Goal: Task Accomplishment & Management: Manage account settings

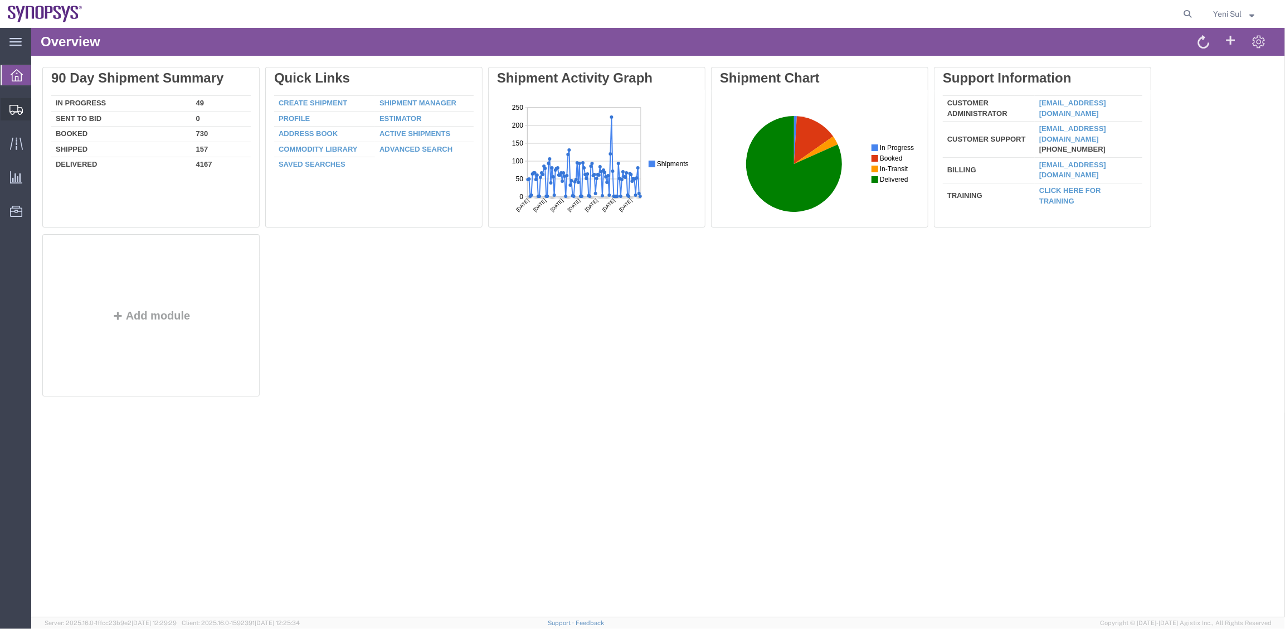
click at [0, 0] on span "Shipment Manager" at bounding box center [0, 0] width 0 height 0
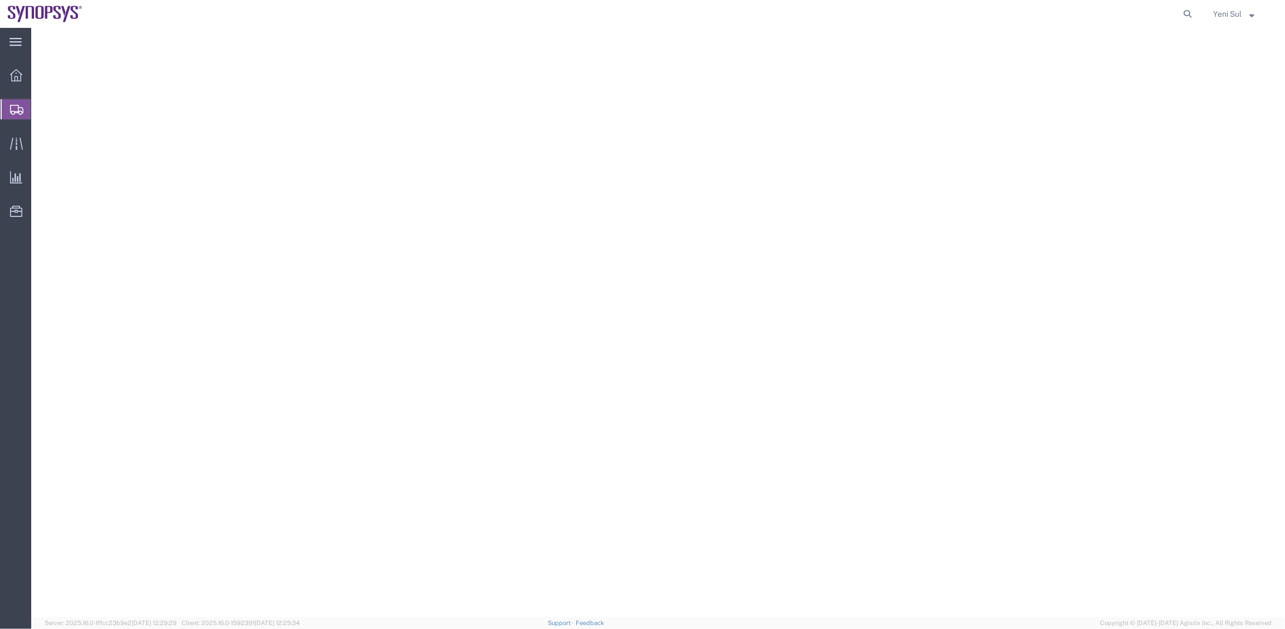
click at [1186, 5] on form at bounding box center [1188, 14] width 18 height 28
click at [1186, 16] on icon at bounding box center [1188, 14] width 16 height 16
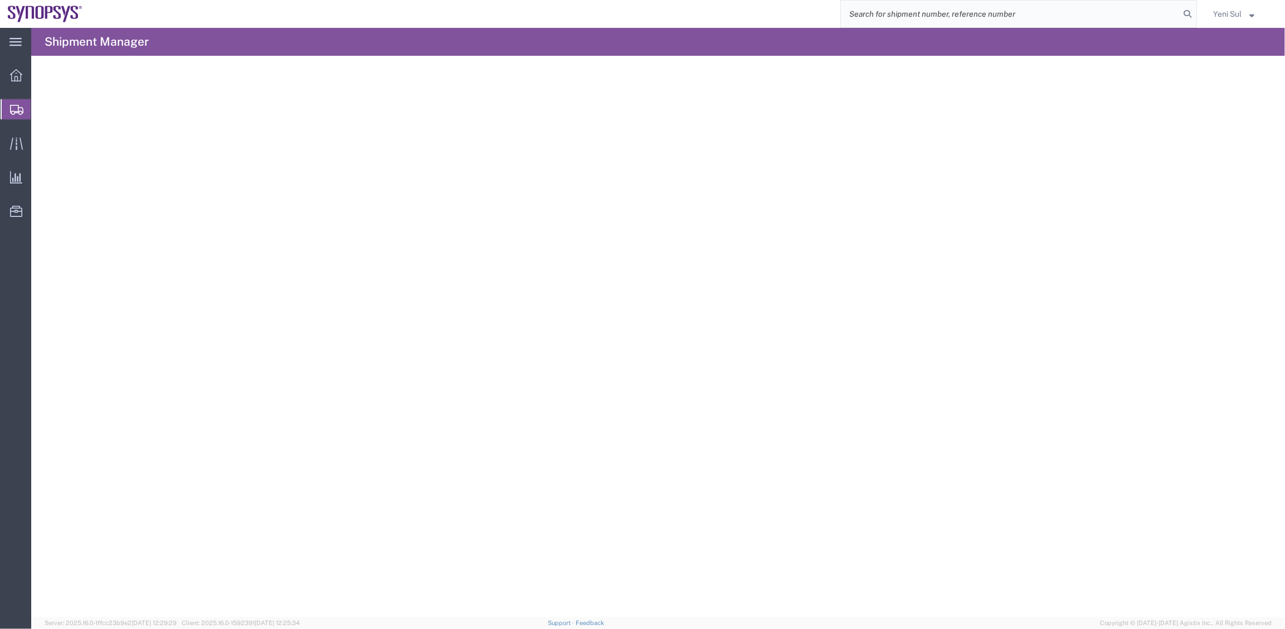
click at [1097, 17] on input "search" at bounding box center [1010, 14] width 339 height 27
type input "56439350"
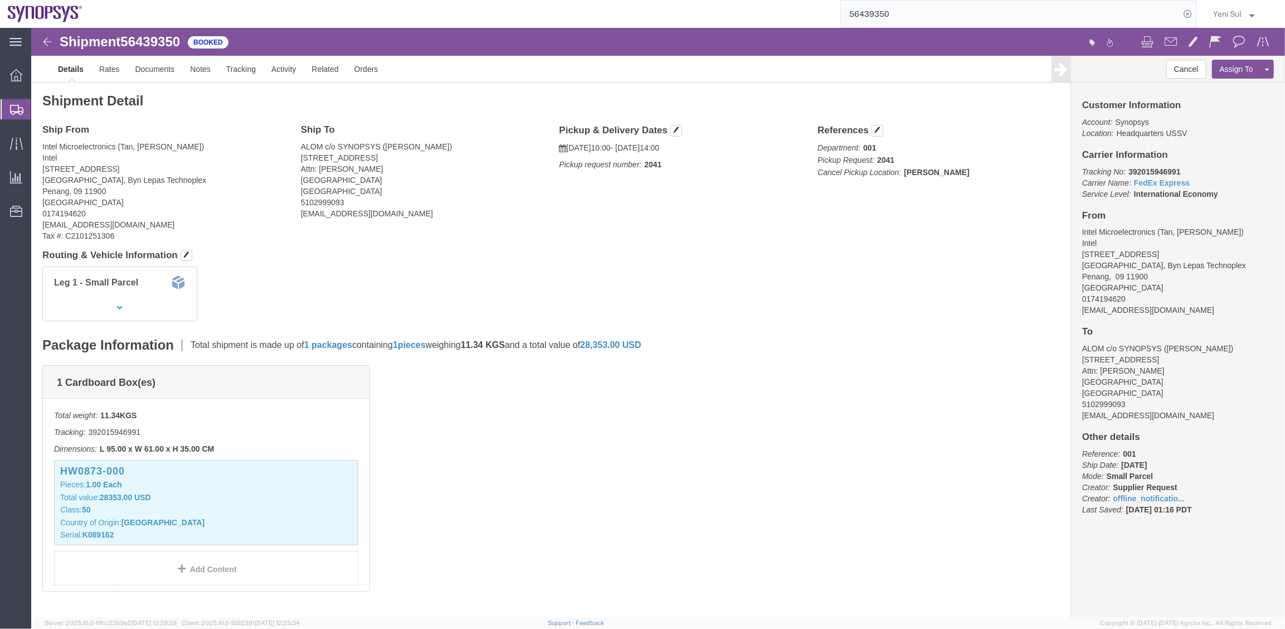
drag, startPoint x: 662, startPoint y: 178, endPoint x: 660, endPoint y: 143, distance: 35.7
click div "Ship From Intel Microelectronics (Tan, [PERSON_NAME]) Intel Plot 6 & Lot 15834,…"
click button "button"
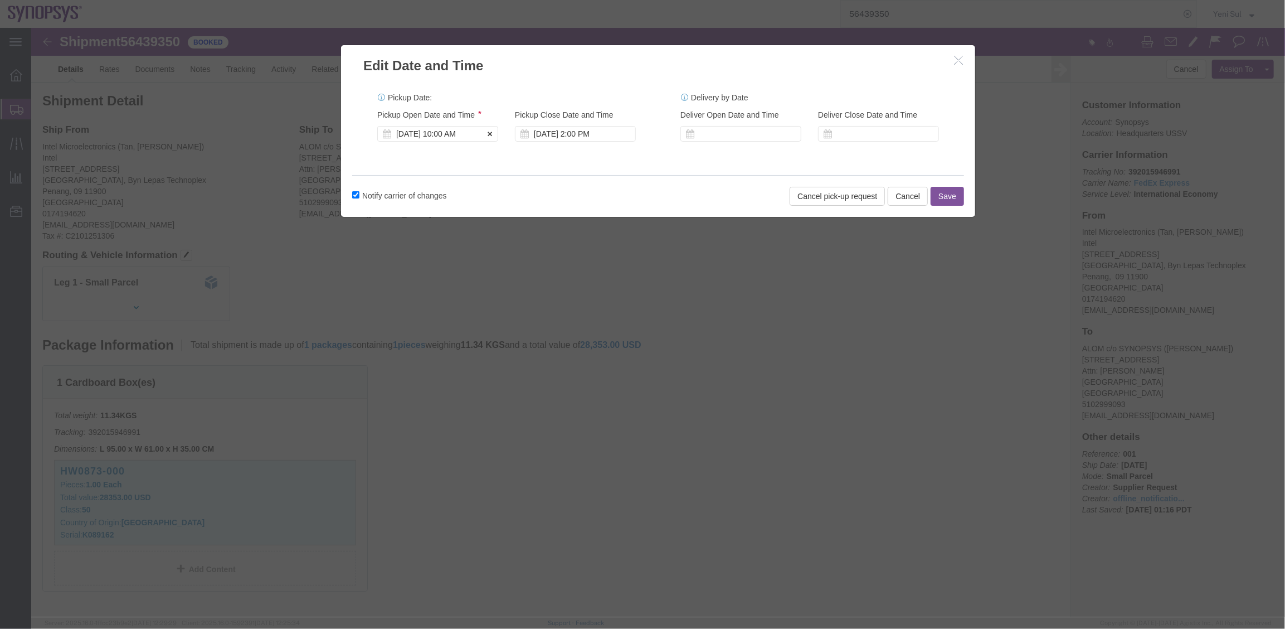
click div "[DATE] 10:00 AM"
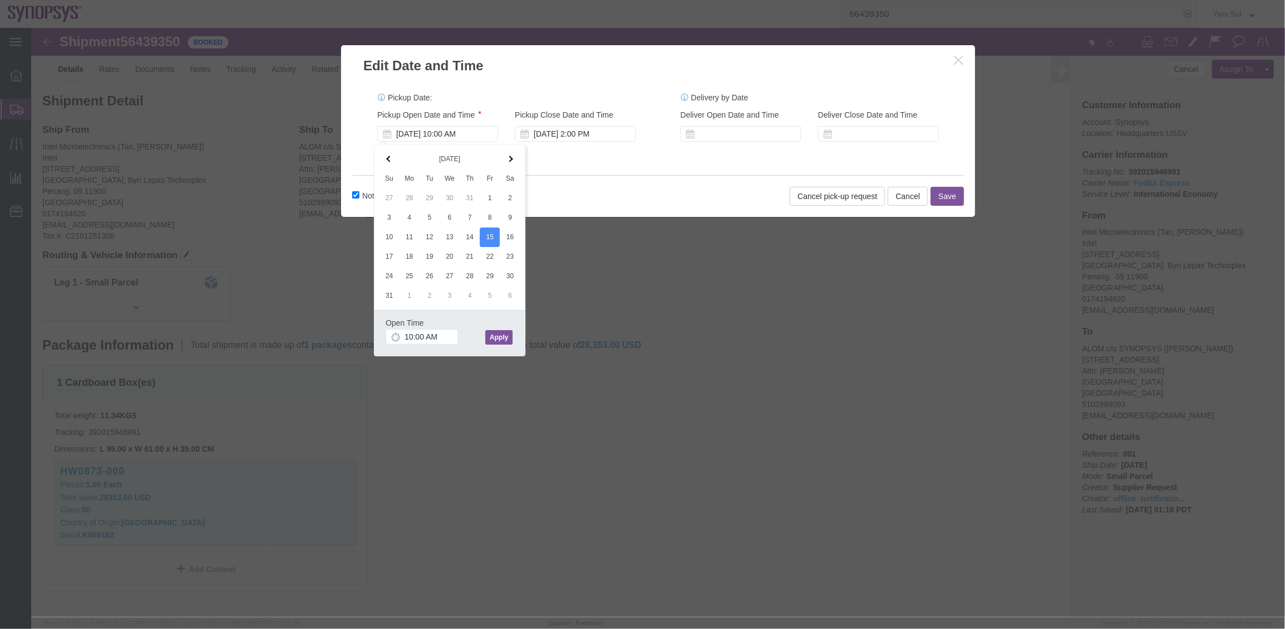
click button "Apply"
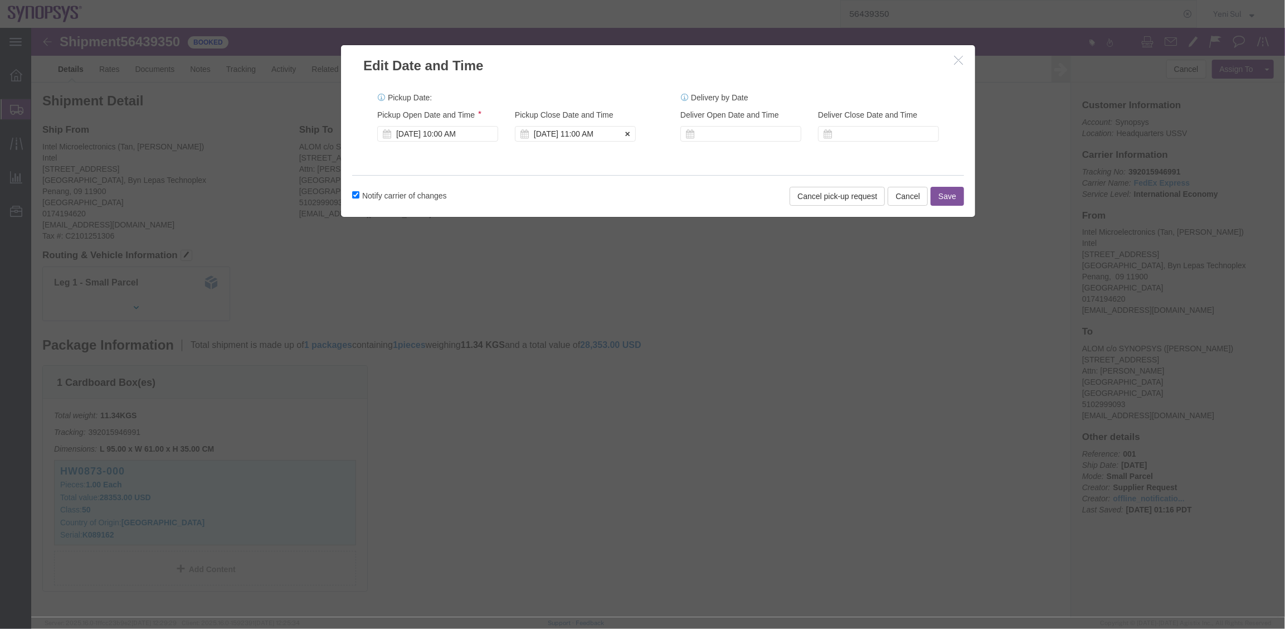
click div "[DATE] 11:00 AM"
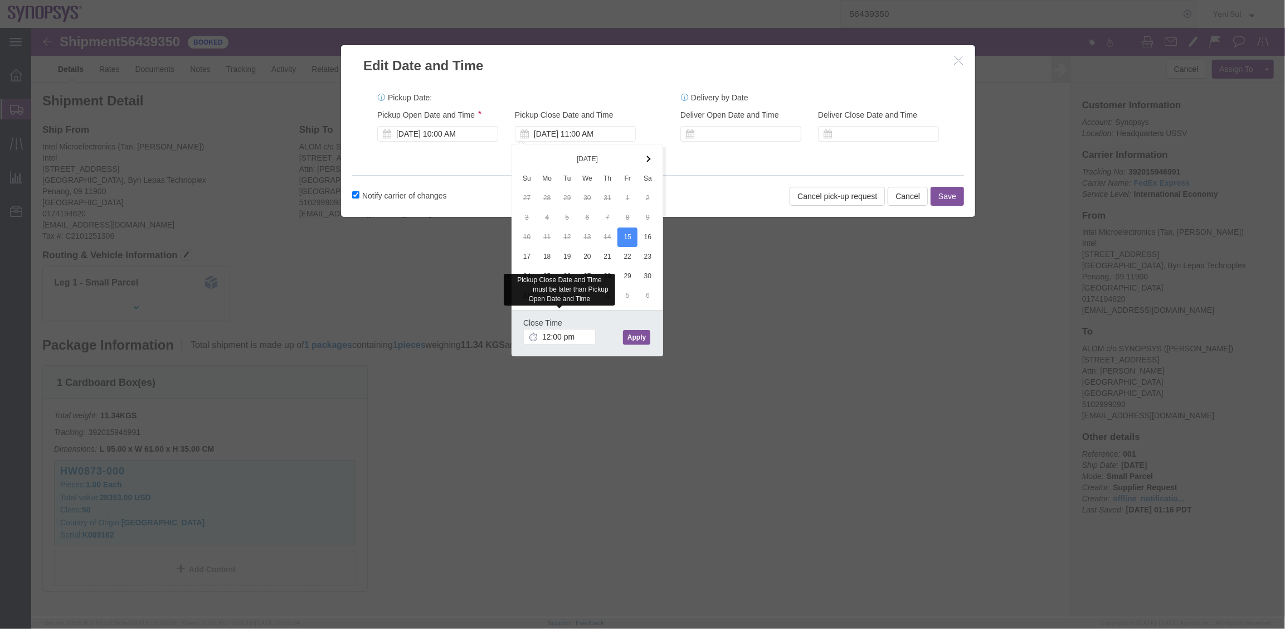
type input "12:00 PM"
click button "Apply"
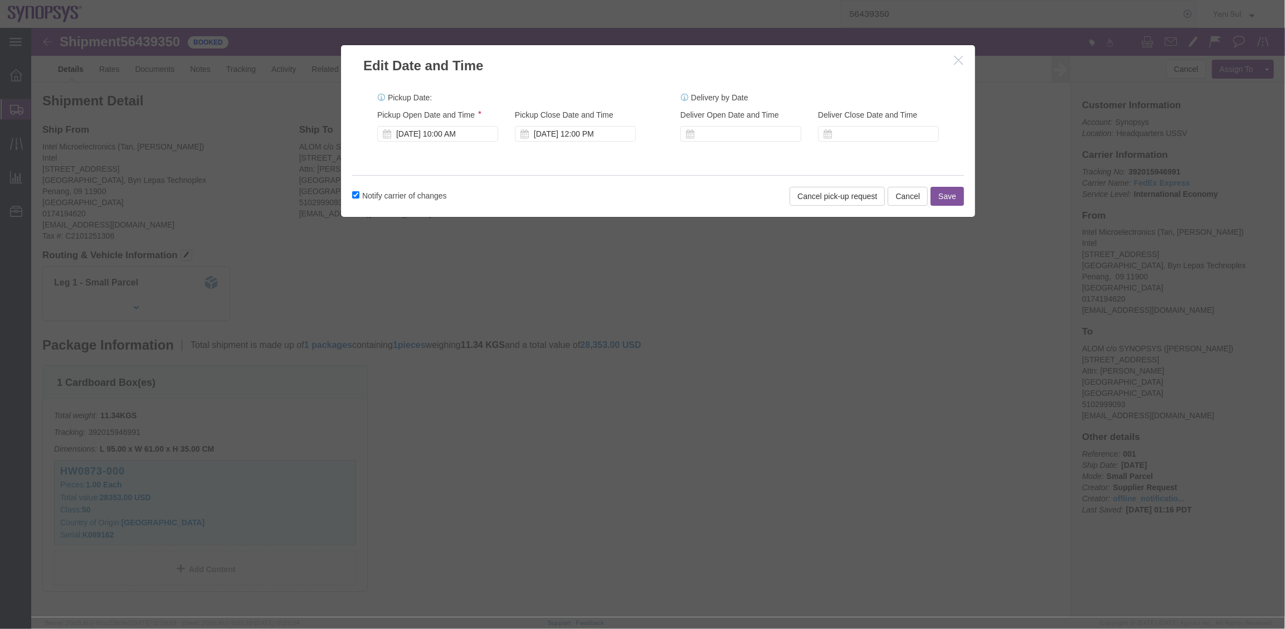
click button "Save"
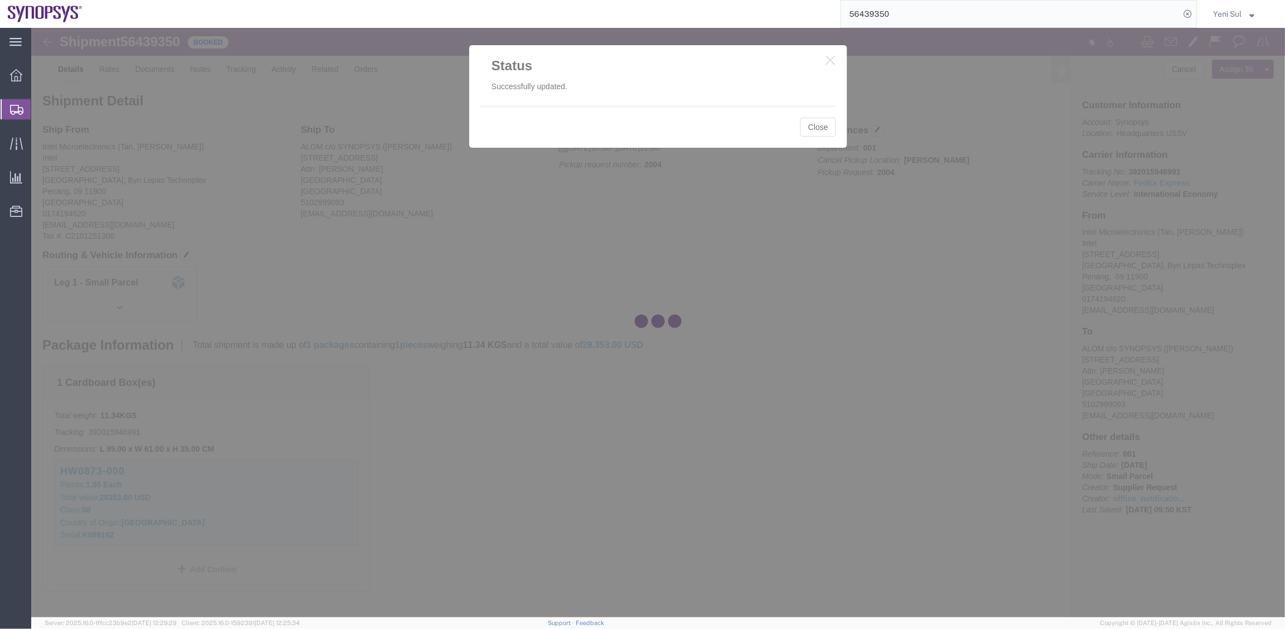
click at [815, 129] on div at bounding box center [658, 322] width 1254 height 589
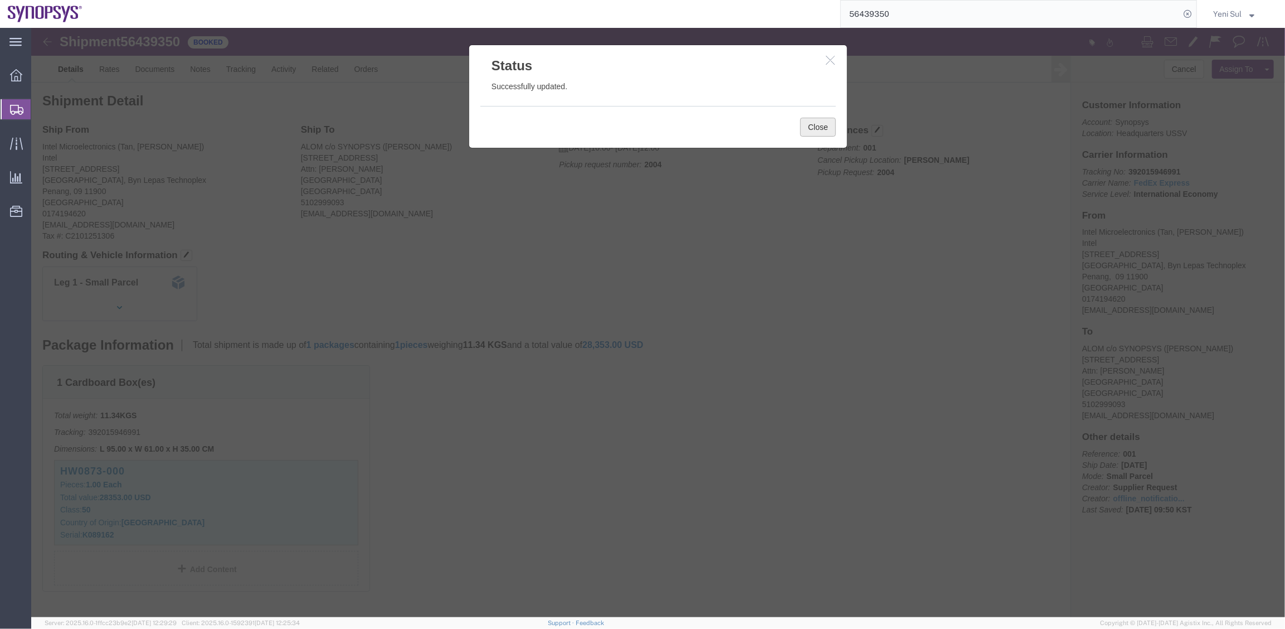
click button "Close"
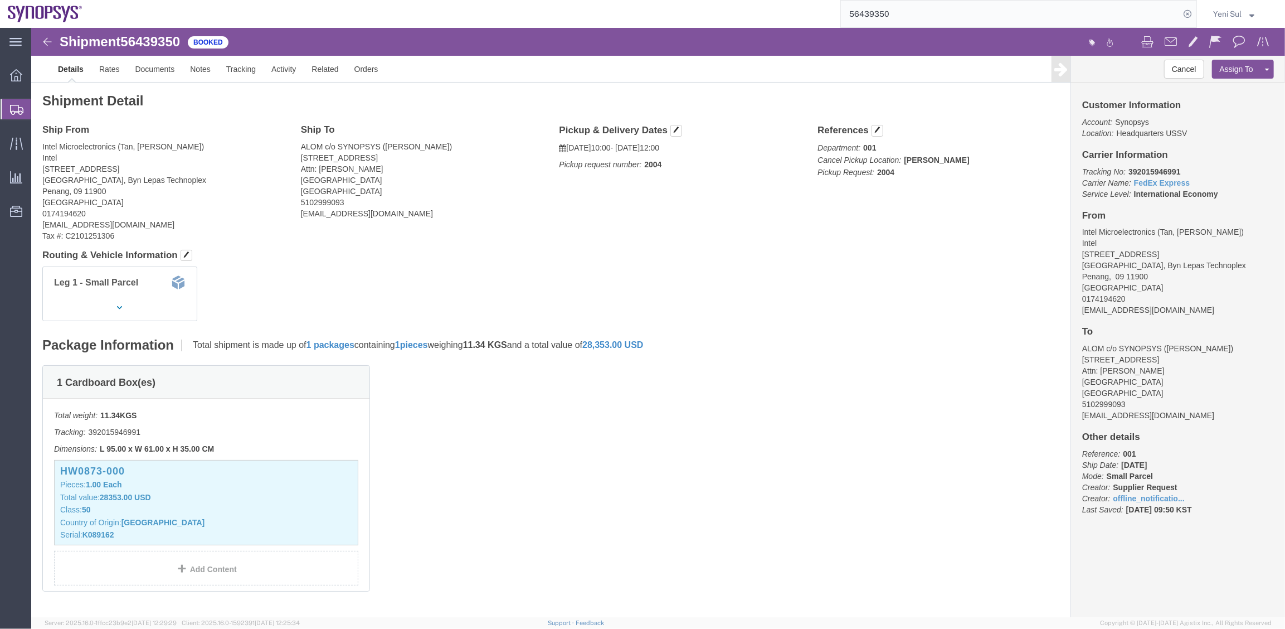
click div "1 Cardboard Box(es) Total weight: 11.34 KGS Tracking: 392015946991 Dimensions: …"
drag, startPoint x: 743, startPoint y: 390, endPoint x: 811, endPoint y: 356, distance: 75.5
click div "1 Cardboard Box(es) Total weight: 11.34 KGS Tracking: 392015946991 Dimensions: …"
click div "Shipment Detail Ship From Intel Microelectronics (Tan, [PERSON_NAME]) Intel Plo…"
click h4 "Routing & Vehicle Information"
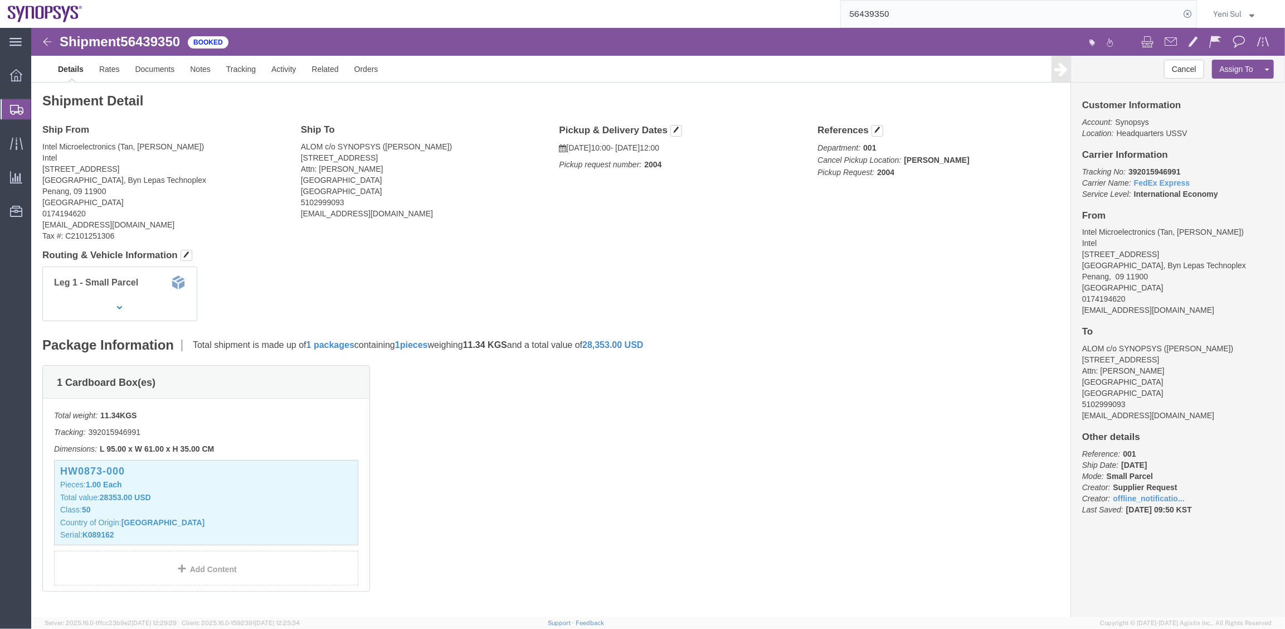
click at [0, 0] on span "Shipment Manager" at bounding box center [0, 0] width 0 height 0
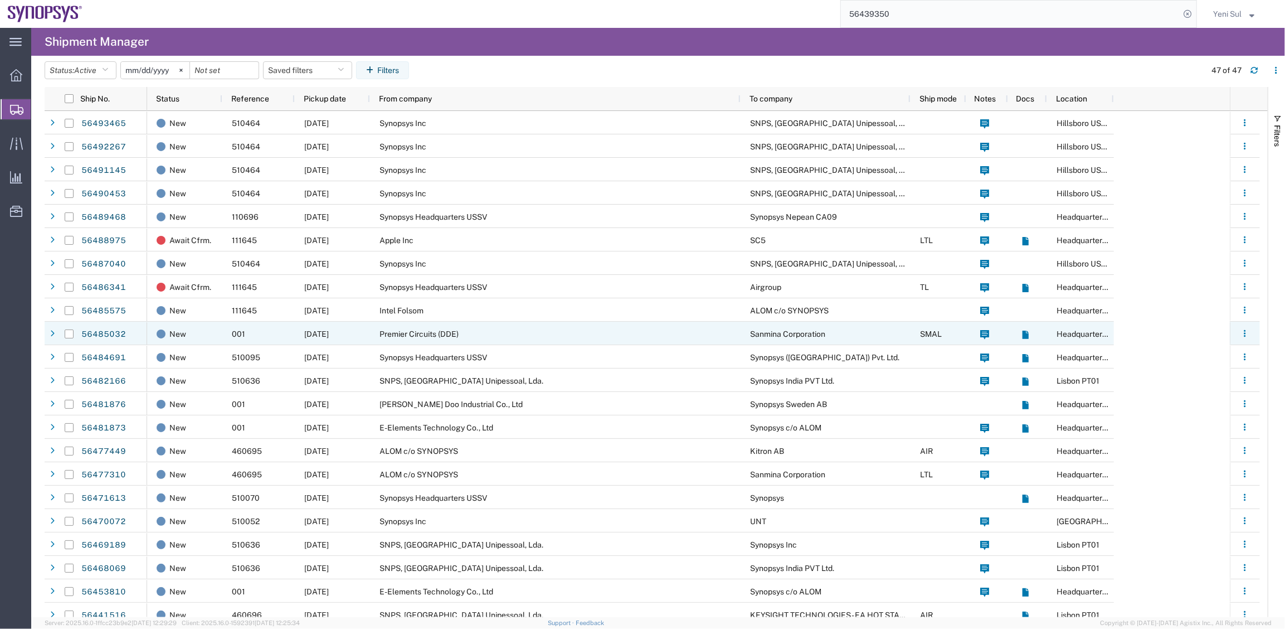
click at [441, 328] on div "Premier Circuits (DDE)" at bounding box center [555, 333] width 371 height 23
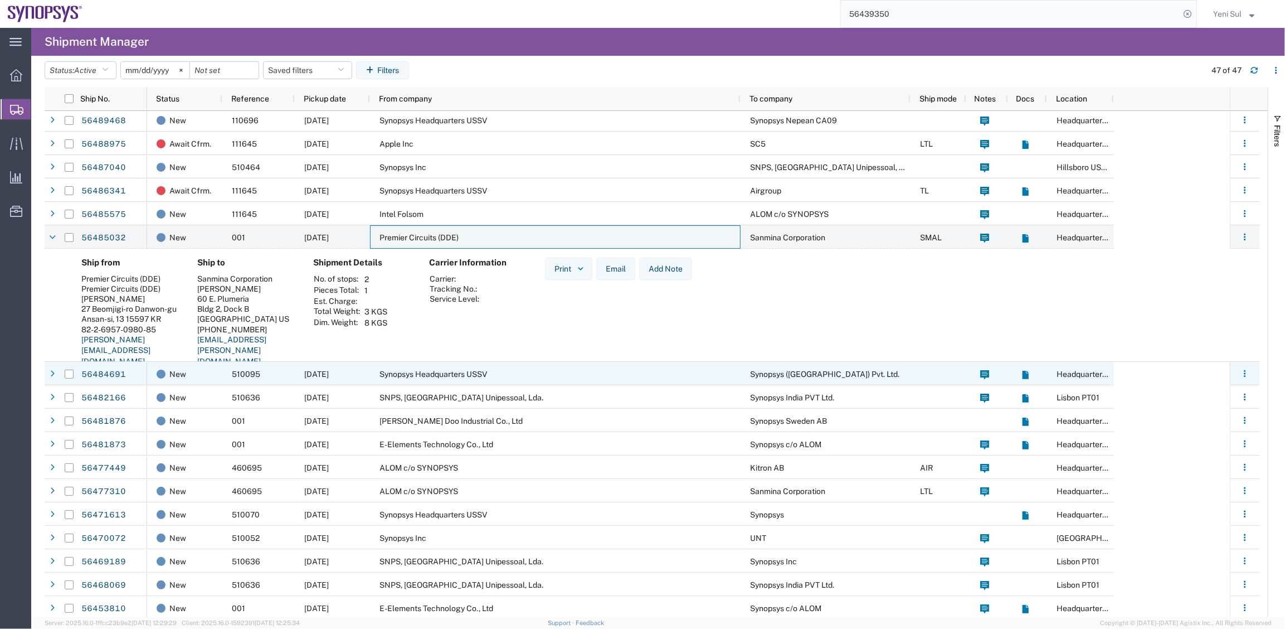
scroll to position [101, 0]
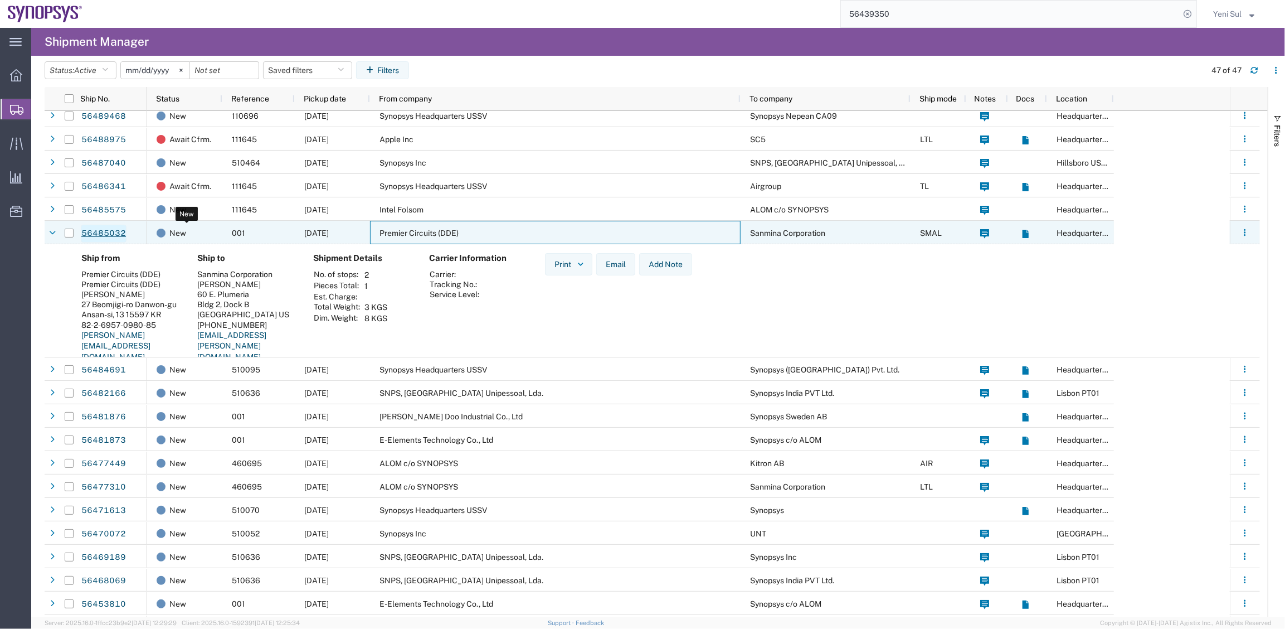
click at [116, 231] on link "56485032" at bounding box center [104, 234] width 46 height 18
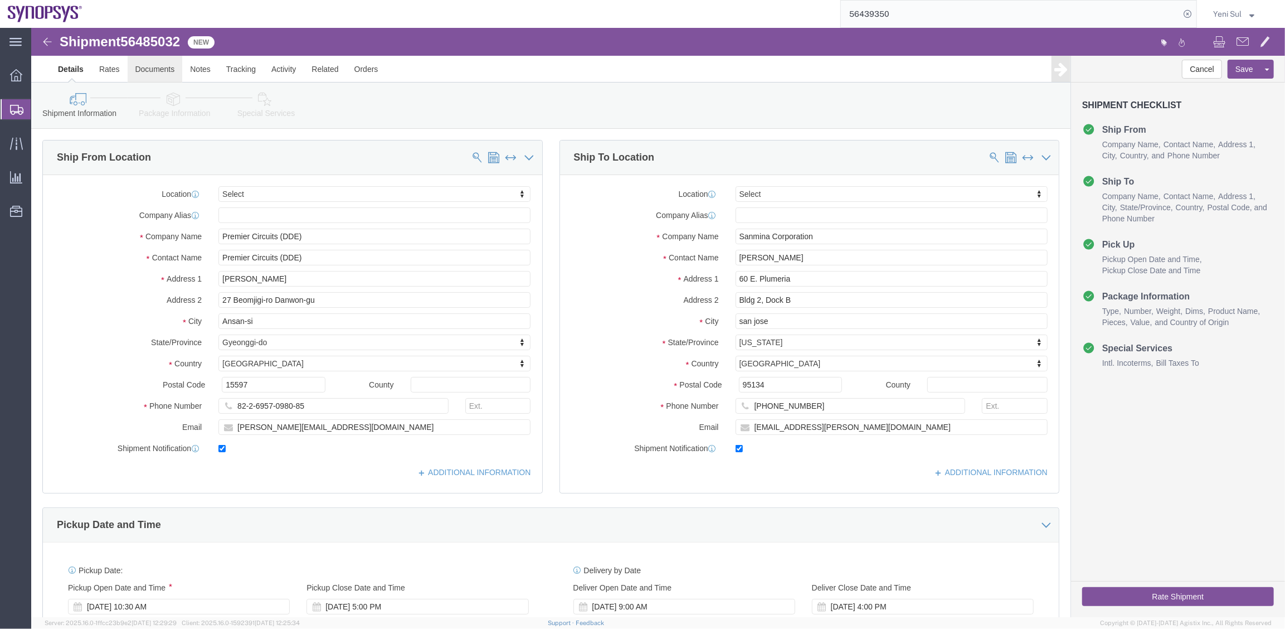
select select
click link "Documents"
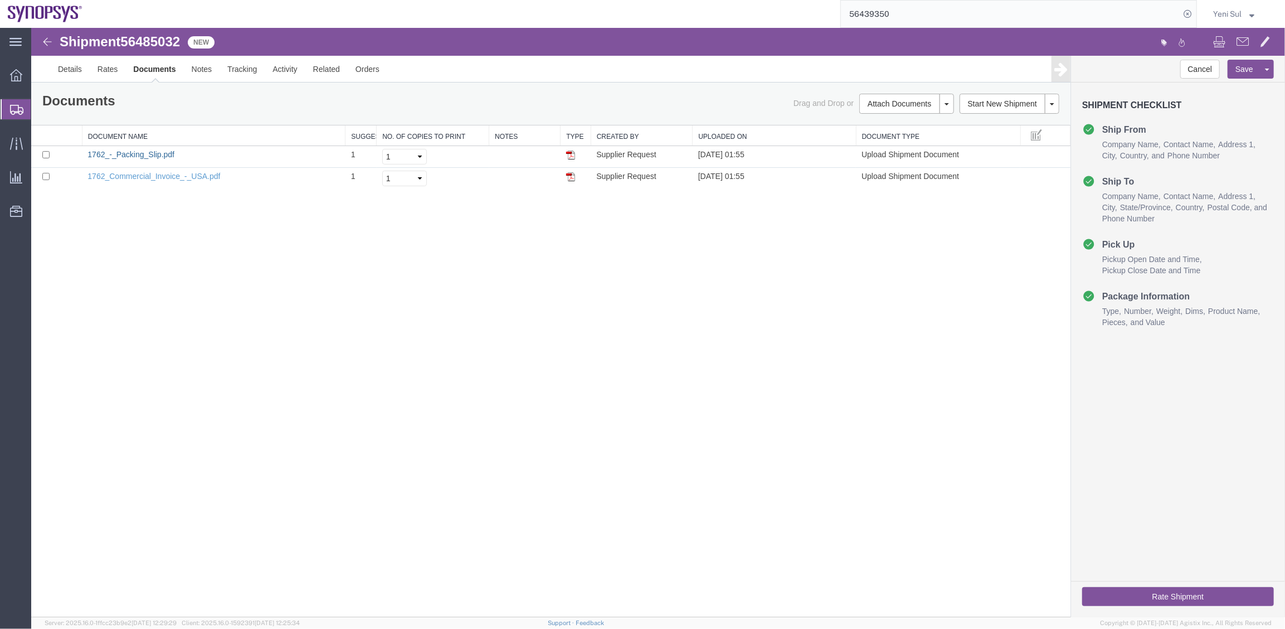
click at [150, 157] on link "1762_-_Packing_Slip.pdf" at bounding box center [130, 153] width 87 height 9
click at [208, 176] on link "1762_Commercial_Invoice_-_USA.pdf" at bounding box center [153, 175] width 133 height 9
click at [60, 61] on link "Details" at bounding box center [70, 68] width 40 height 27
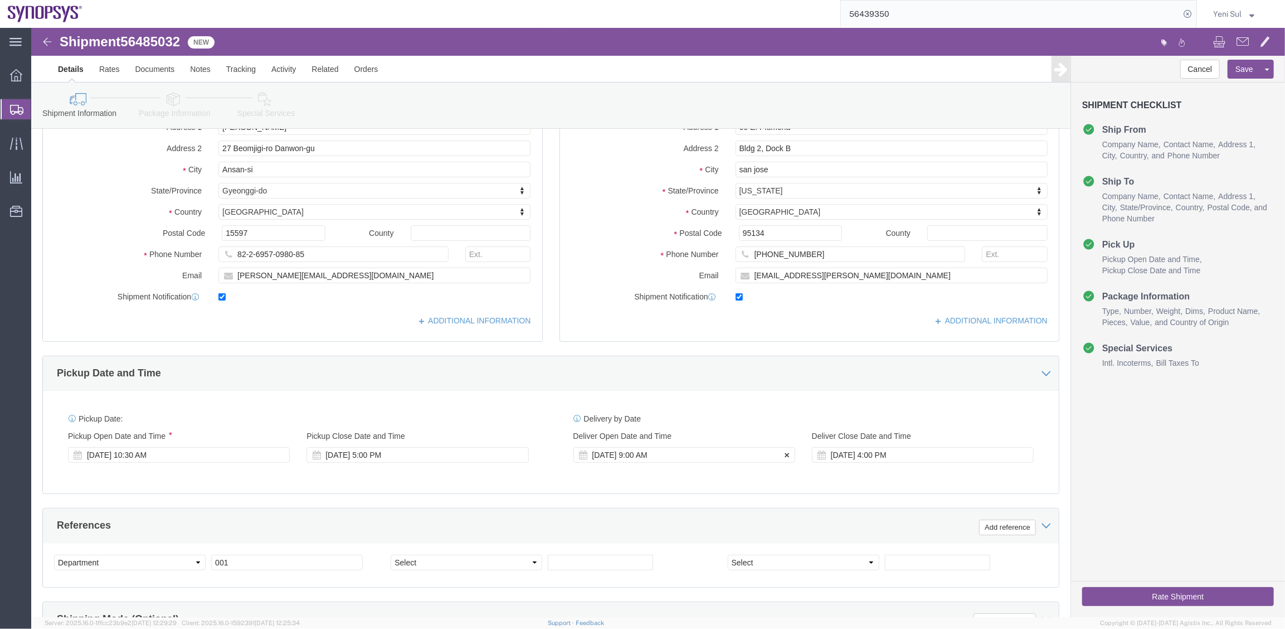
scroll to position [304, 0]
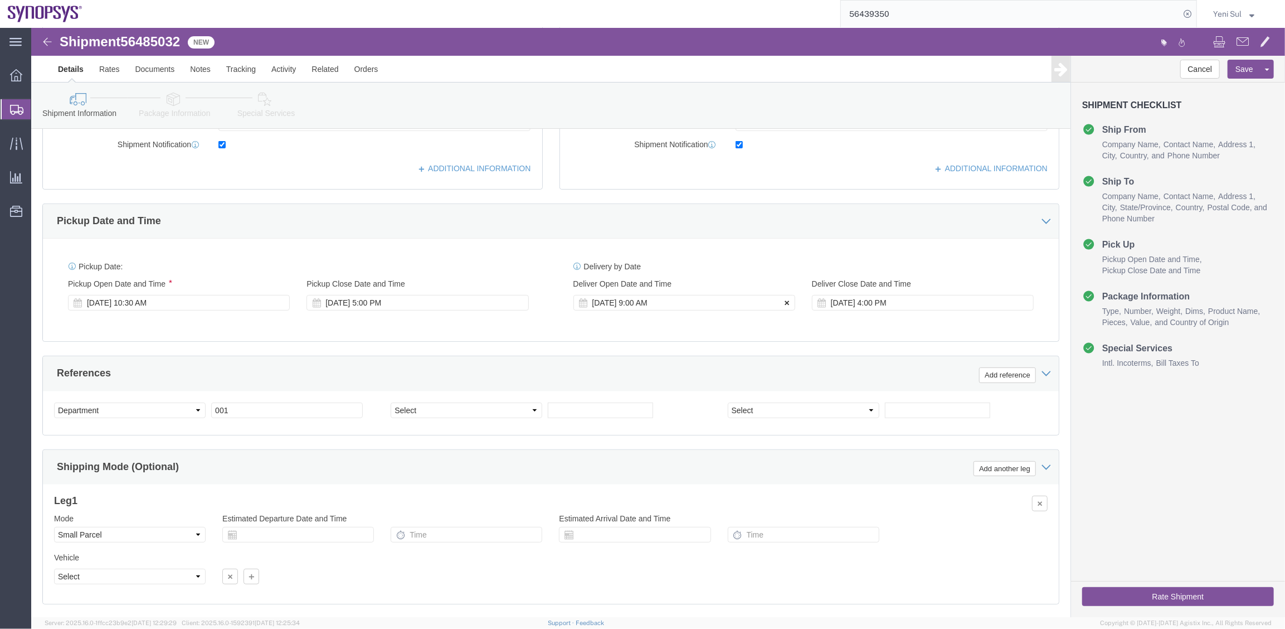
click icon
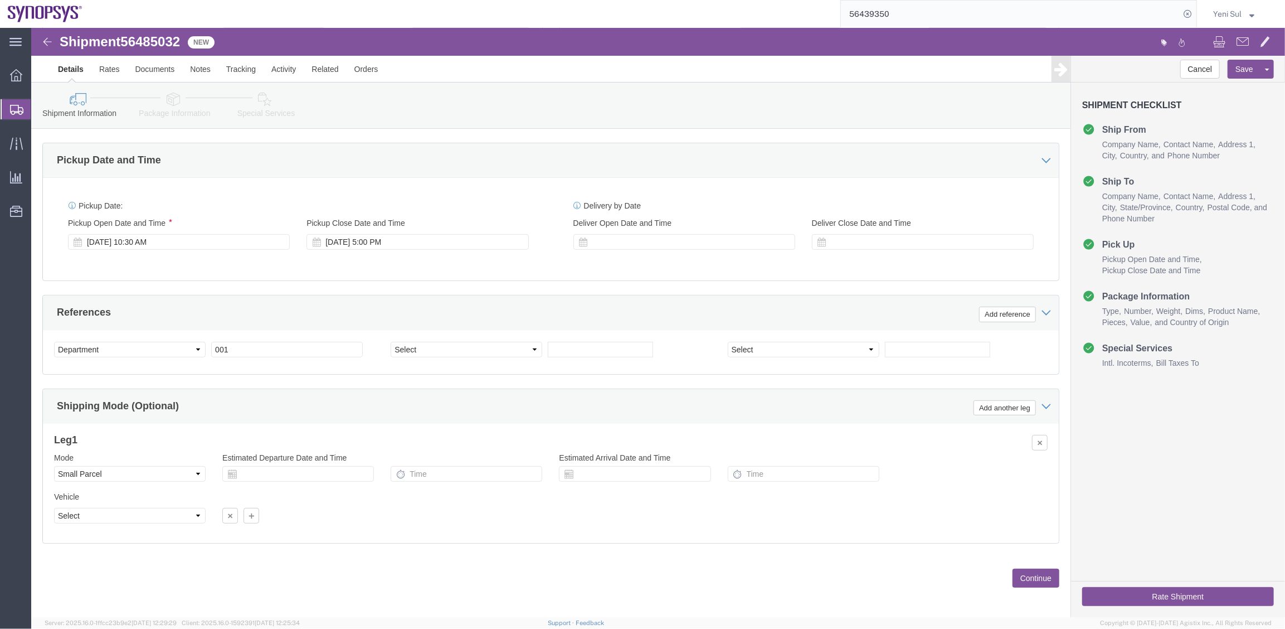
scroll to position [368, 0]
click button "Continue"
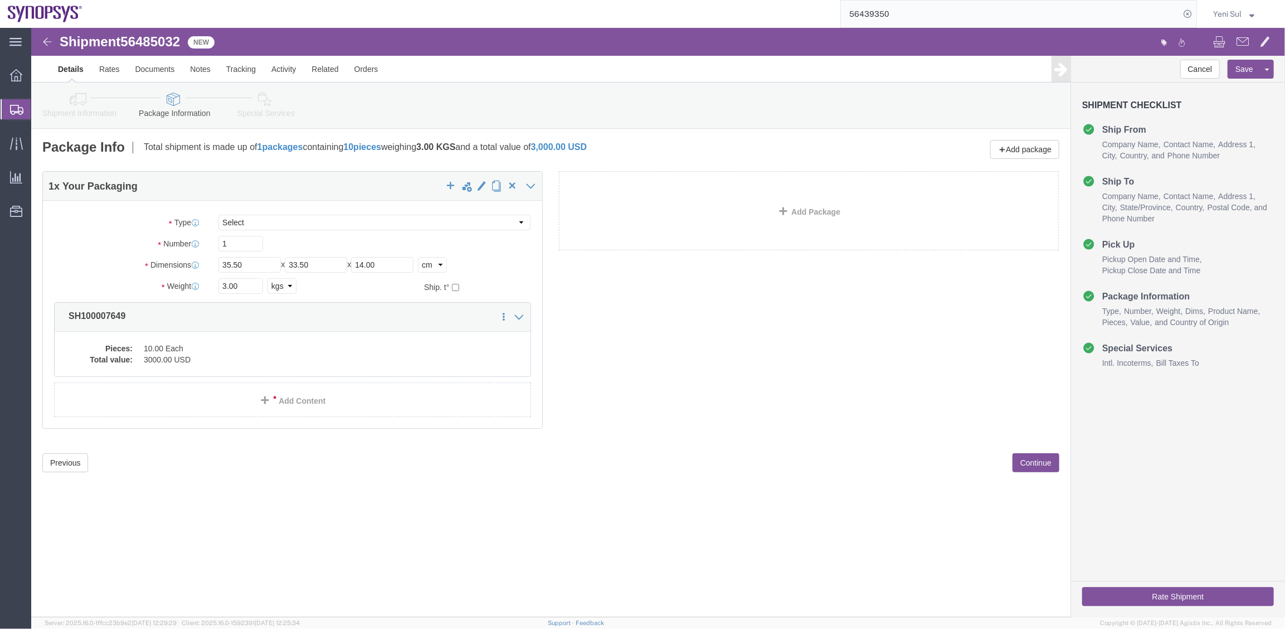
click div "Shipment 56485032 2 of 2 New Details Rates Documents Notes Tracking Activity Re…"
click dd "10.00 Each"
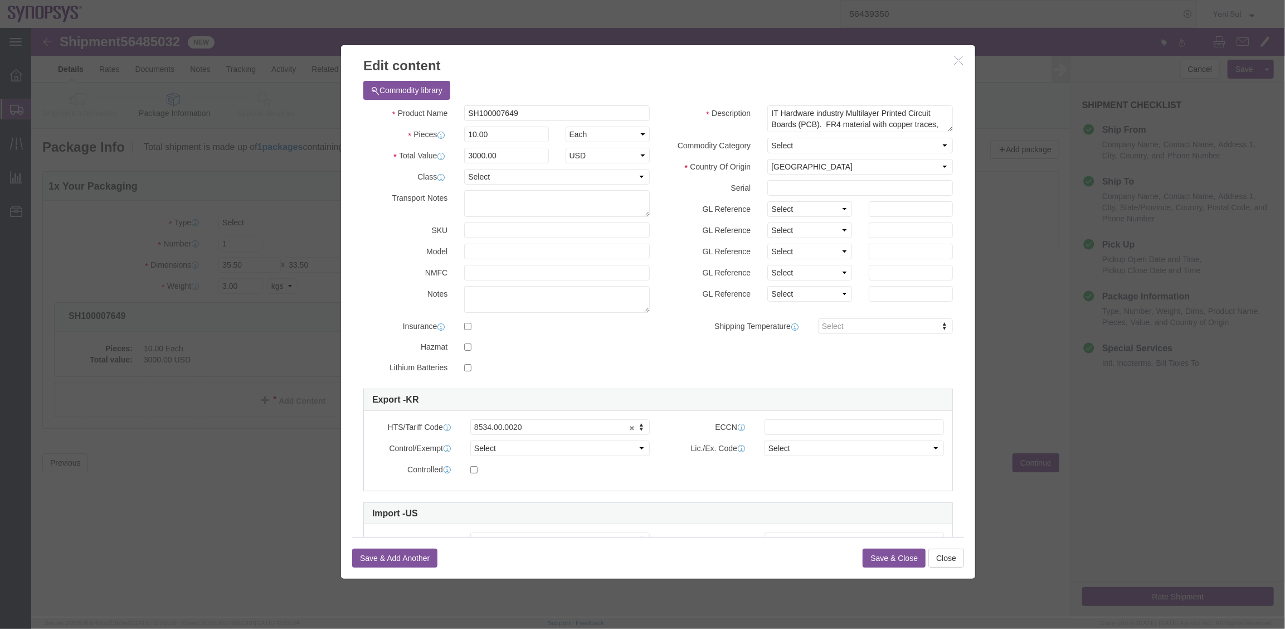
scroll to position [70, 0]
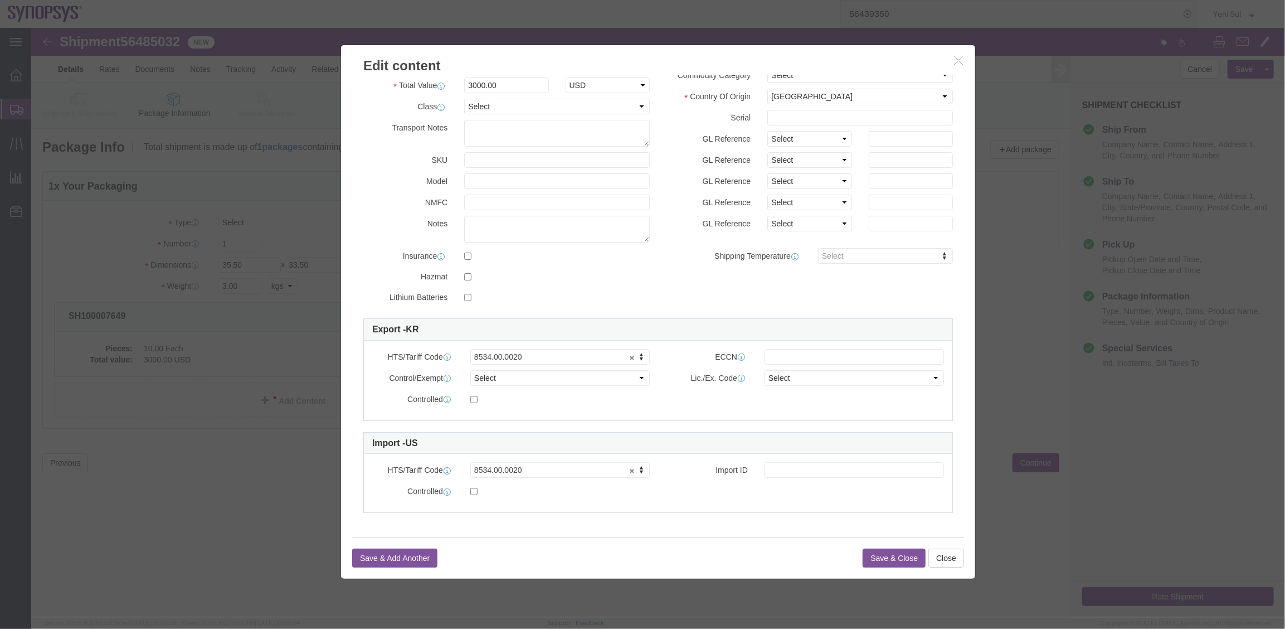
click button "Save & Close"
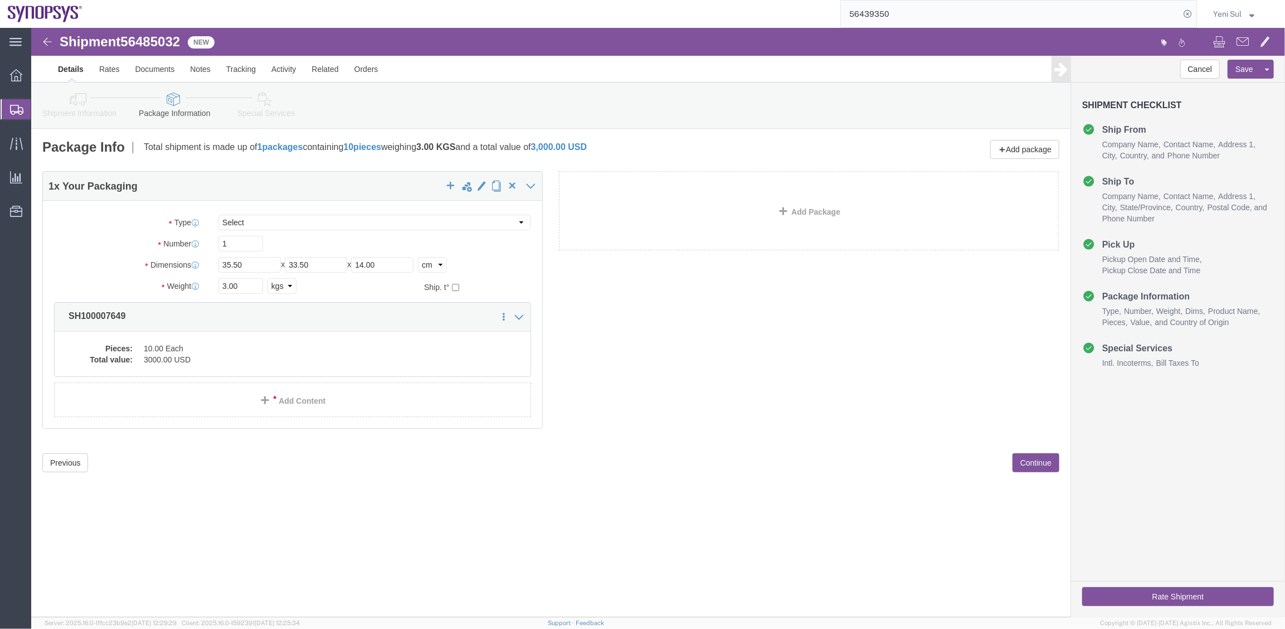
click button "Continue"
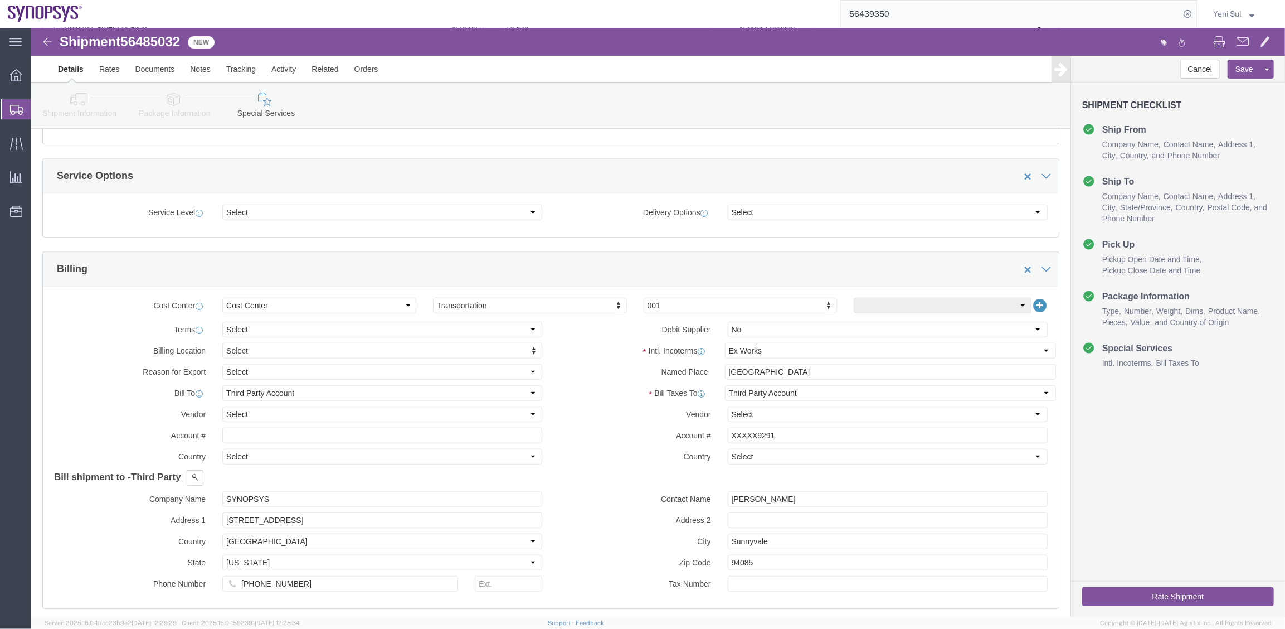
scroll to position [405, 0]
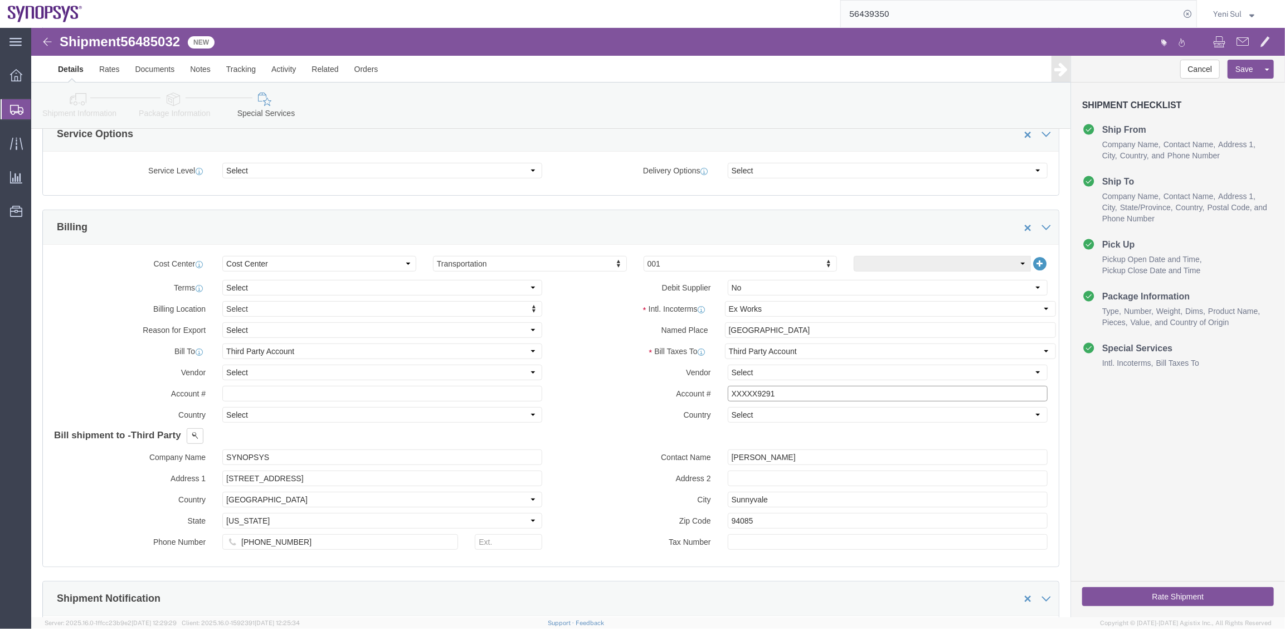
drag, startPoint x: 772, startPoint y: 373, endPoint x: 761, endPoint y: 383, distance: 14.2
click div "Intl. Incoterms Select Carriage Insurance Paid Carriage Paid To Cost and Freigh…"
drag, startPoint x: 774, startPoint y: 367, endPoint x: 629, endPoint y: 364, distance: 144.9
click div "Account # XXXXX9291"
click label "Contact Name"
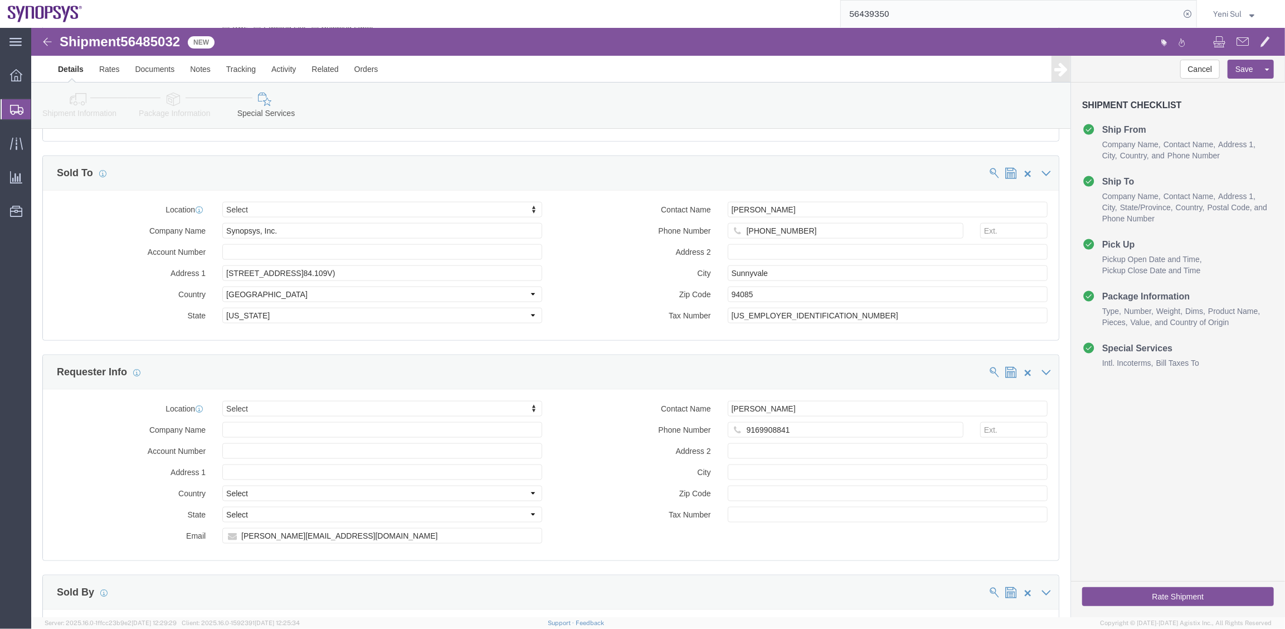
scroll to position [1165, 0]
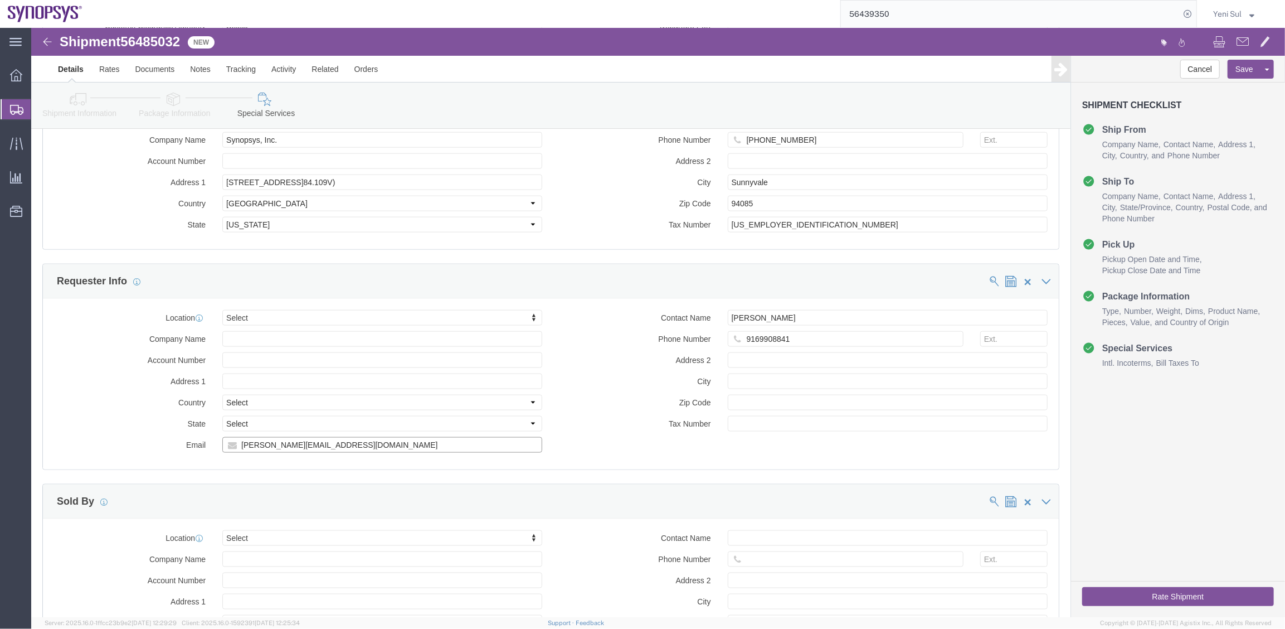
drag, startPoint x: 309, startPoint y: 417, endPoint x: 343, endPoint y: 407, distance: 36.1
click div "Email [PERSON_NAME][EMAIL_ADDRESS][DOMAIN_NAME]"
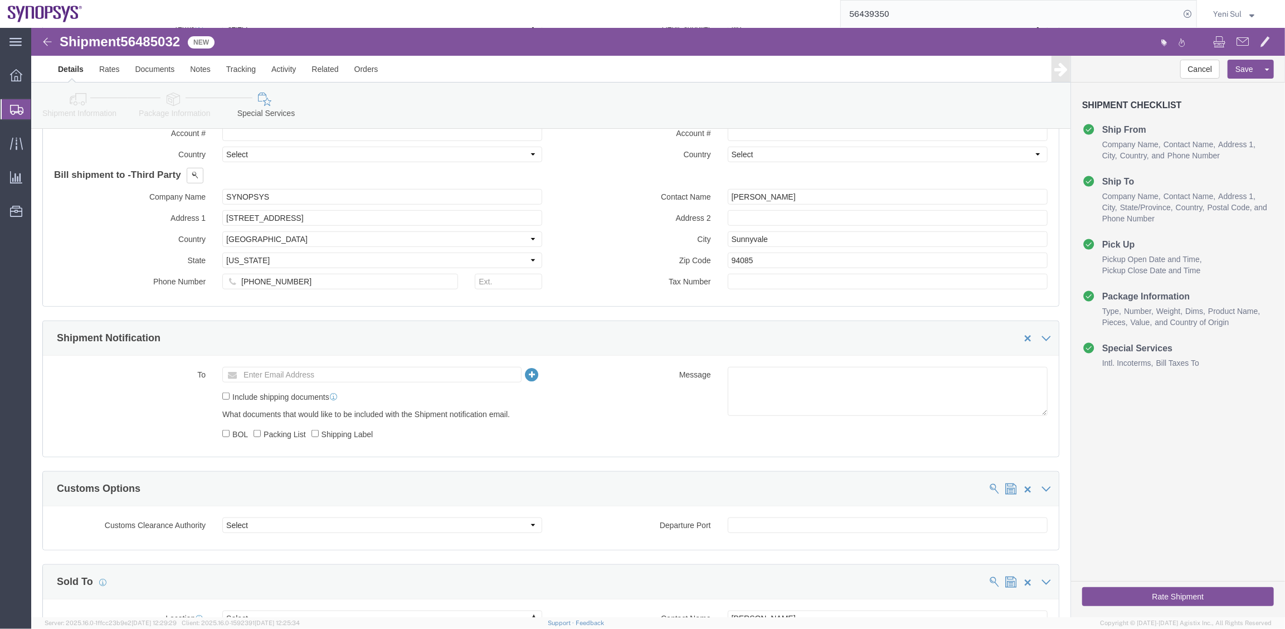
scroll to position [658, 0]
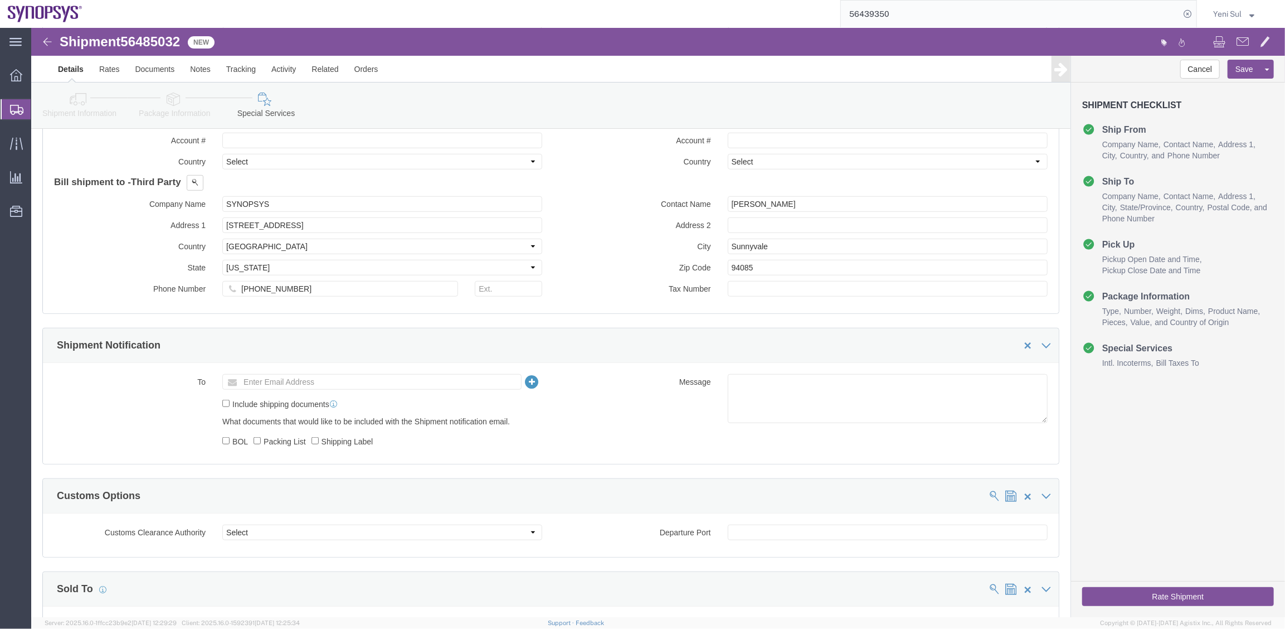
drag, startPoint x: 246, startPoint y: 363, endPoint x: 247, endPoint y: 352, distance: 11.3
click div "To Enter Email Address Include shipping documents What documents that would lik…"
click input "text"
paste input "[PERSON_NAME][EMAIL_ADDRESS][DOMAIN_NAME]"
type input "[PERSON_NAME][EMAIL_ADDRESS][DOMAIN_NAME]"
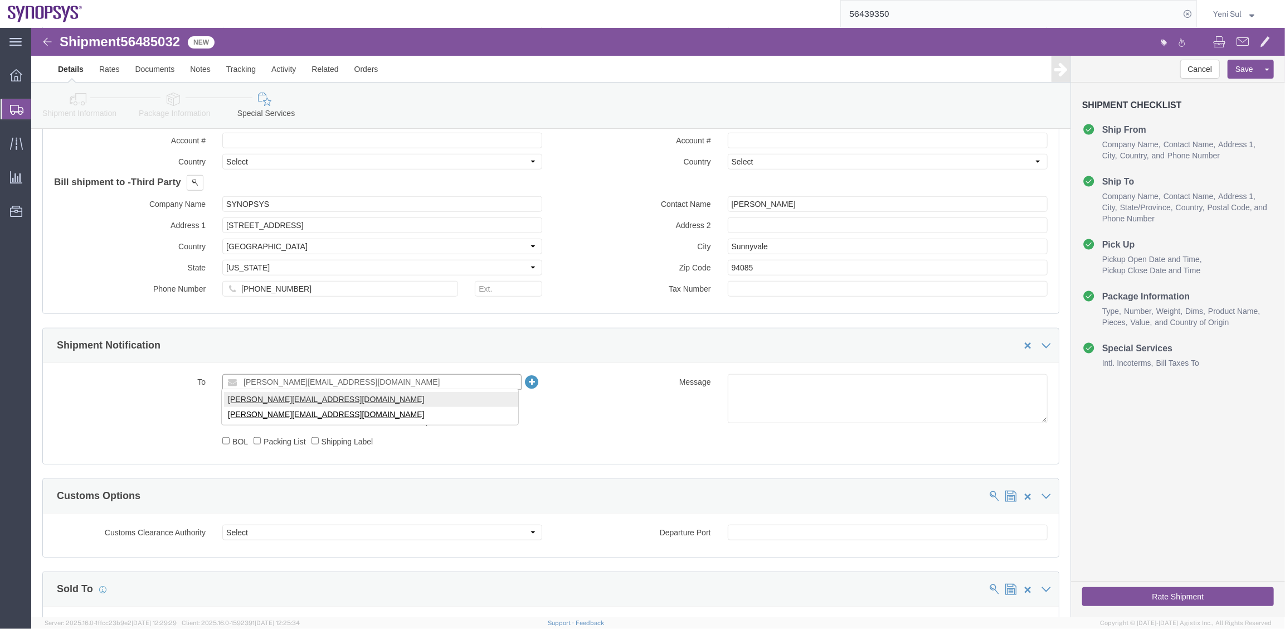
type input "[PERSON_NAME][EMAIL_ADDRESS][DOMAIN_NAME]"
drag, startPoint x: 216, startPoint y: 371, endPoint x: 207, endPoint y: 402, distance: 33.0
click label "Include shipping documents"
click input "Include shipping documents"
checkbox input "true"
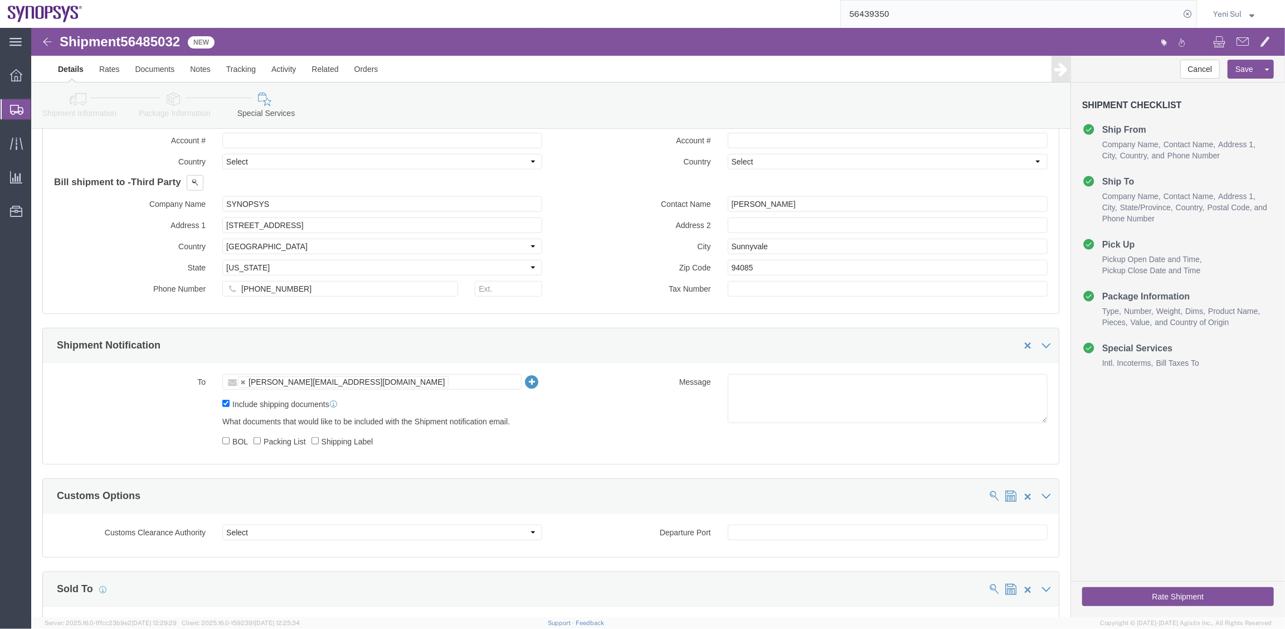
click label "BOL"
click input "BOL"
checkbox input "true"
drag, startPoint x: 232, startPoint y: 411, endPoint x: 295, endPoint y: 410, distance: 62.4
click label "Packing List"
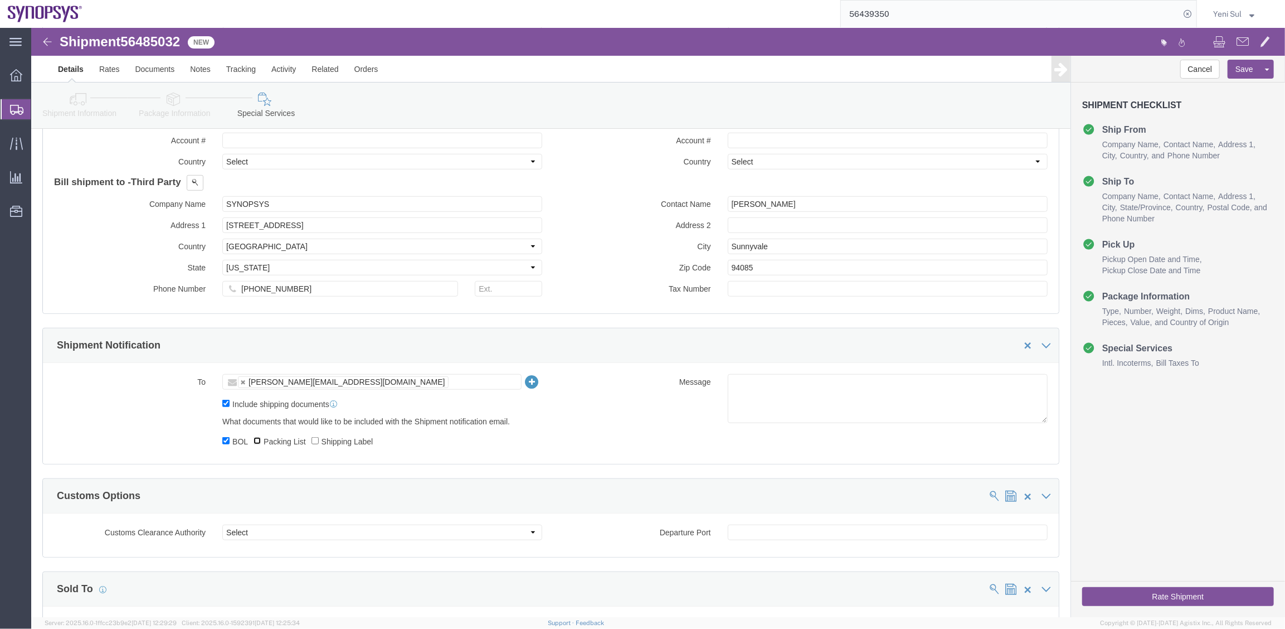
click input "Packing List"
checkbox input "true"
click label "Shipping Label"
click input "Shipping Label"
checkbox input "true"
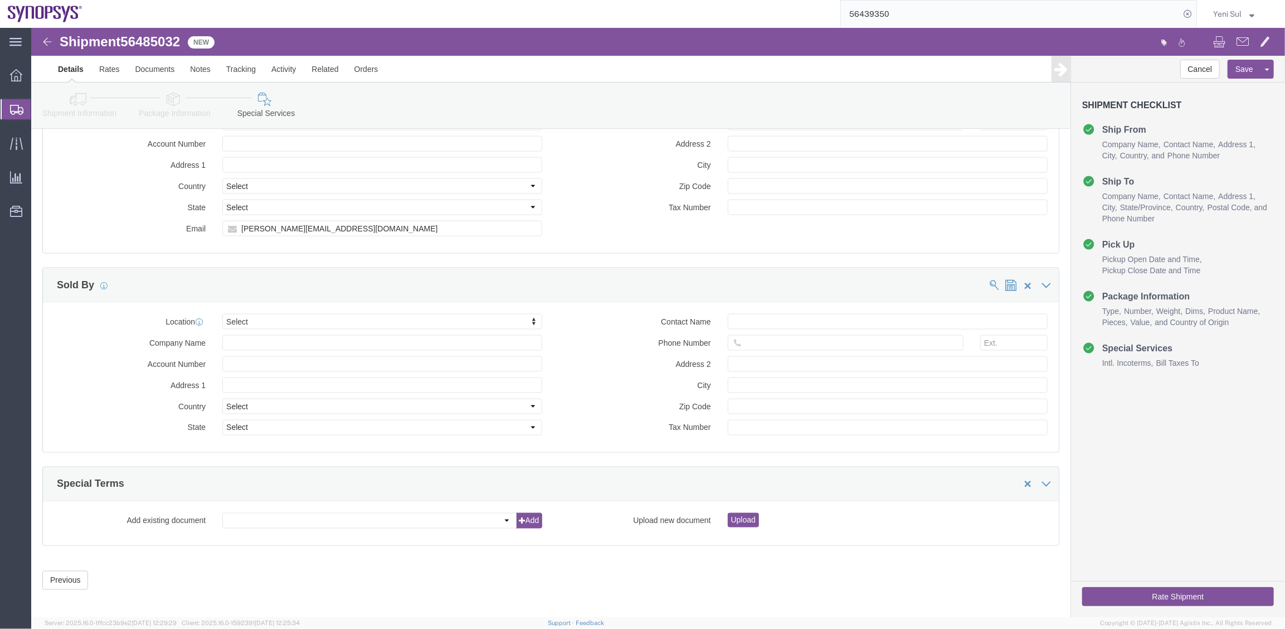
scroll to position [1385, 0]
click button "Rate Shipment"
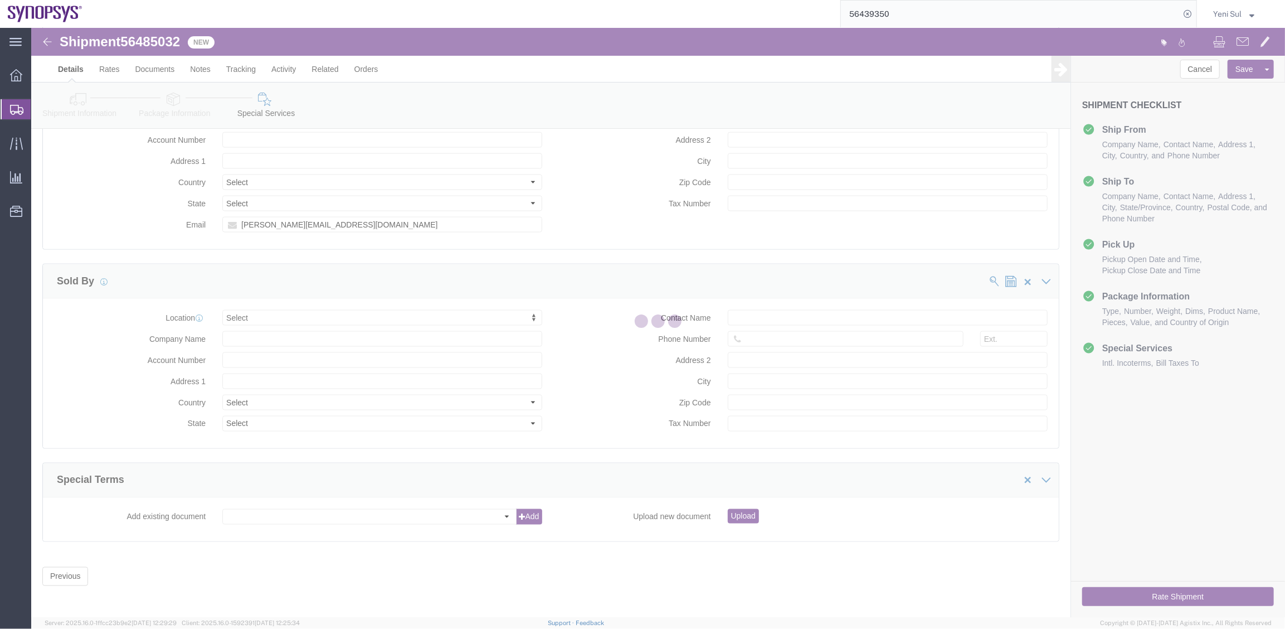
select select
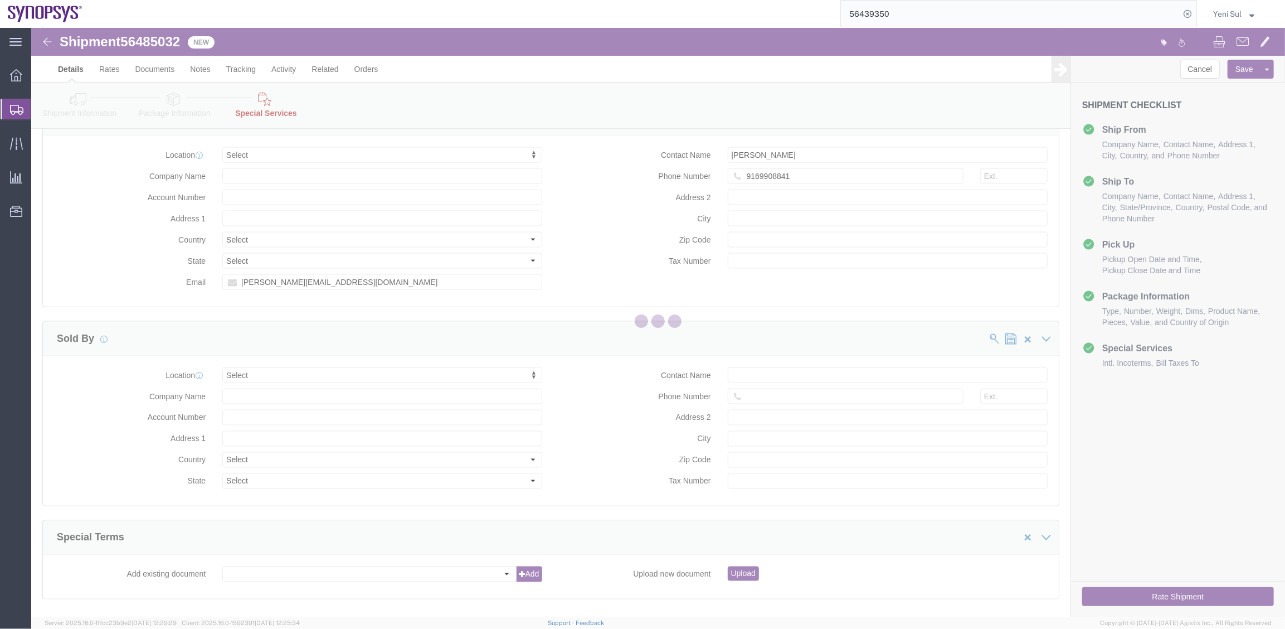
select select "COSTCENTER"
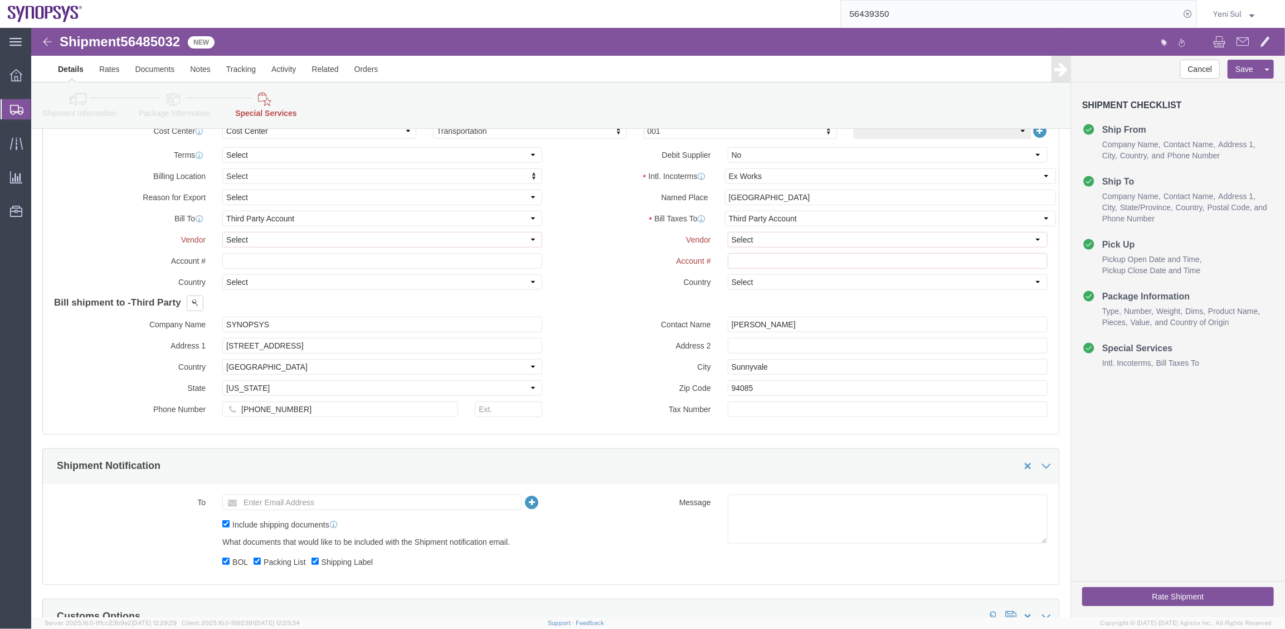
scroll to position [473, 0]
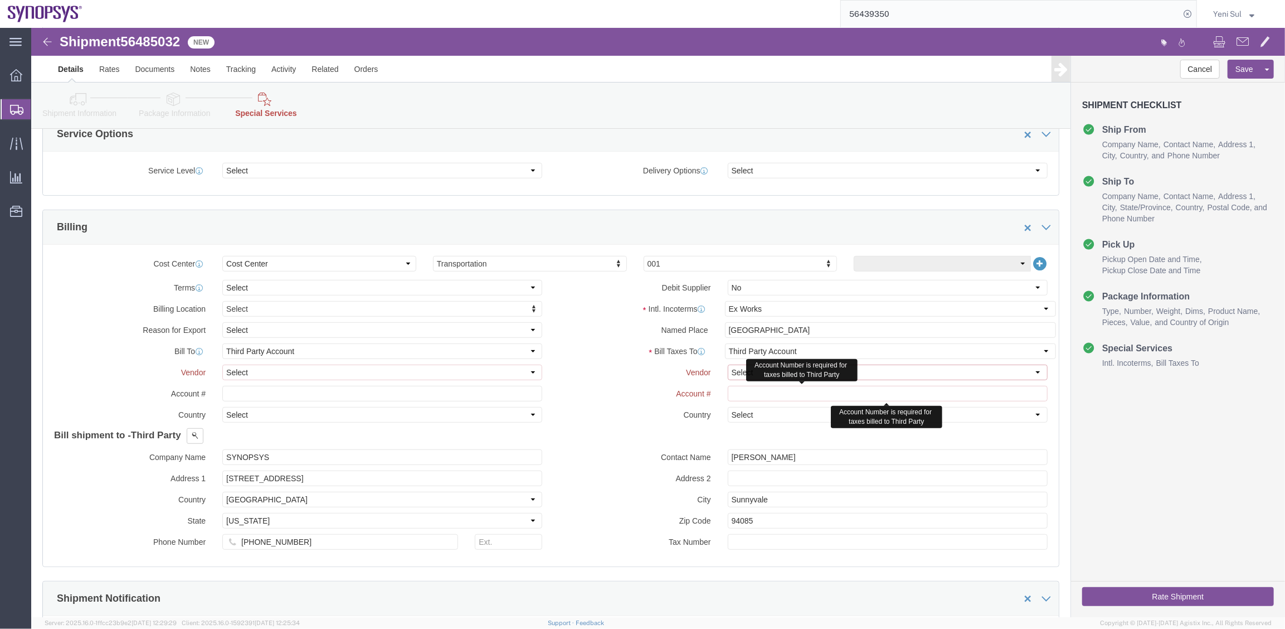
click select "Select DHL FedEx Express UPS"
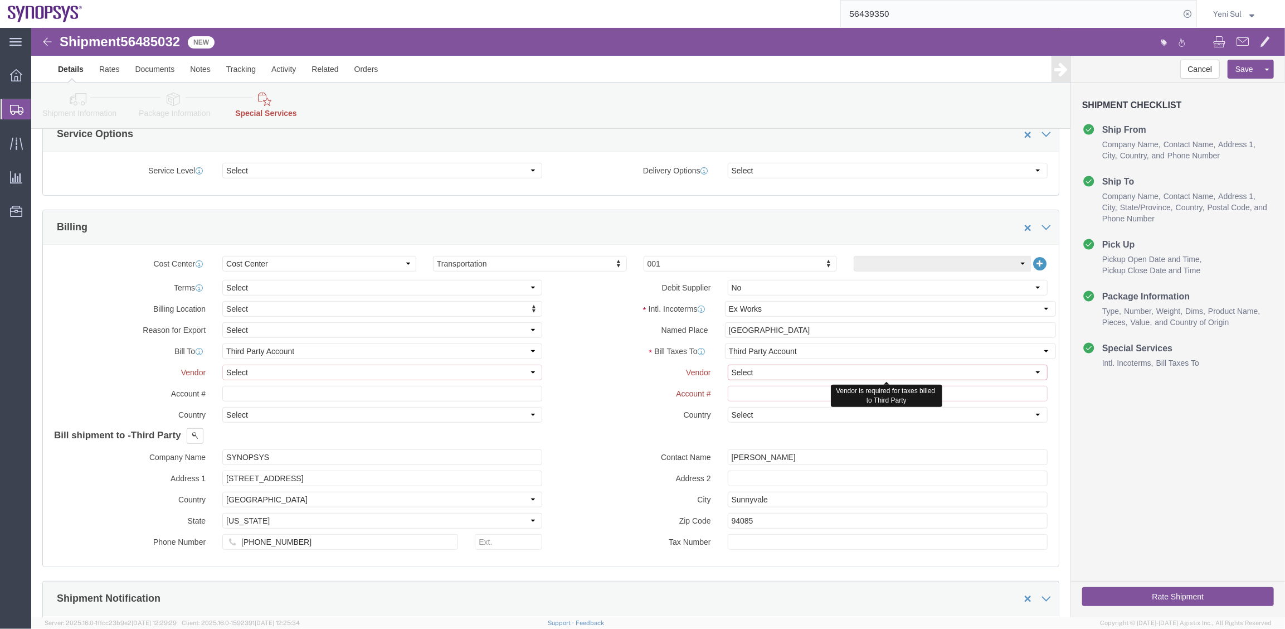
select select "FedEx Express"
click select "Select DHL FedEx Express UPS"
click div "Intl. Incoterms Select Carriage Insurance Paid Carriage Paid To Cost and Freigh…"
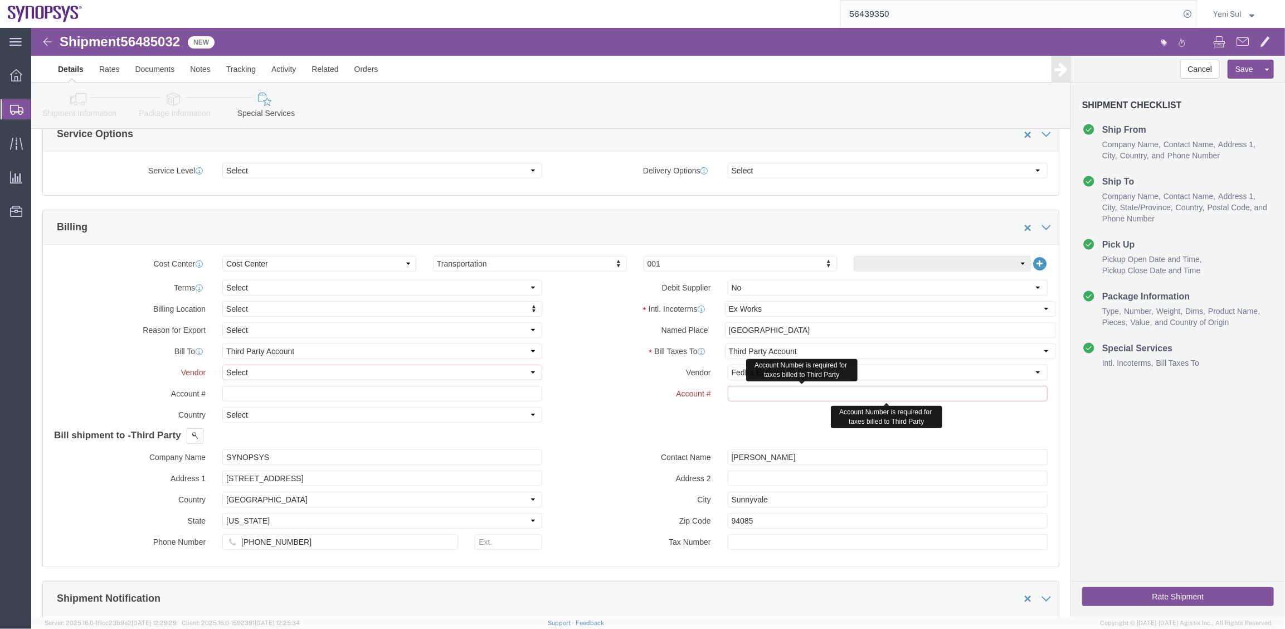
click input "text"
click h4 "Bill shipment to - Third Party"
click select "Select DHL FedEx Express UPS"
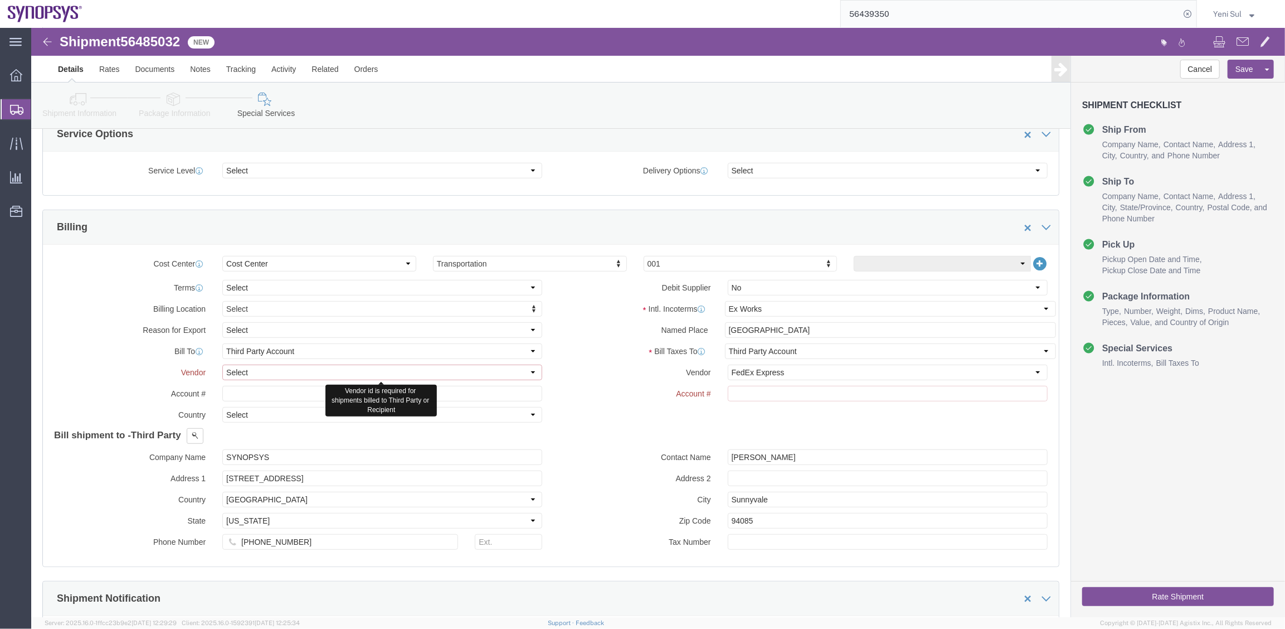
select select "FedEx Express"
click select "Select DHL FedEx Express UPS"
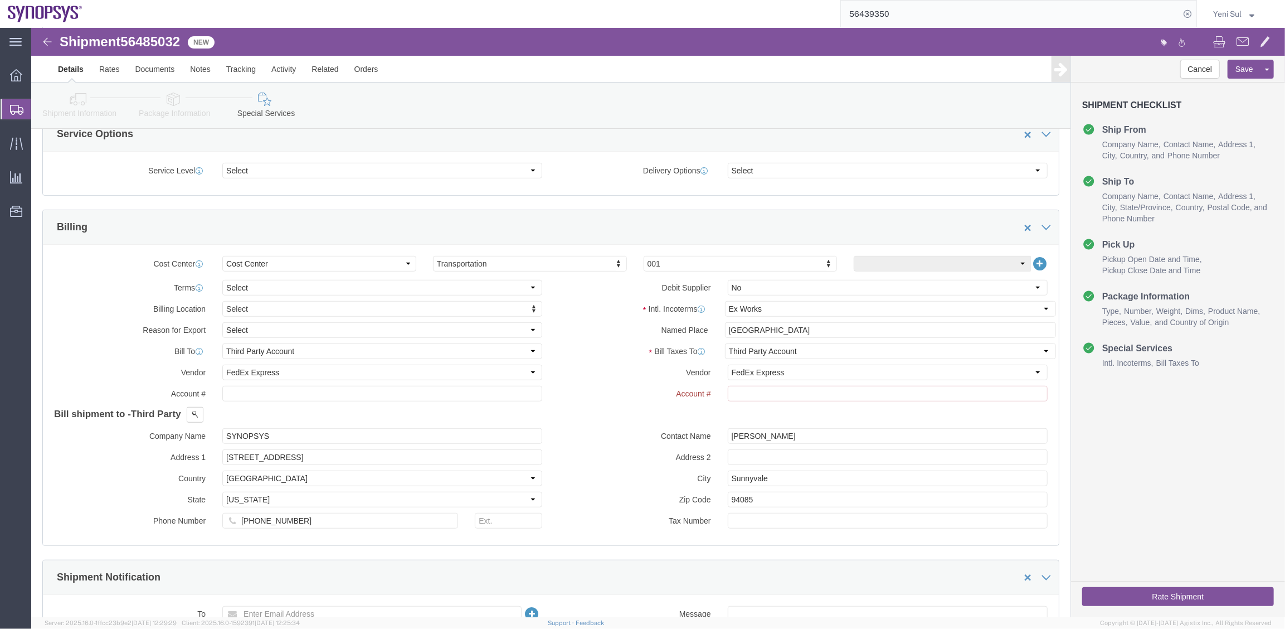
click div "Bill shipment to - Third Party Company Name Premier Circuits (DDE) Address 1 [P…"
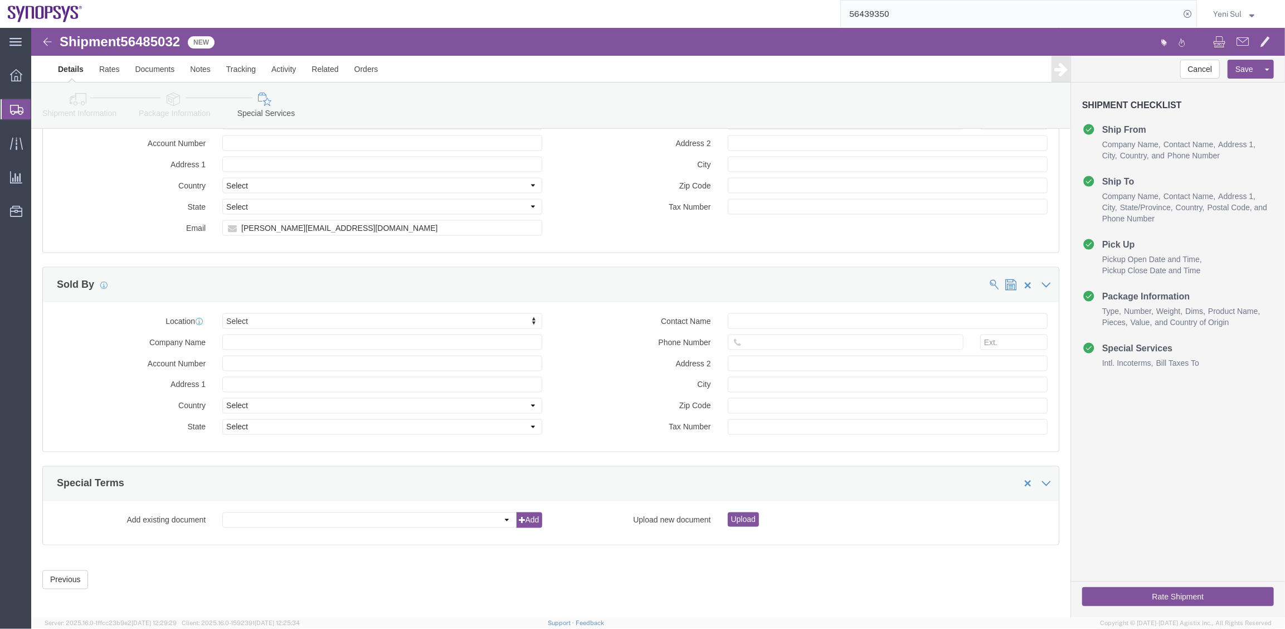
scroll to position [1432, 0]
click button "Rate Shipment"
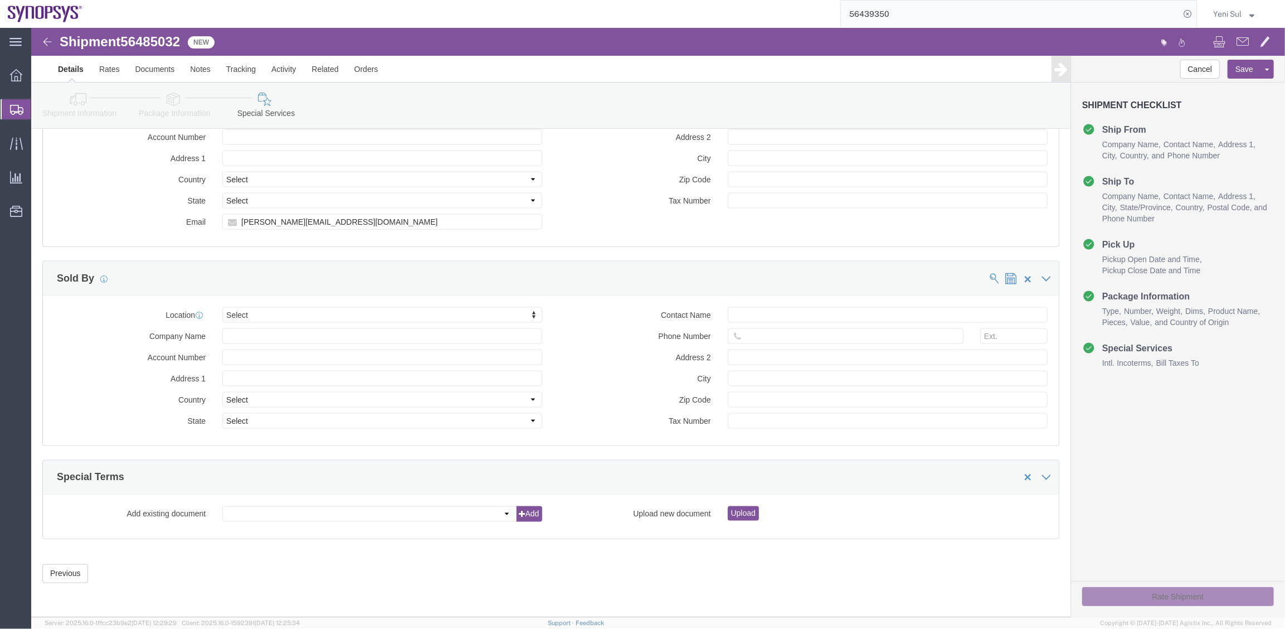
scroll to position [1364, 0]
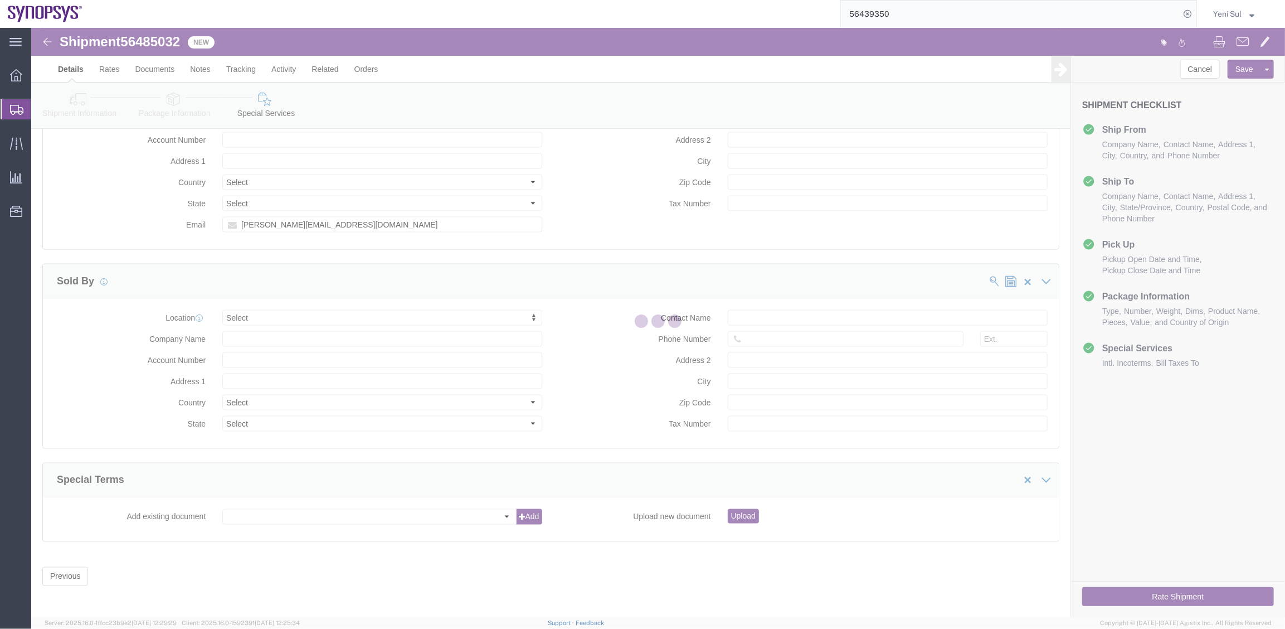
select select
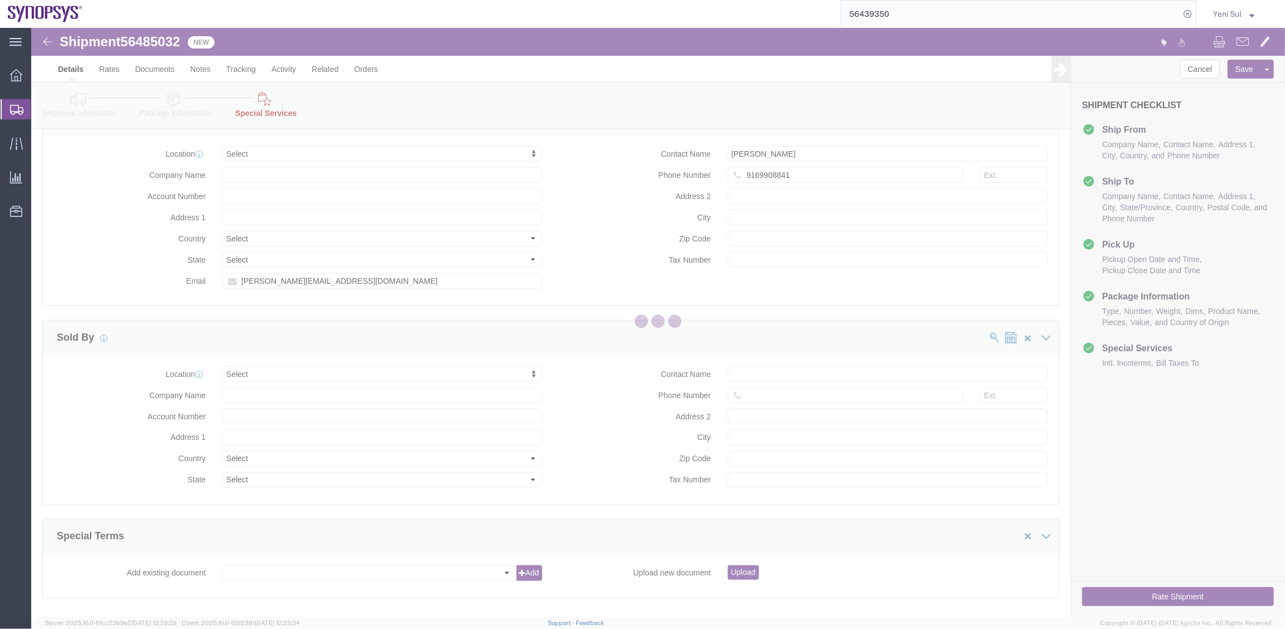
select select "COSTCENTER"
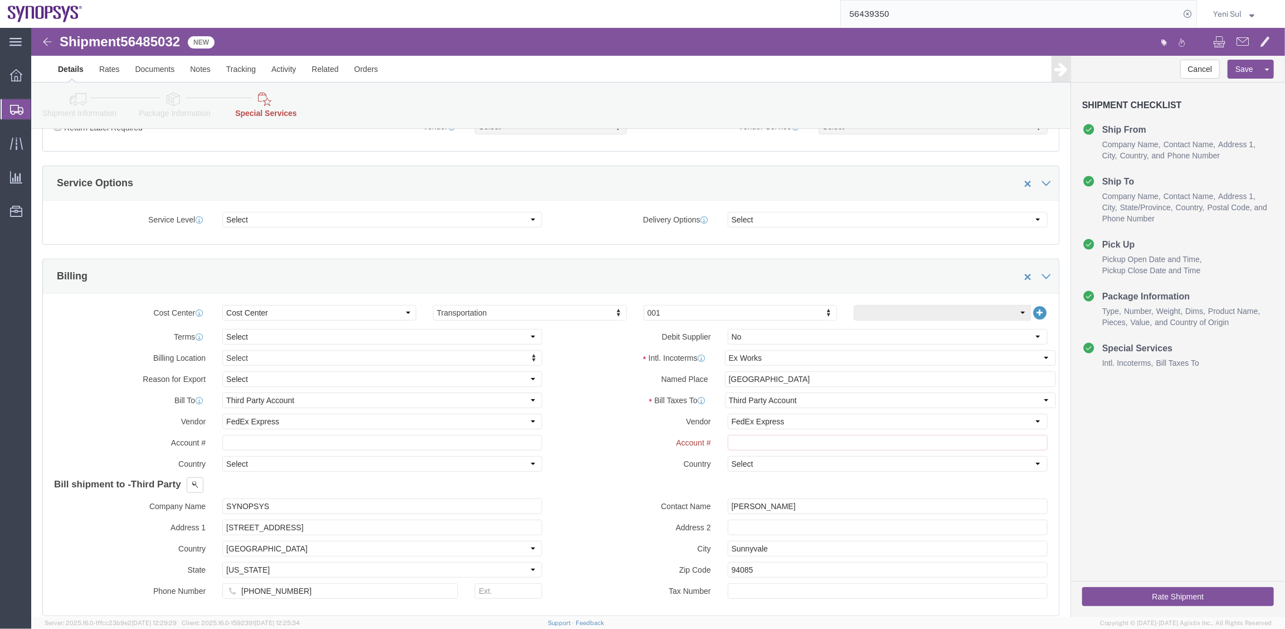
scroll to position [401, 0]
click select "Select DHL FedEx Express UPS"
click select "Select Recipient Account Sender/Shipper Third Party Account"
select select "RCPN"
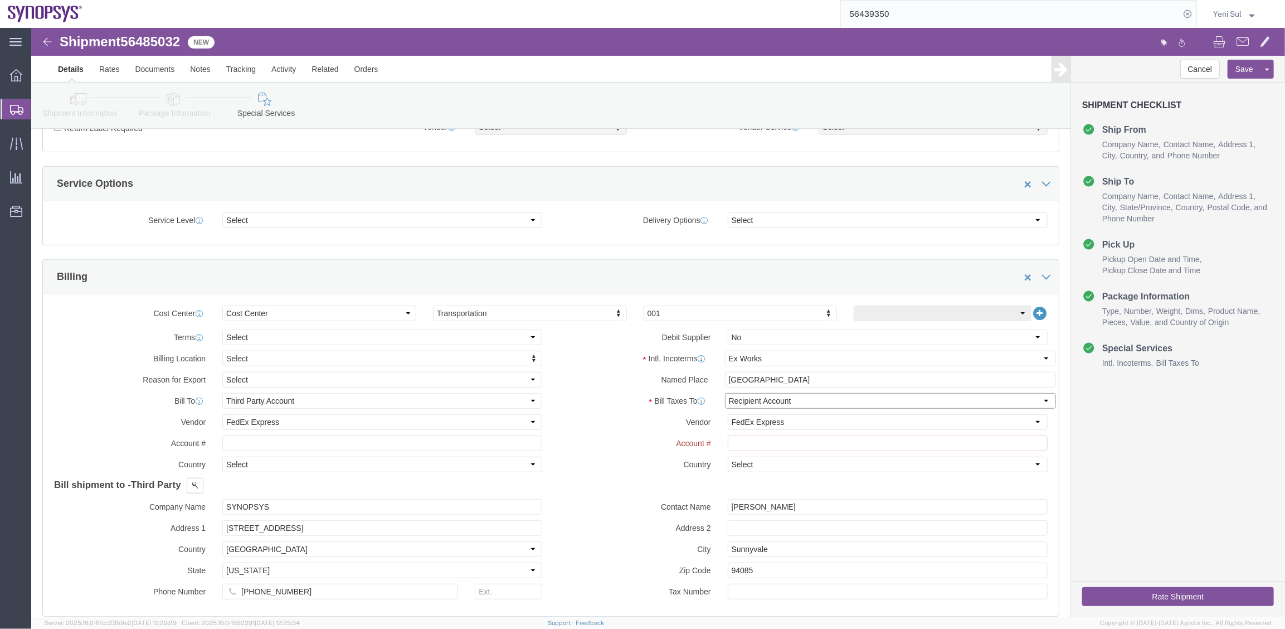
click select "Select Recipient Account Sender/Shipper Third Party Account"
select select "RCPN"
click select "Select Recipient Account Sender/Shipper Third Party Account"
type input "Sanmina Corporation"
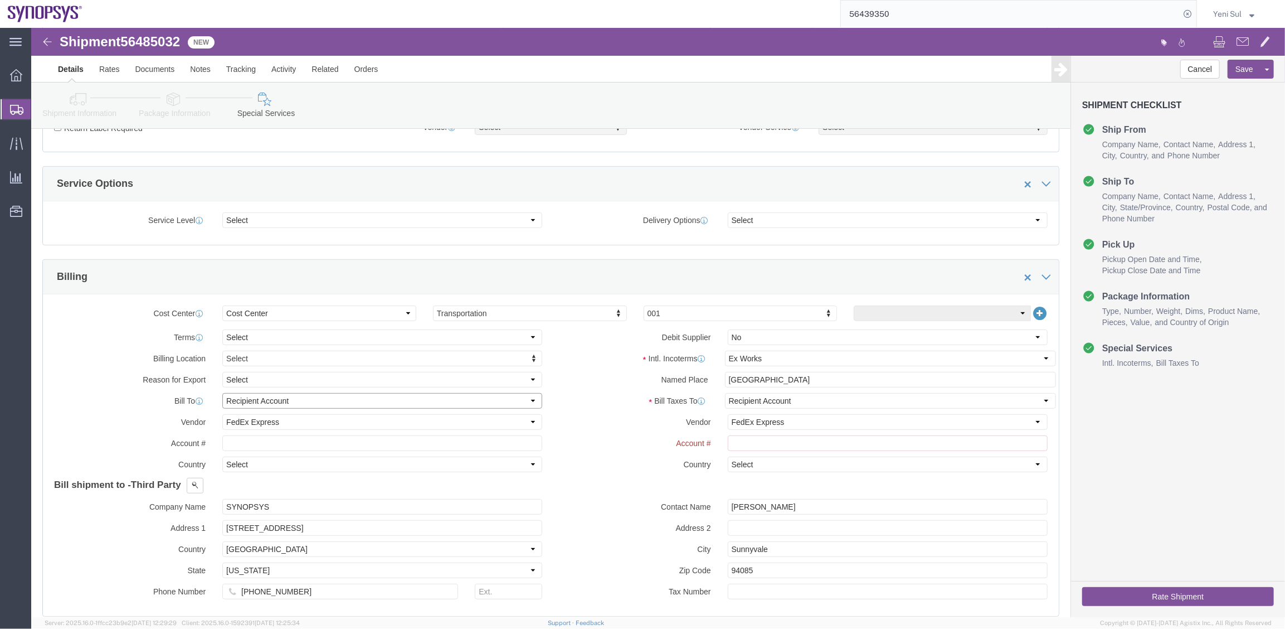
type input "60 E. Plumeria"
select select "US"
select select "CA"
type input "[PHONE_NUMBER]"
type input "[PERSON_NAME]"
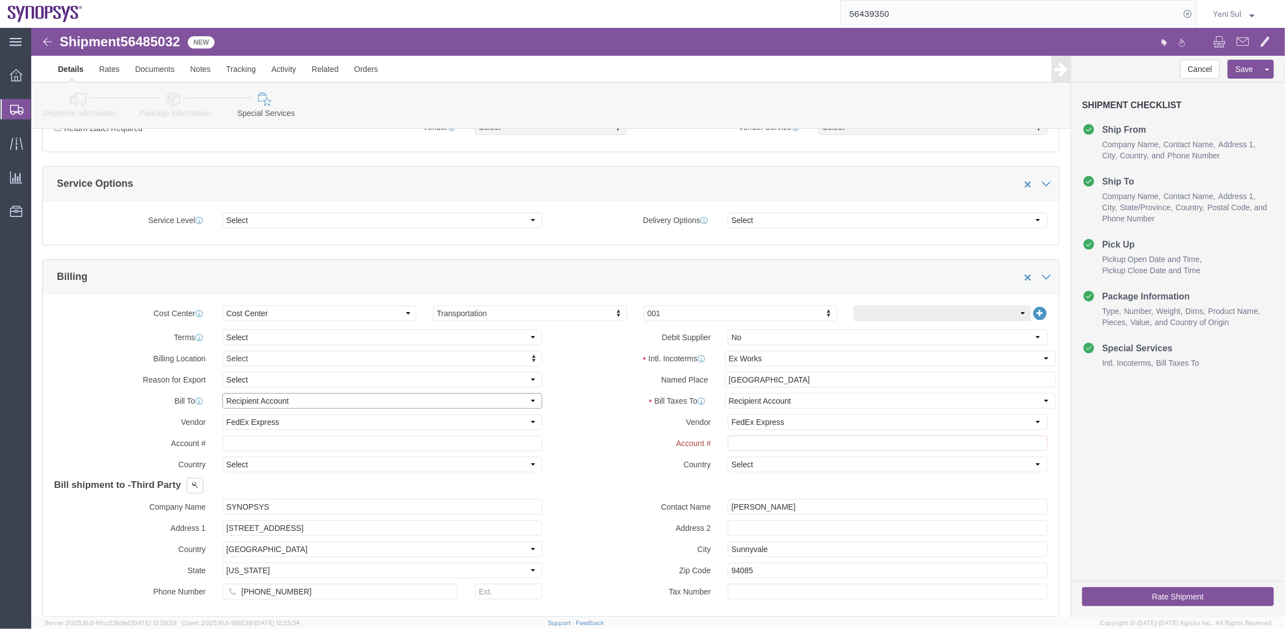
type input "Bldg 2, Dock B"
type input "san jose"
type input "95134"
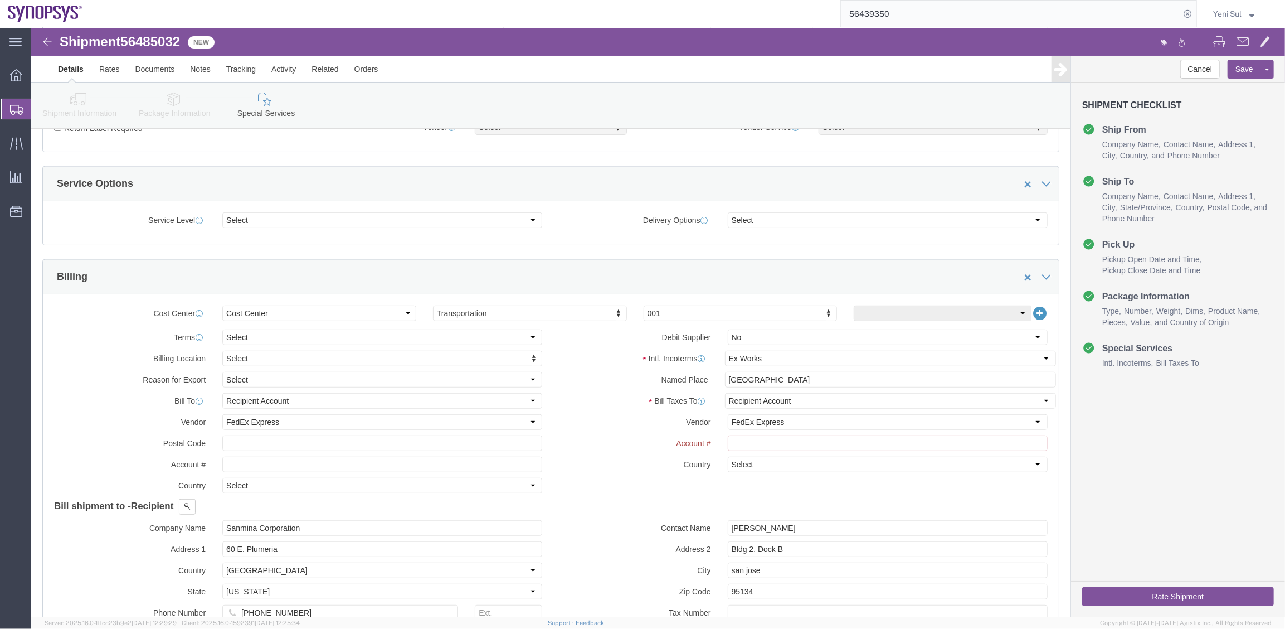
click label "Country"
click select "Select [GEOGRAPHIC_DATA] [GEOGRAPHIC_DATA] [GEOGRAPHIC_DATA] [GEOGRAPHIC_DATA] …"
click select "Select Carriage Insurance Paid Carriage Paid To Cost and Freight Cost Insurance…"
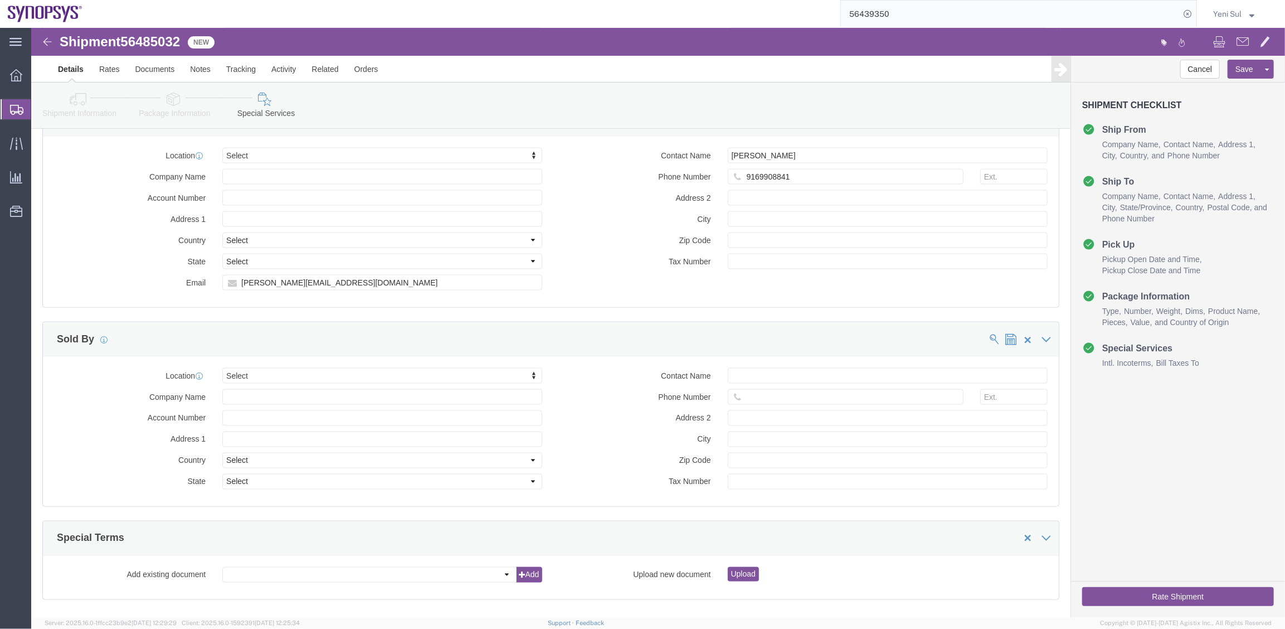
scroll to position [1451, 0]
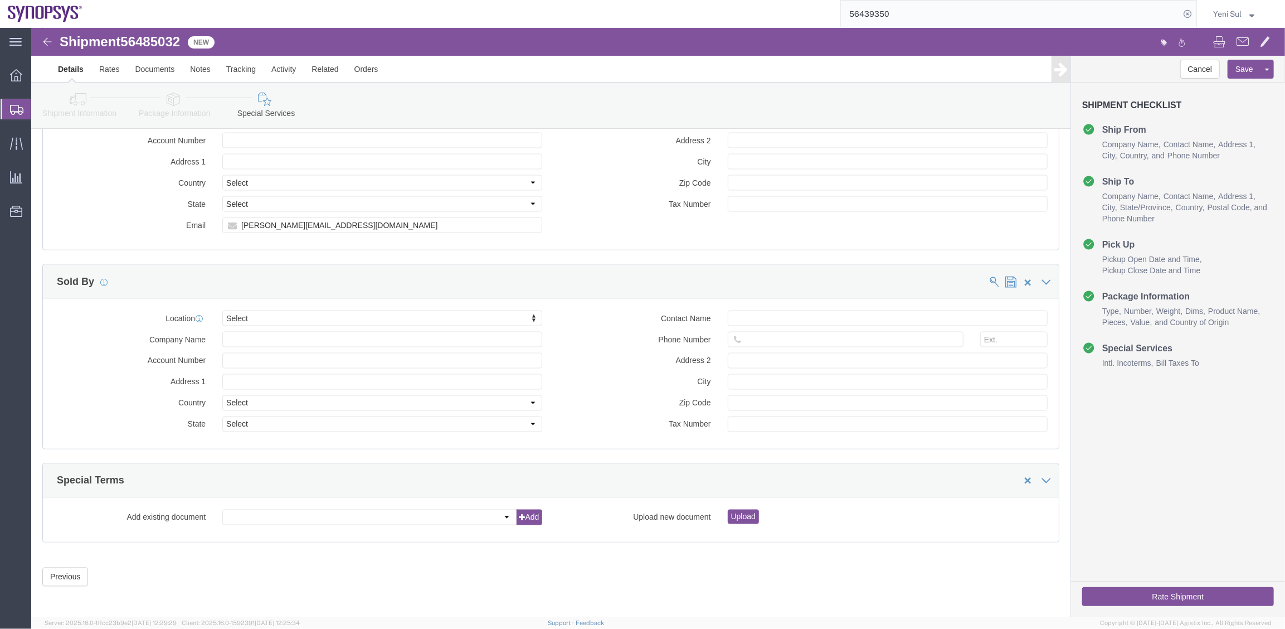
click button "Rate Shipment"
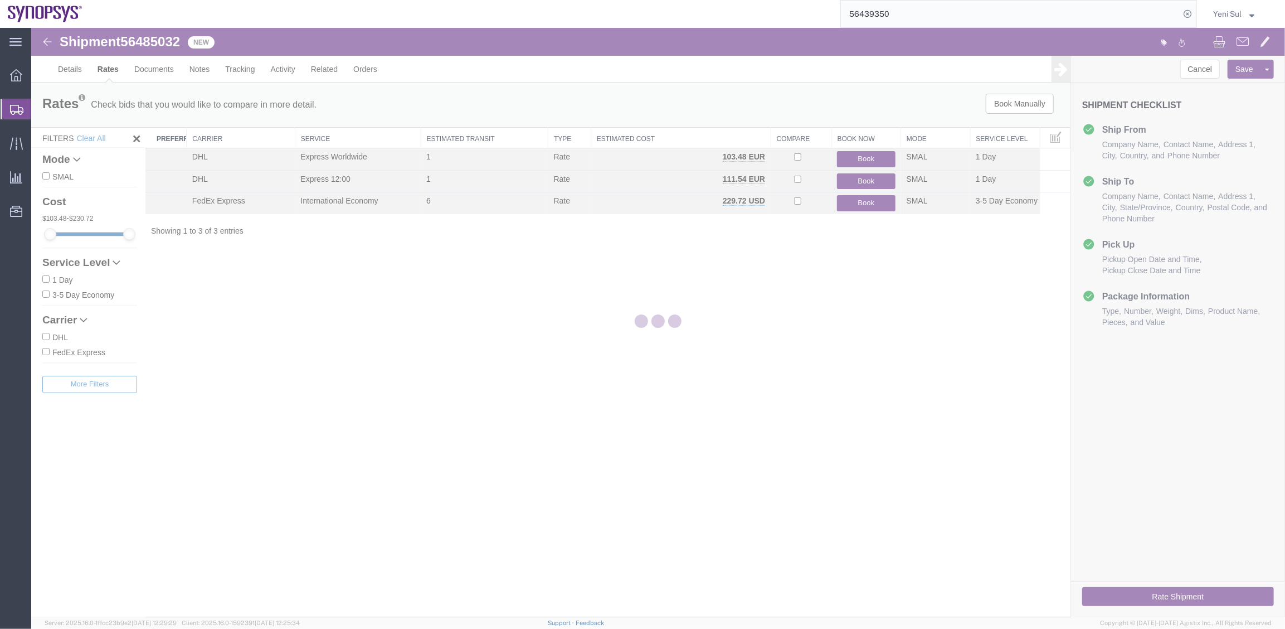
scroll to position [0, 0]
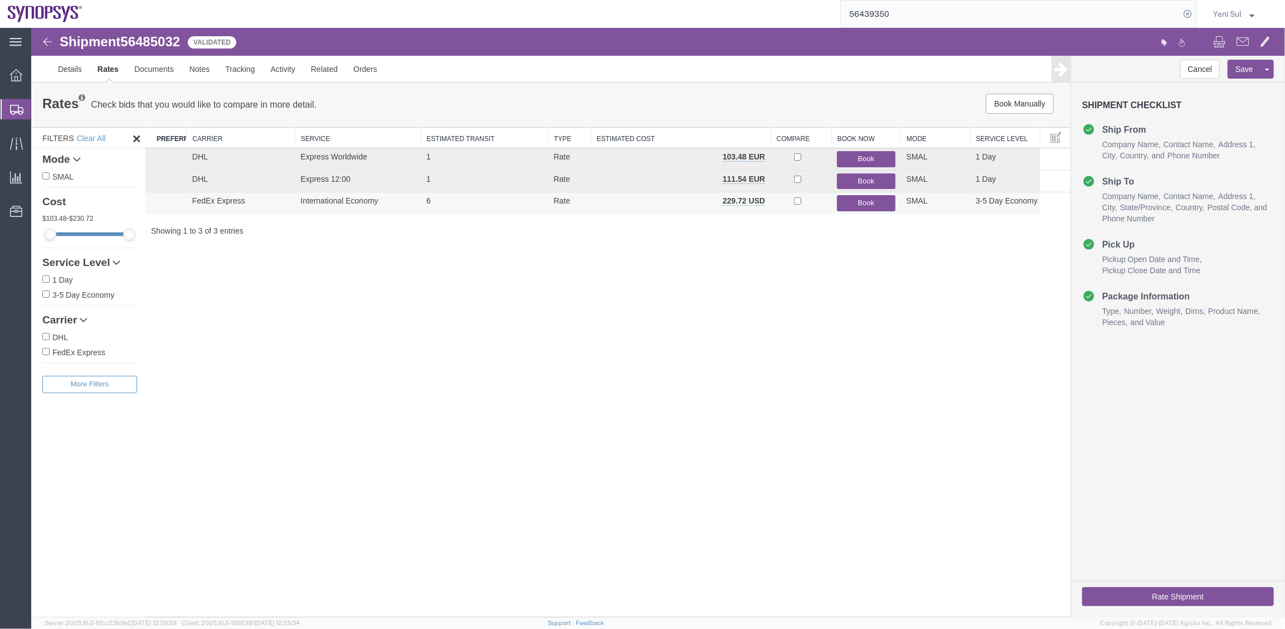
click at [868, 208] on button "Book" at bounding box center [865, 202] width 58 height 16
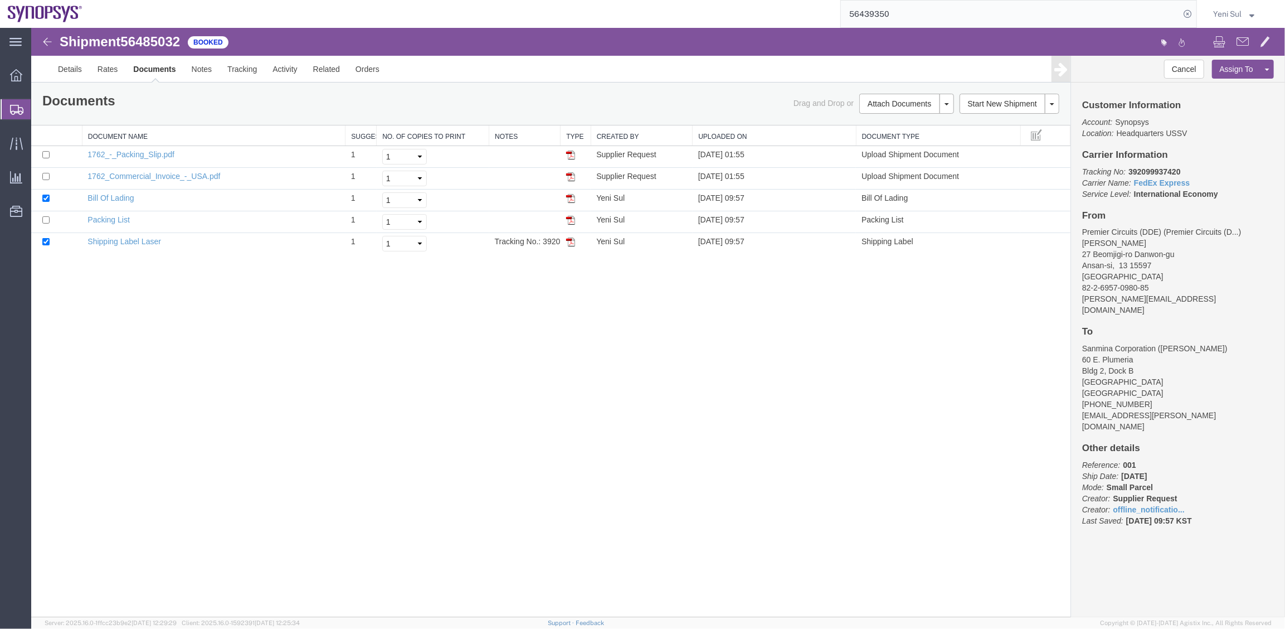
drag, startPoint x: 901, startPoint y: 171, endPoint x: 889, endPoint y: 171, distance: 12.3
click at [31, 27] on link "Regenerate Documents" at bounding box center [31, 27] width 0 height 0
click at [60, 71] on link "Details" at bounding box center [70, 68] width 40 height 27
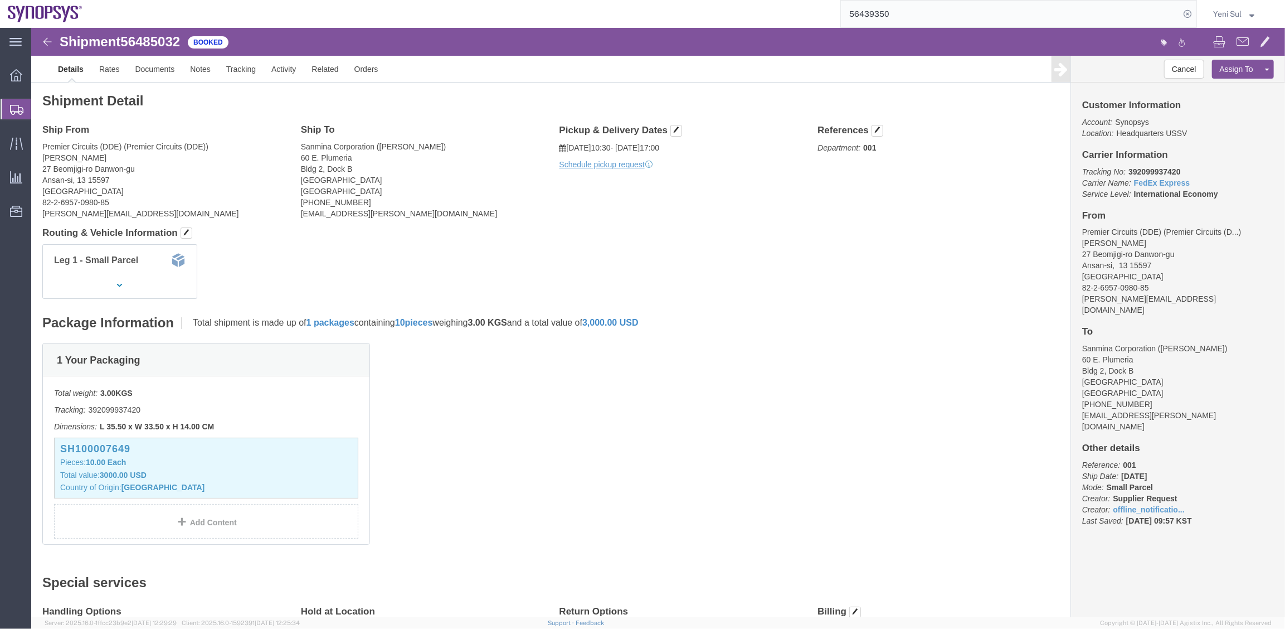
drag, startPoint x: 668, startPoint y: 422, endPoint x: 670, endPoint y: 174, distance: 248.6
click div "1 Your Packaging Total weight: 3.00 KGS Tracking: 392099937420 Dimensions: L 35…"
drag, startPoint x: 595, startPoint y: 137, endPoint x: 829, endPoint y: 420, distance: 367.3
click link "Schedule pickup request"
drag, startPoint x: 852, startPoint y: 299, endPoint x: 817, endPoint y: 343, distance: 55.5
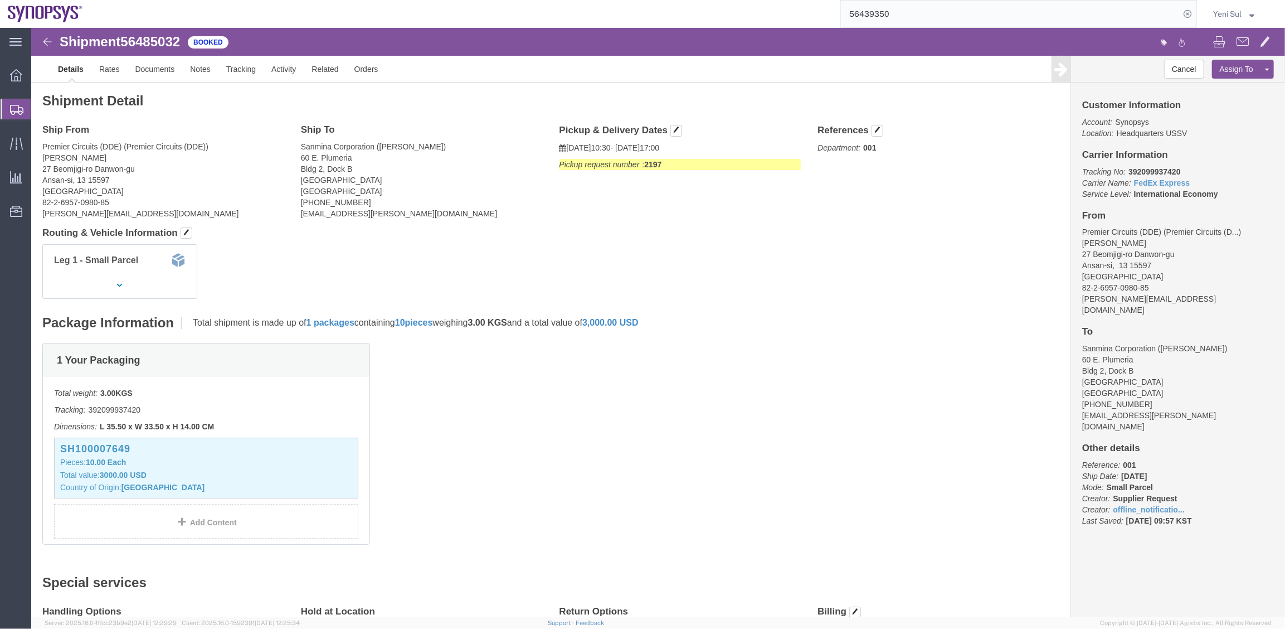
click div "Shipment Detail Ship From Premier Circuits (DDE) (Premier Circuits (DDE)) [PERS…"
click div "1 Your Packaging Total weight: 3.00 KGS Tracking: 392099937420 Dimensions: L 35…"
click link "Notes"
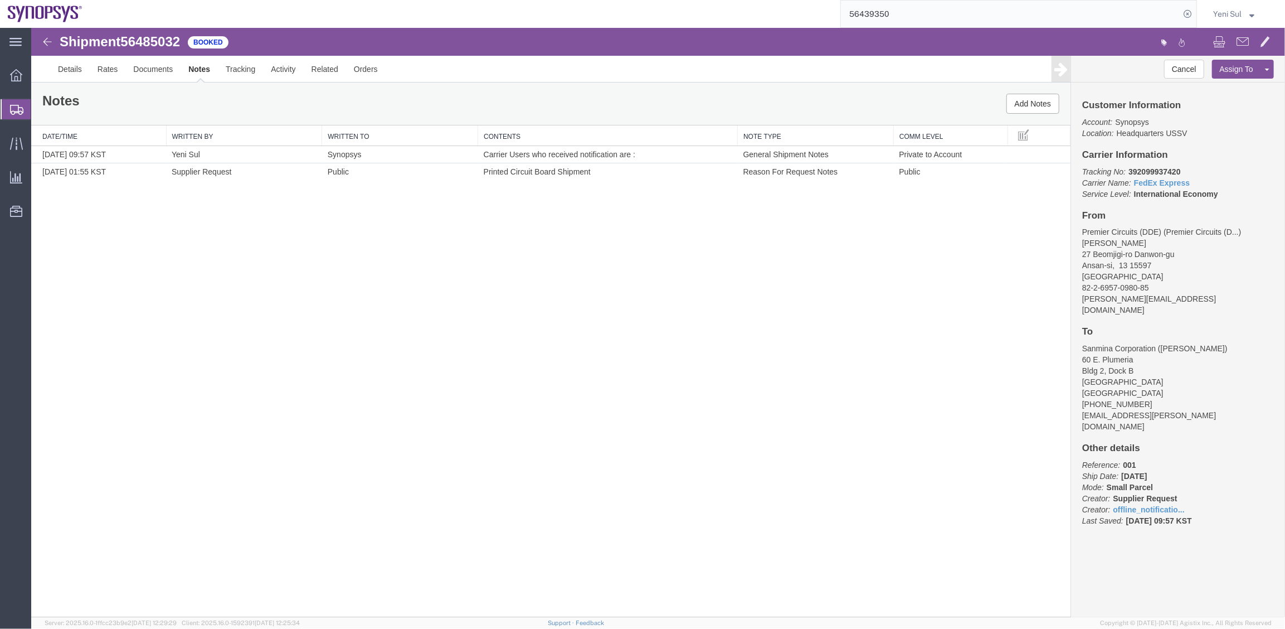
click at [188, 75] on link "Notes" at bounding box center [198, 68] width 37 height 27
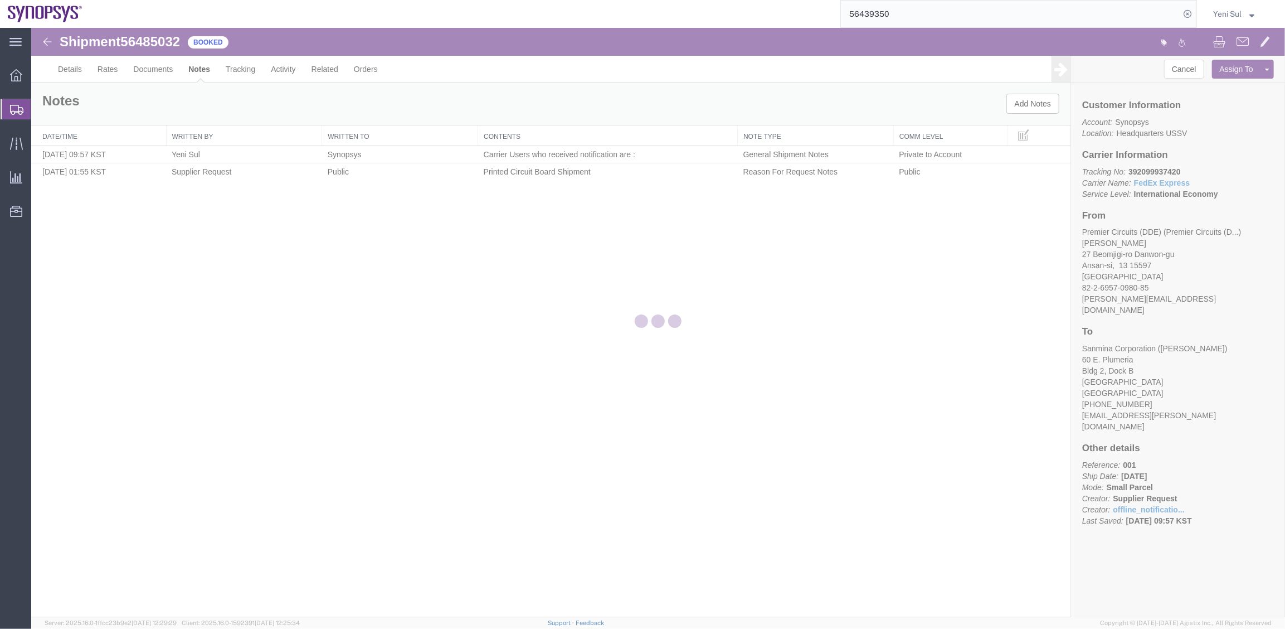
click at [144, 73] on div at bounding box center [658, 322] width 1254 height 589
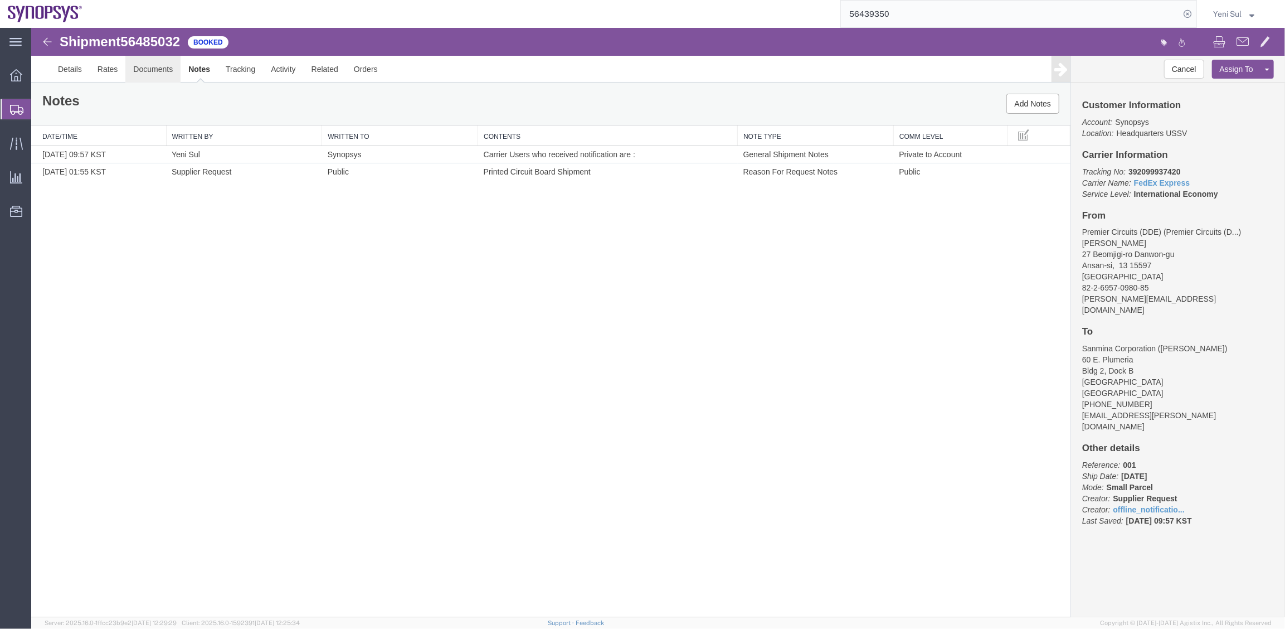
click at [155, 69] on link "Documents" at bounding box center [152, 68] width 55 height 27
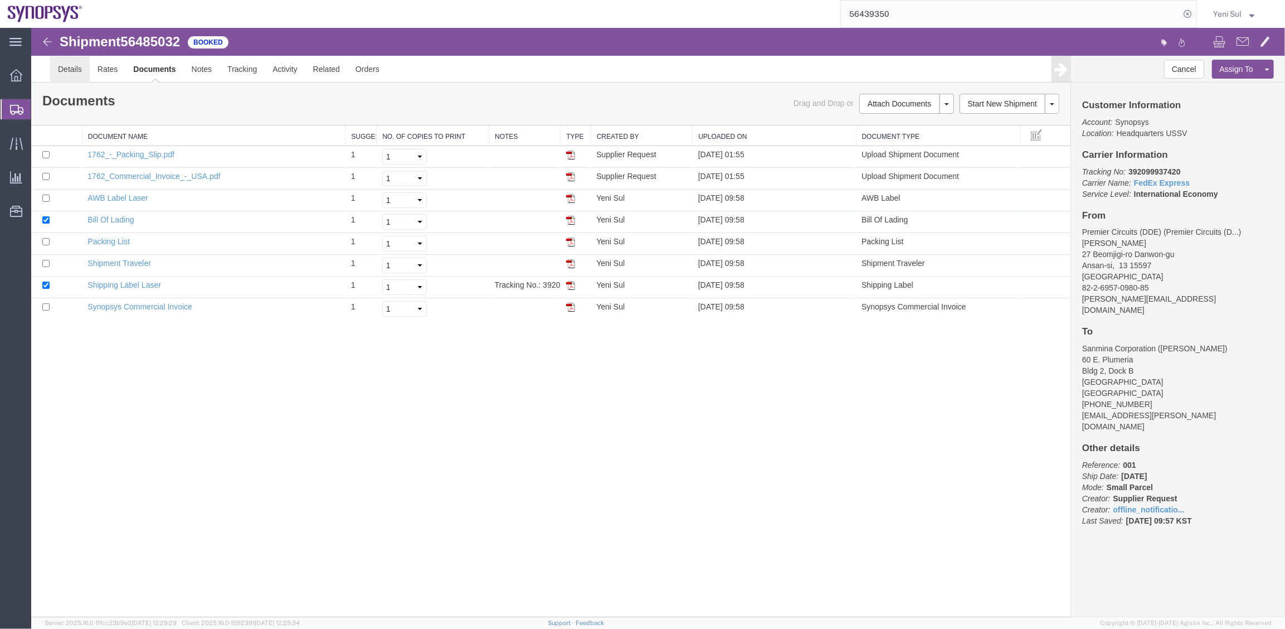
click at [62, 64] on link "Details" at bounding box center [70, 68] width 40 height 27
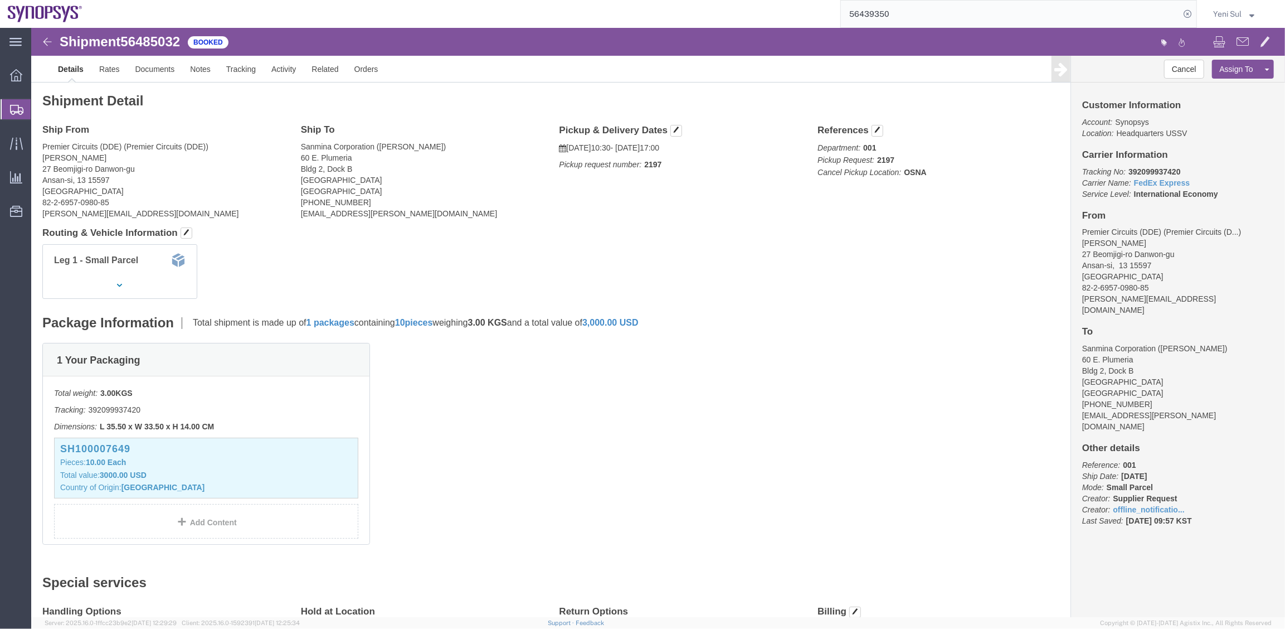
click div "1 Your Packaging Total weight: 3.00 KGS Tracking: 392099937420 Dimensions: L 35…"
click div "Shipment Detail Ship From Premier Circuits (DDE) (Premier Circuits (DDE)) [PERS…"
click link "Tracking"
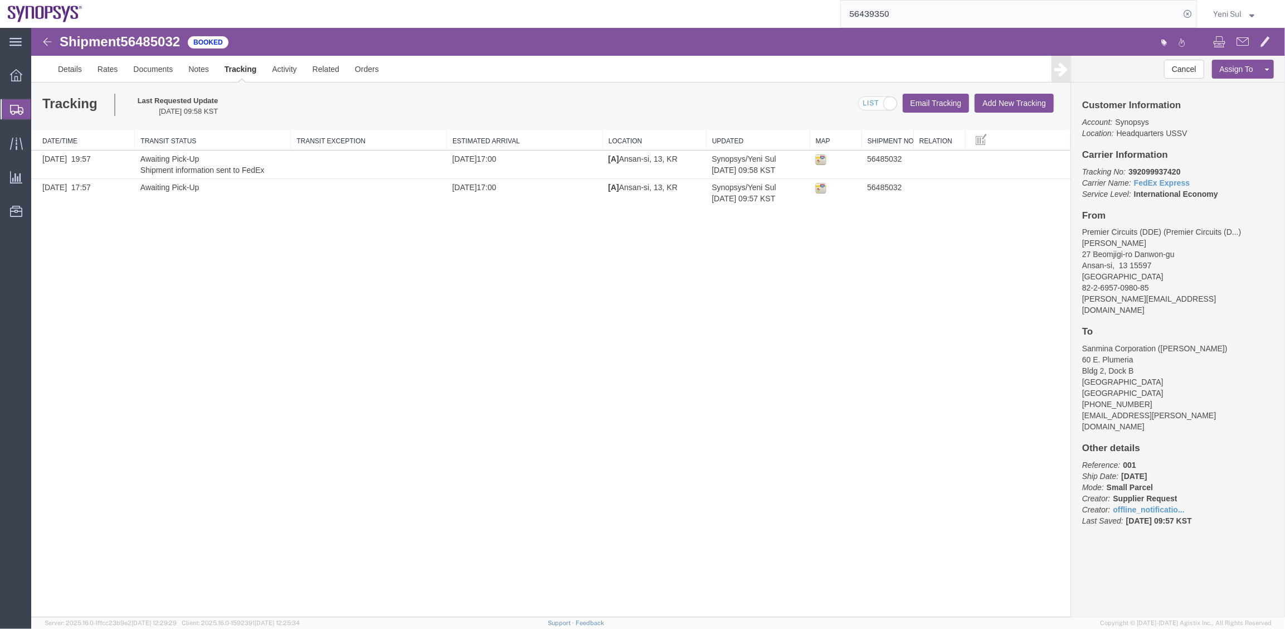
click at [261, 283] on div "Shipment 56485032 2 of 2 Booked Details Rates Documents Notes Tracking Activity…" at bounding box center [658, 321] width 1254 height 589
click at [329, 74] on link "Related" at bounding box center [325, 68] width 42 height 27
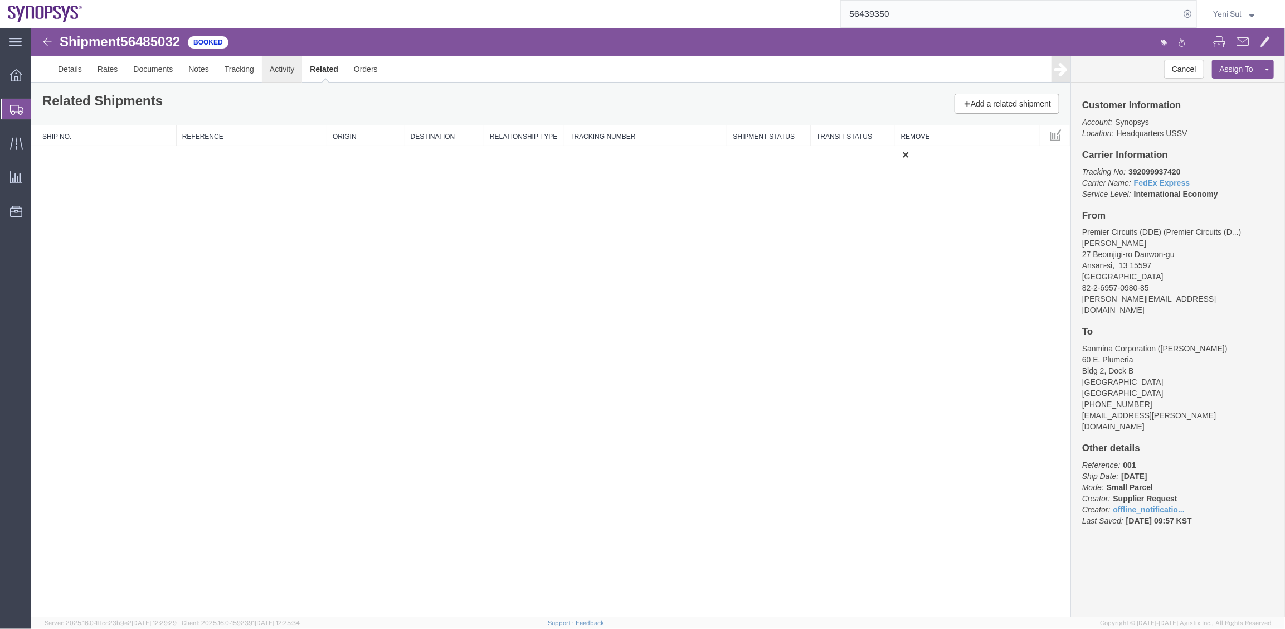
click at [287, 70] on link "Activity" at bounding box center [281, 68] width 40 height 27
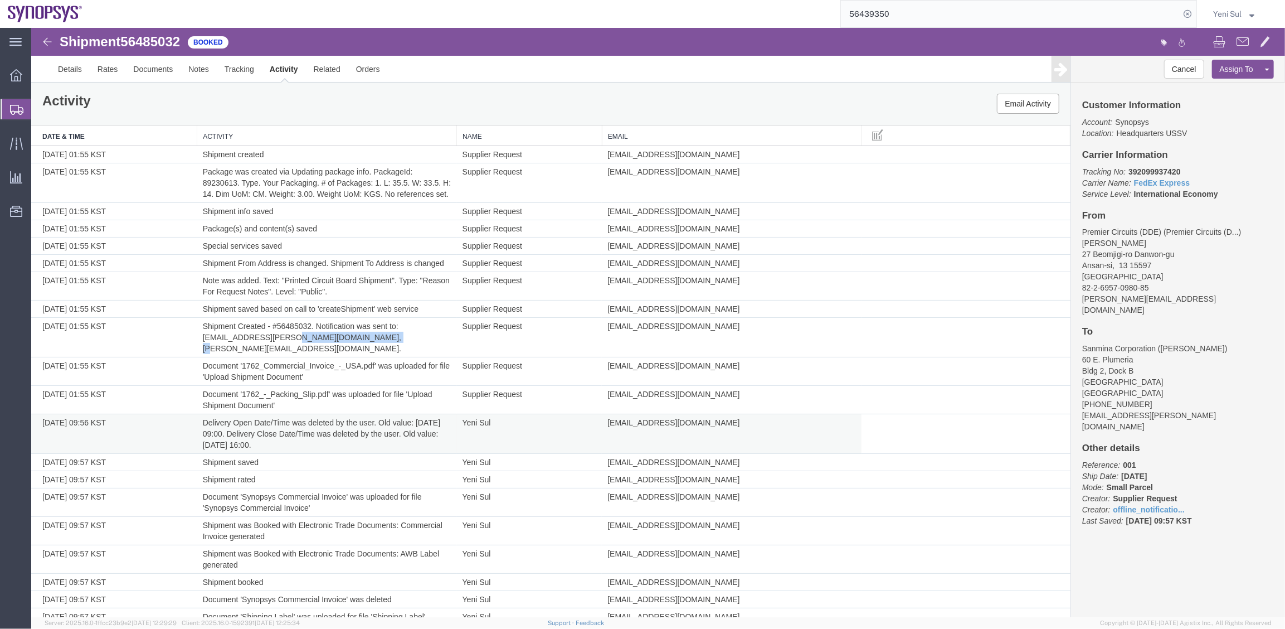
drag, startPoint x: 376, startPoint y: 346, endPoint x: 588, endPoint y: 413, distance: 222.6
click at [289, 346] on td "Shipment Created - #56485032. Notification was sent to: [EMAIL_ADDRESS][PERSON_…" at bounding box center [327, 337] width 260 height 40
copy td "[PERSON_NAME][EMAIL_ADDRESS][DOMAIN_NAME]"
click at [56, 65] on link "Details" at bounding box center [70, 68] width 40 height 27
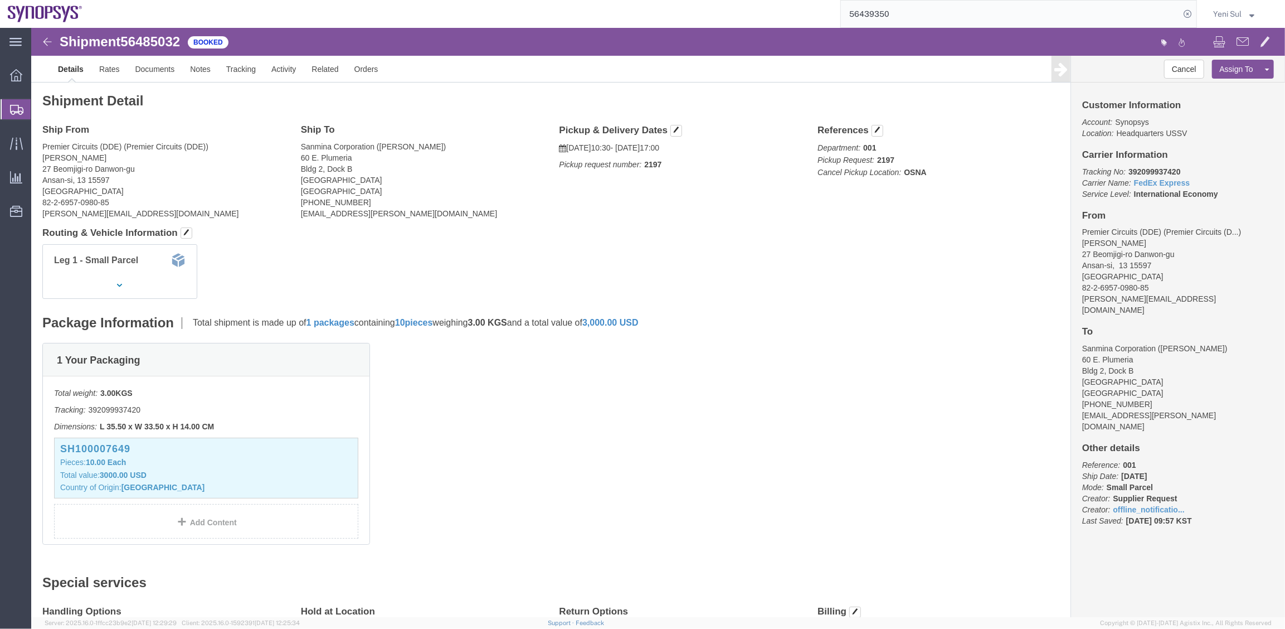
click span "56485032"
copy span "56485032"
click div "Leg 1 - Small Parcel"
drag, startPoint x: 124, startPoint y: 45, endPoint x: 419, endPoint y: 100, distance: 300.6
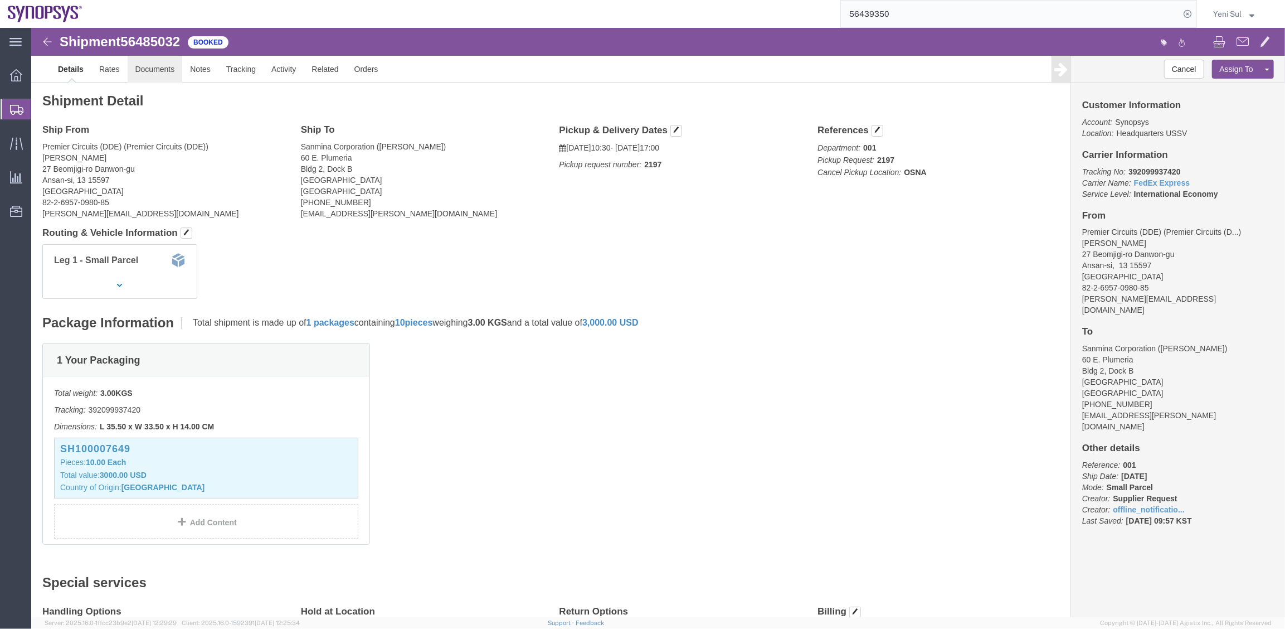
click link "Documents"
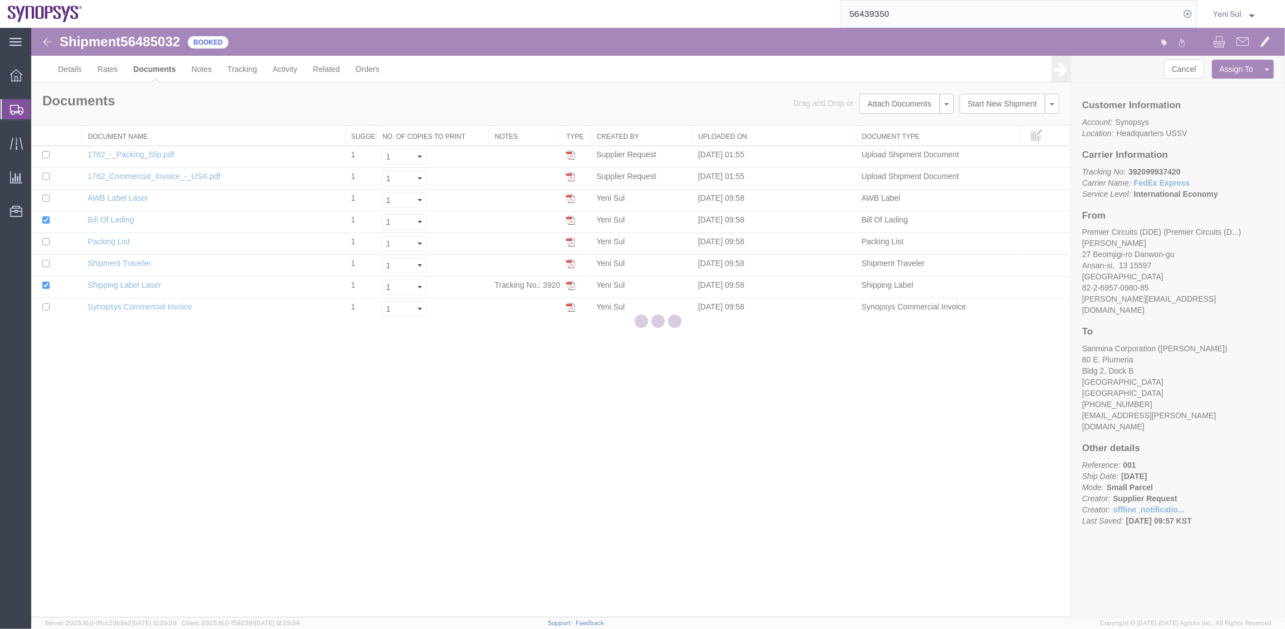
drag, startPoint x: 261, startPoint y: 443, endPoint x: 182, endPoint y: 327, distance: 140.8
click at [261, 442] on div at bounding box center [658, 322] width 1254 height 589
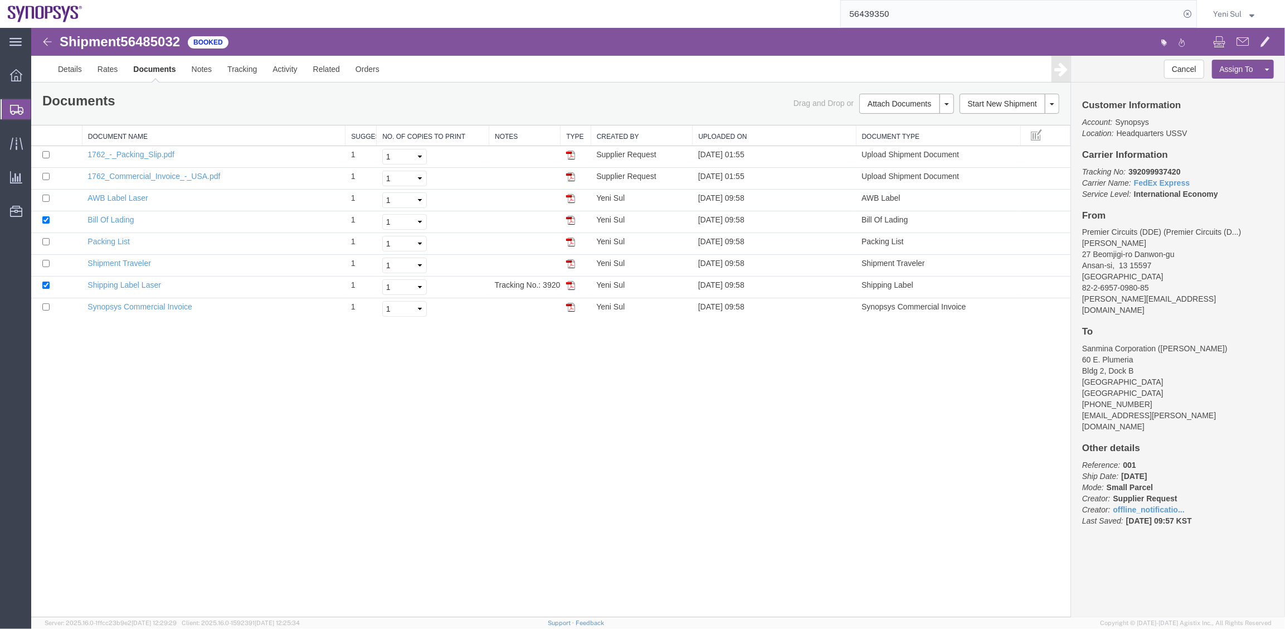
drag, startPoint x: 468, startPoint y: 410, endPoint x: 454, endPoint y: 402, distance: 16.5
click at [469, 410] on div "Shipment 56485032 8 of 8 Booked Details Rates Documents Notes Tracking Activity…" at bounding box center [658, 321] width 1254 height 589
click at [43, 196] on input "checkbox" at bounding box center [45, 197] width 7 height 7
checkbox input "true"
click at [878, 122] on link "Print Documents" at bounding box center [904, 122] width 97 height 17
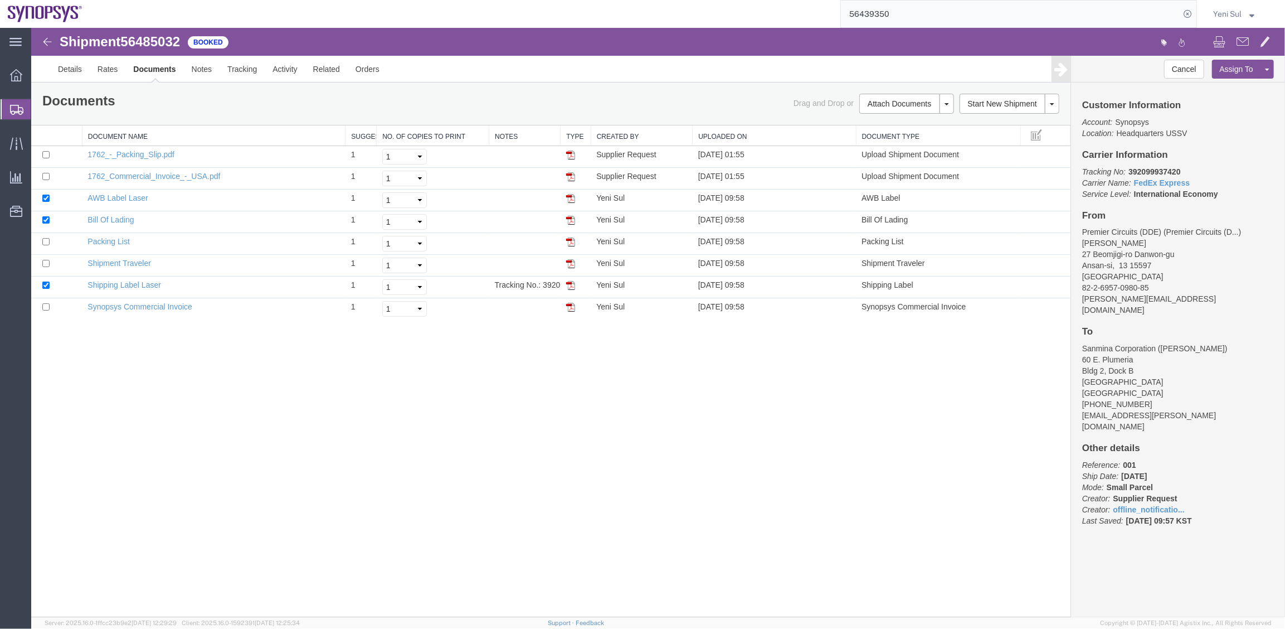
click at [0, 0] on span "Shipment Manager" at bounding box center [0, 0] width 0 height 0
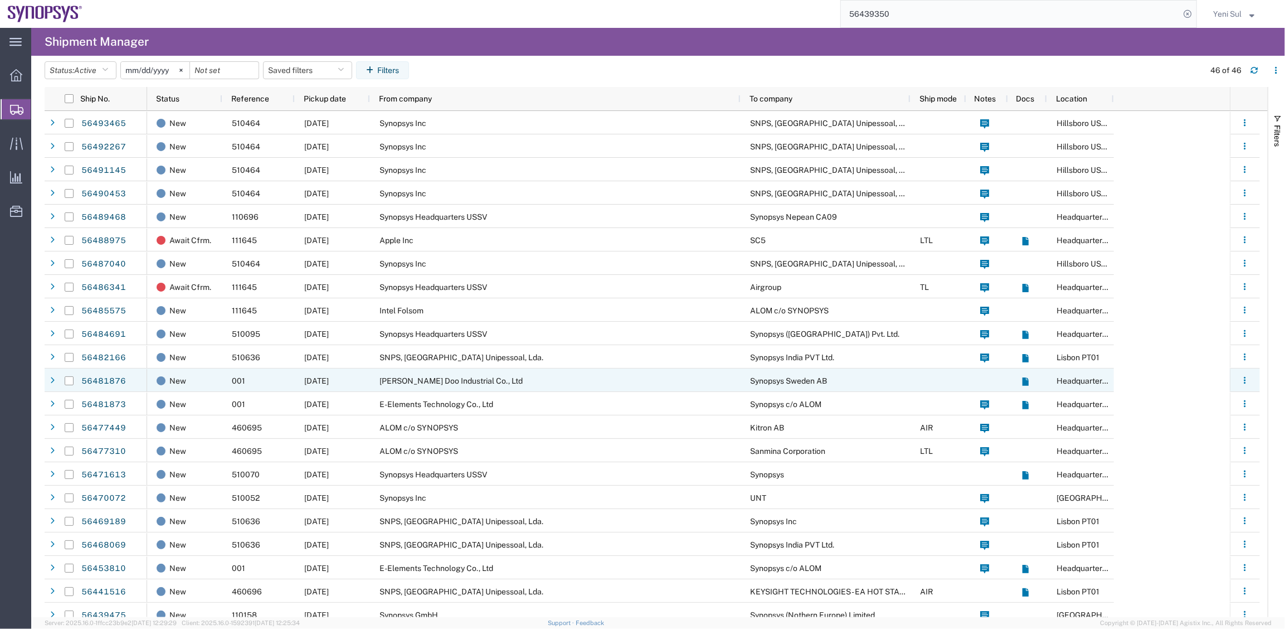
click at [412, 385] on span "[PERSON_NAME] Doo Industrial Co., Ltd" at bounding box center [451, 380] width 143 height 9
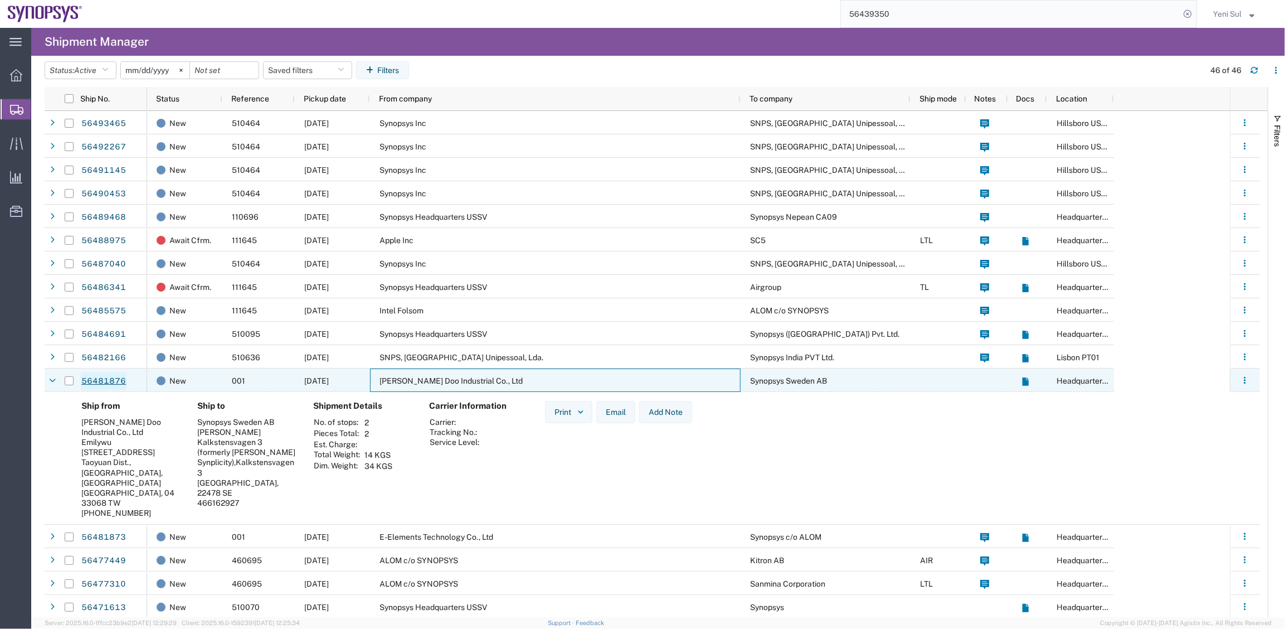
click at [96, 381] on link "56481876" at bounding box center [104, 381] width 46 height 18
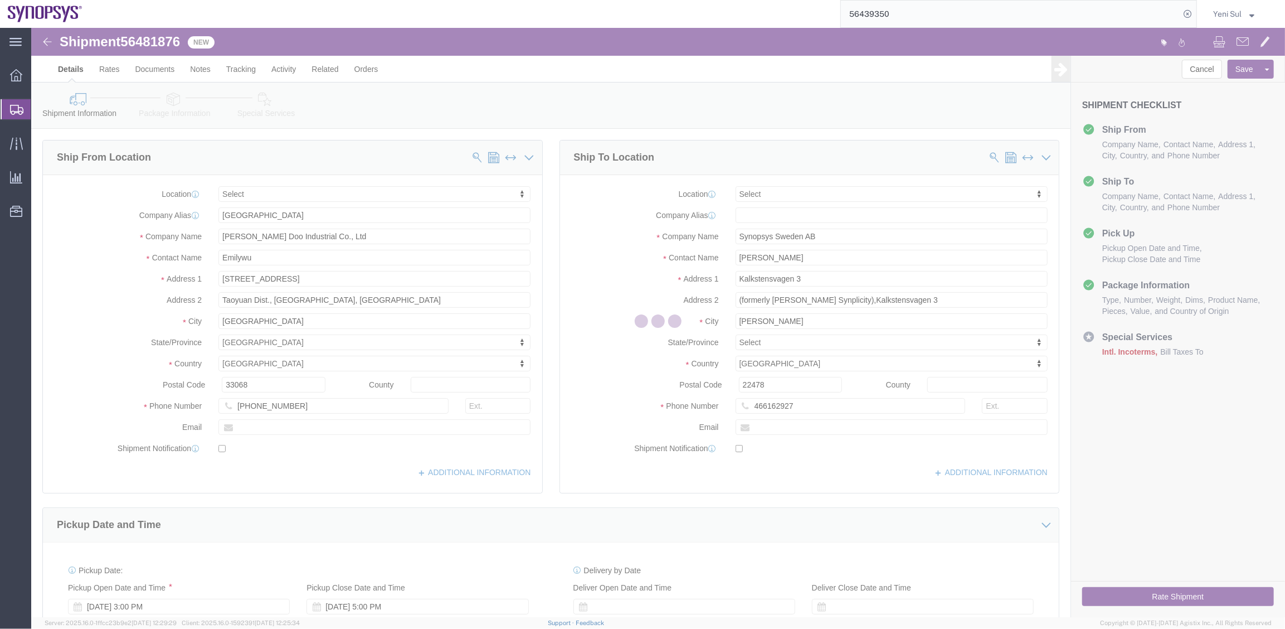
select select
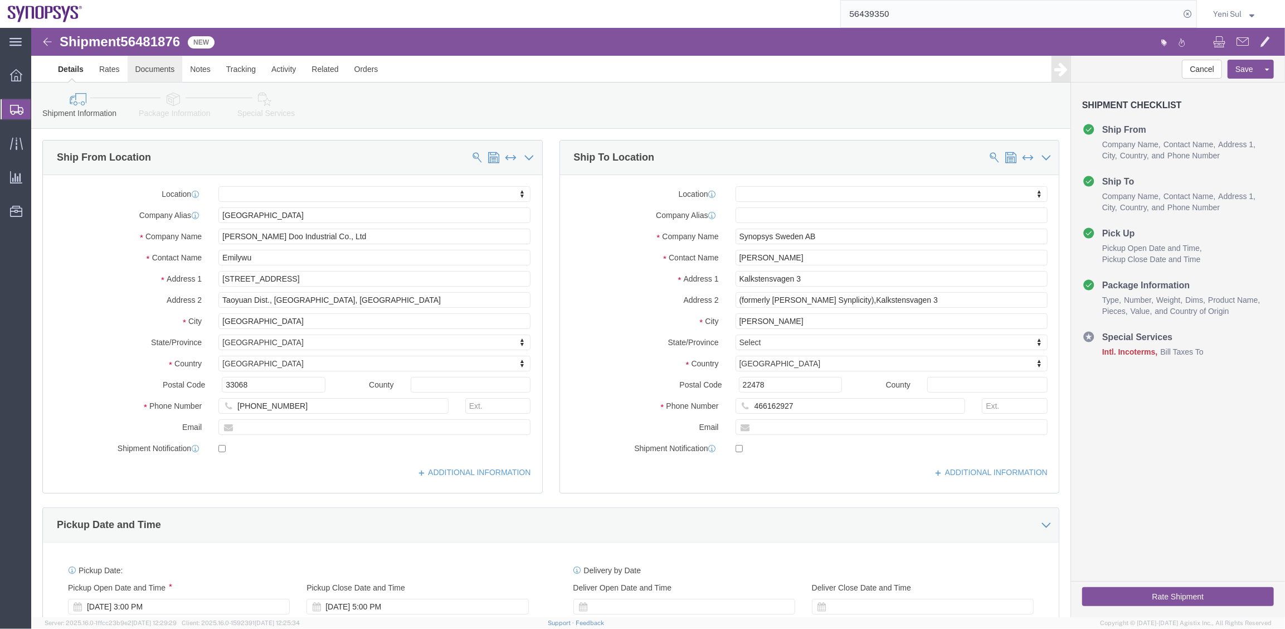
click link "Documents"
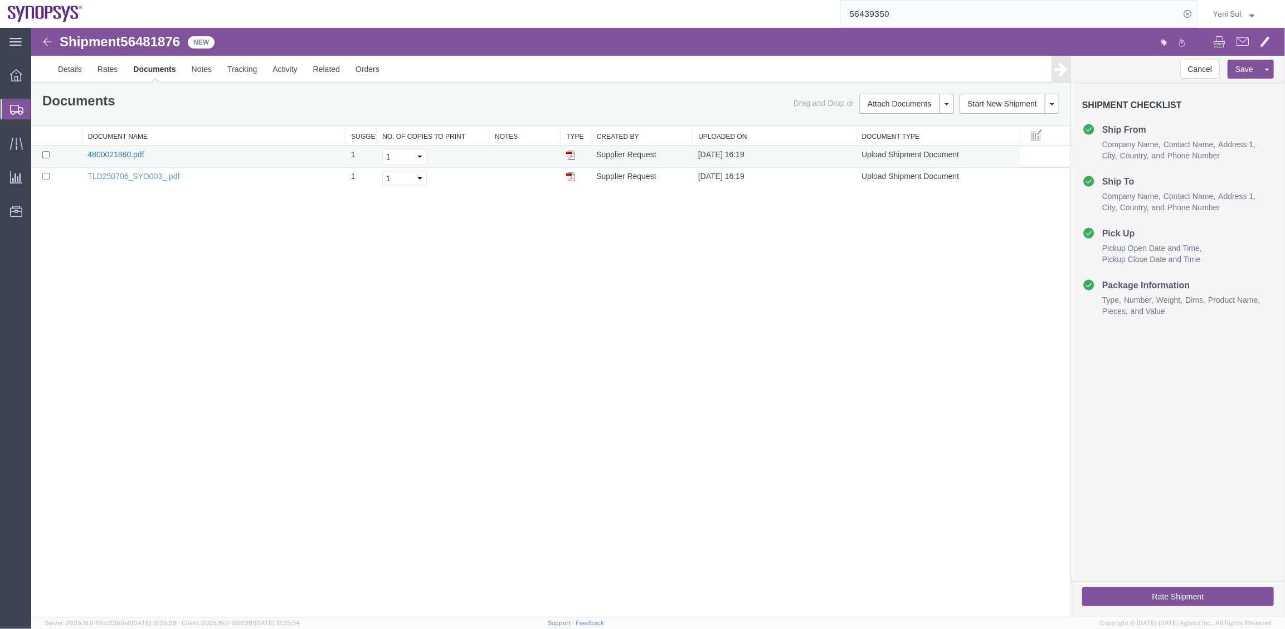
click at [120, 155] on link "4800021860.pdf" at bounding box center [115, 153] width 56 height 9
click at [135, 175] on link "TLD250706_SYO003_.pdf" at bounding box center [133, 175] width 92 height 9
drag, startPoint x: 560, startPoint y: 406, endPoint x: 312, endPoint y: 123, distance: 375.9
click at [558, 406] on div "Shipment 56481876 2 of 2 New Details Rates Documents Notes Tracking Activity Re…" at bounding box center [658, 321] width 1254 height 589
click at [70, 69] on link "Details" at bounding box center [70, 68] width 40 height 27
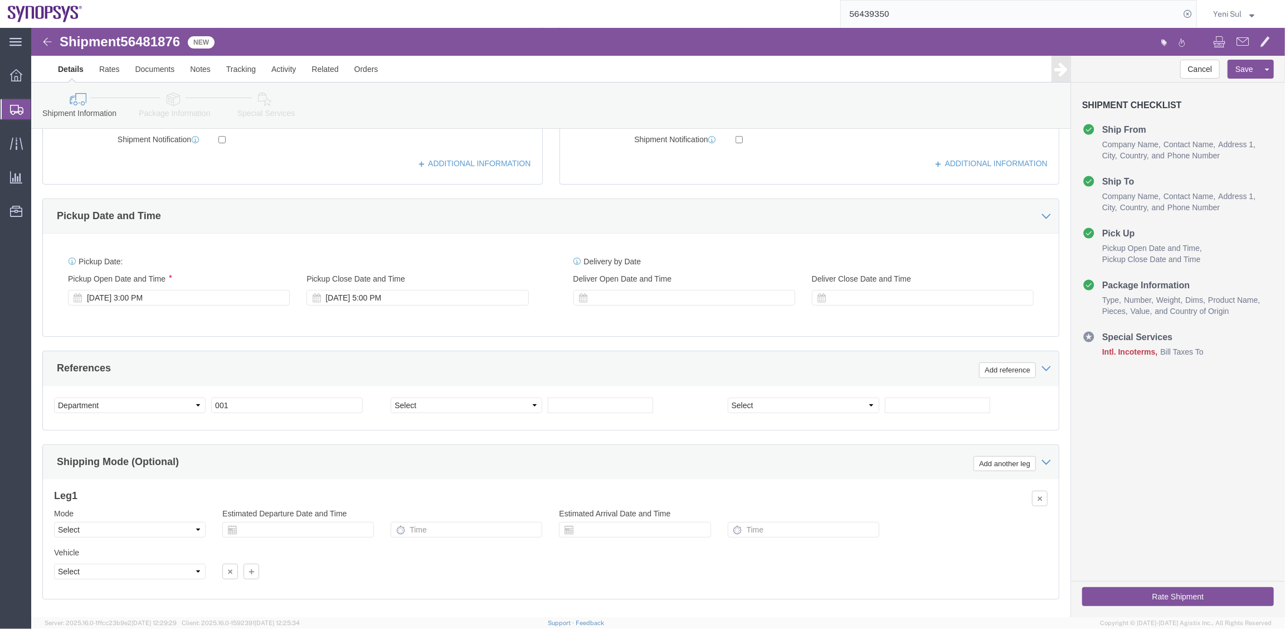
scroll to position [368, 0]
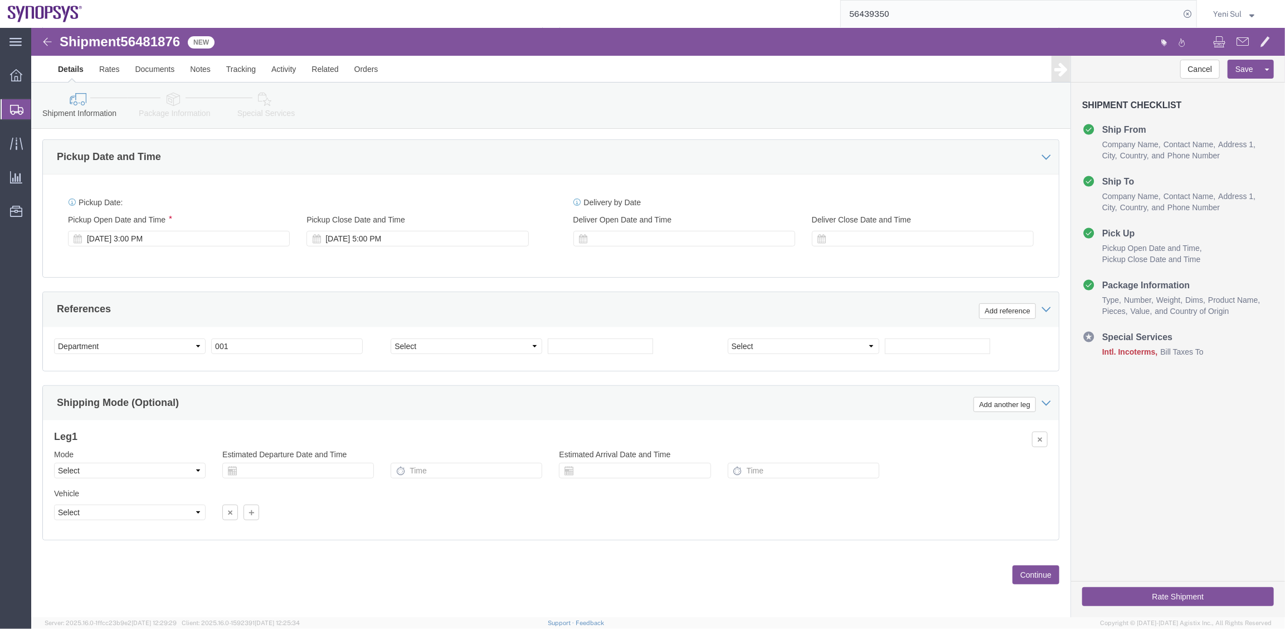
click button "Continue"
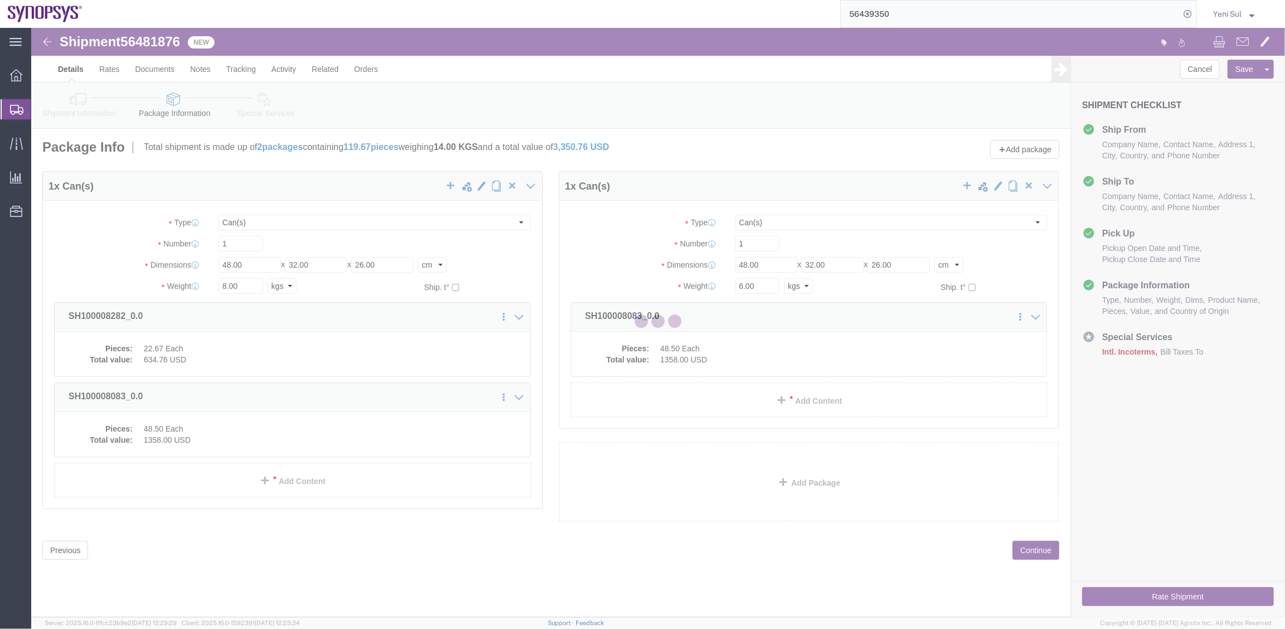
scroll to position [0, 0]
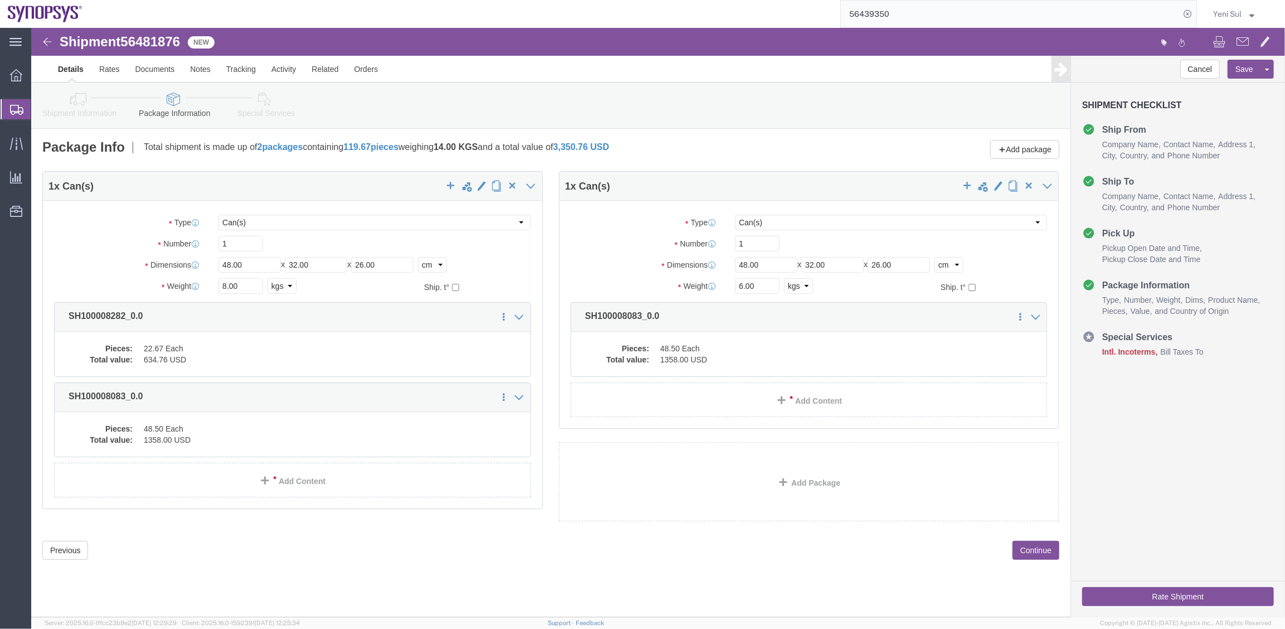
click div "Previous Continue"
click link "Delete this content"
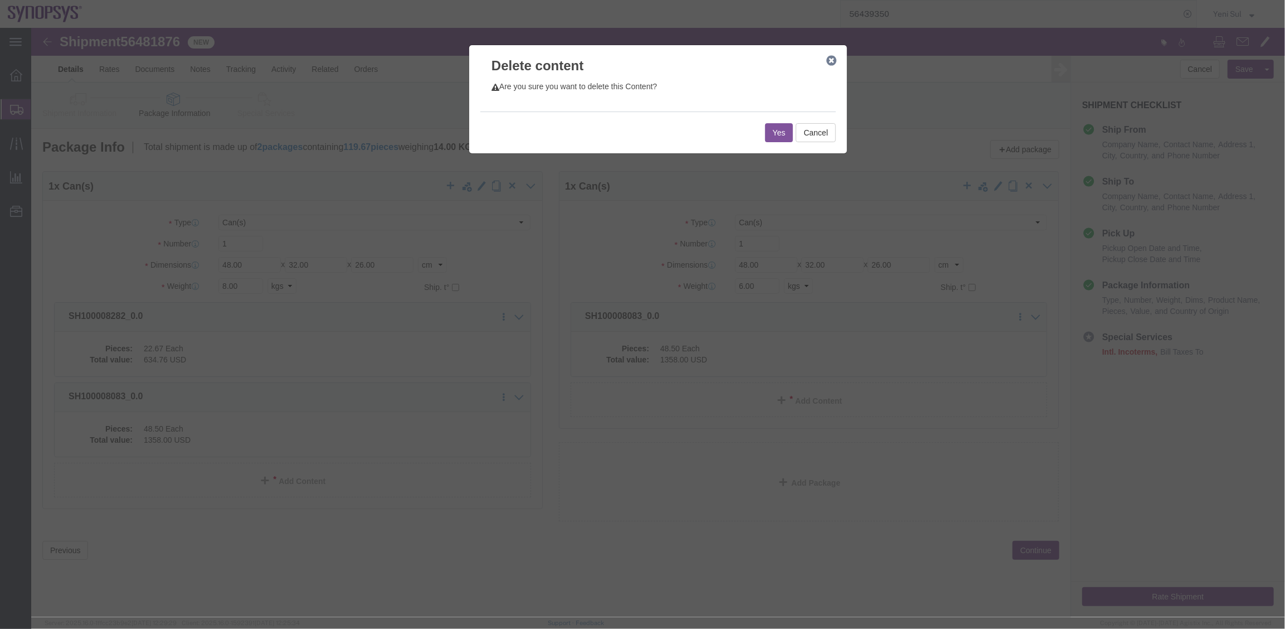
click button "Yes"
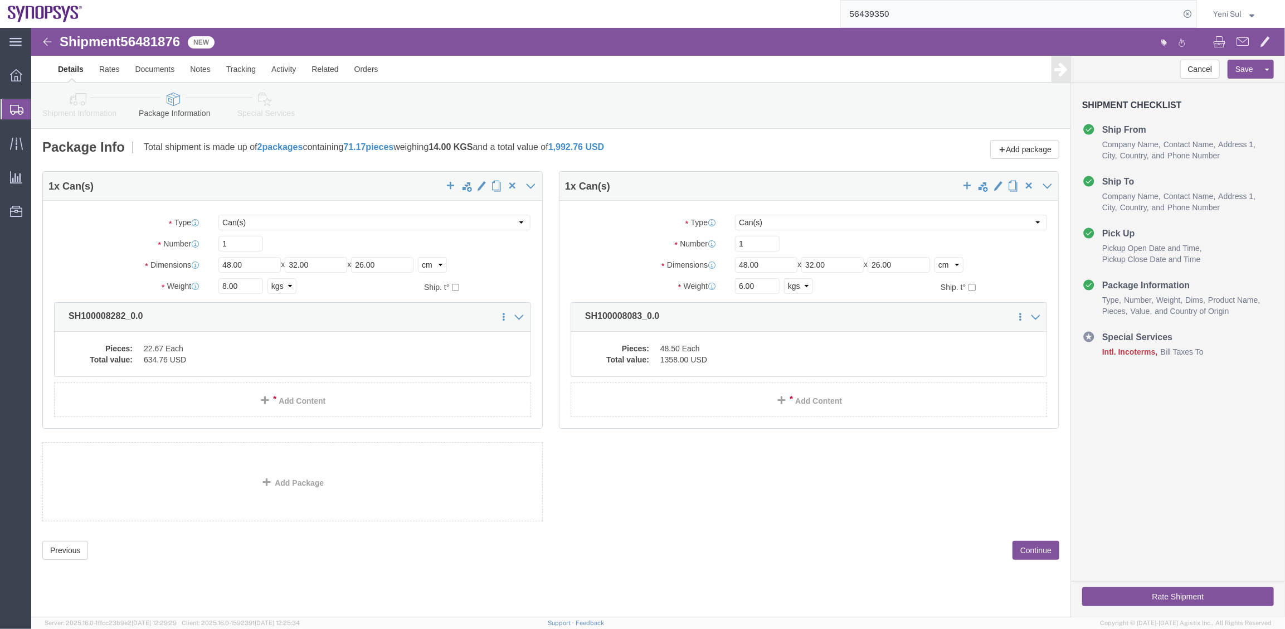
select select "CANS"
click div "Previous Continue"
click dd "22.67 Each"
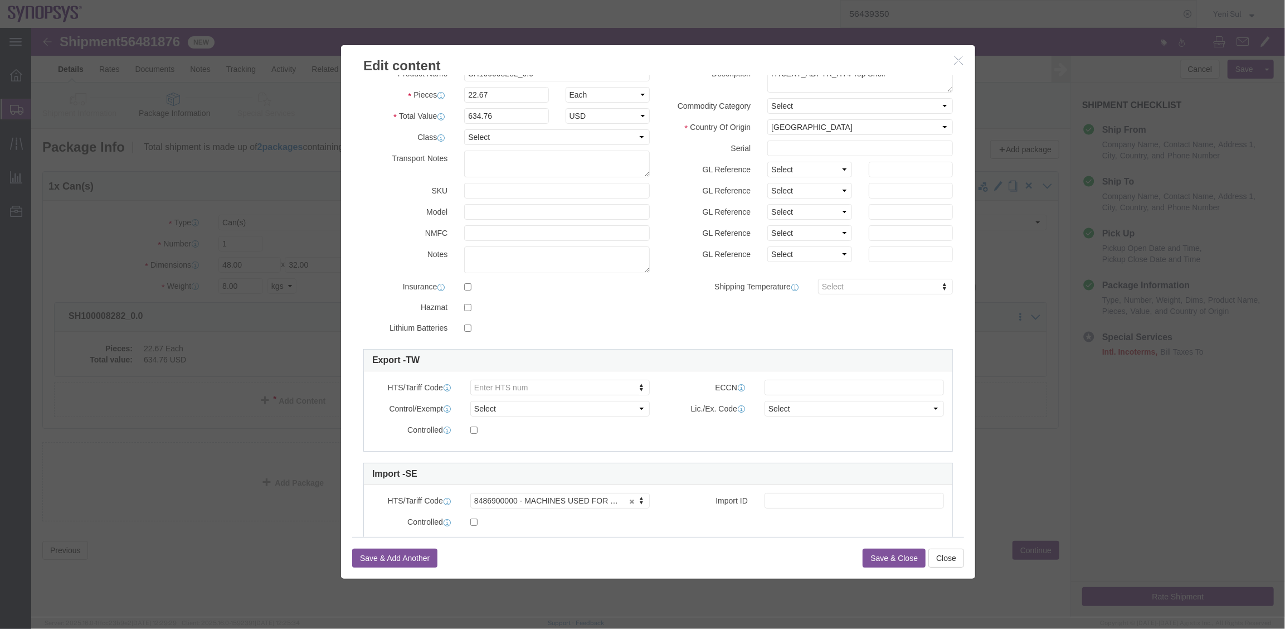
scroll to position [70, 0]
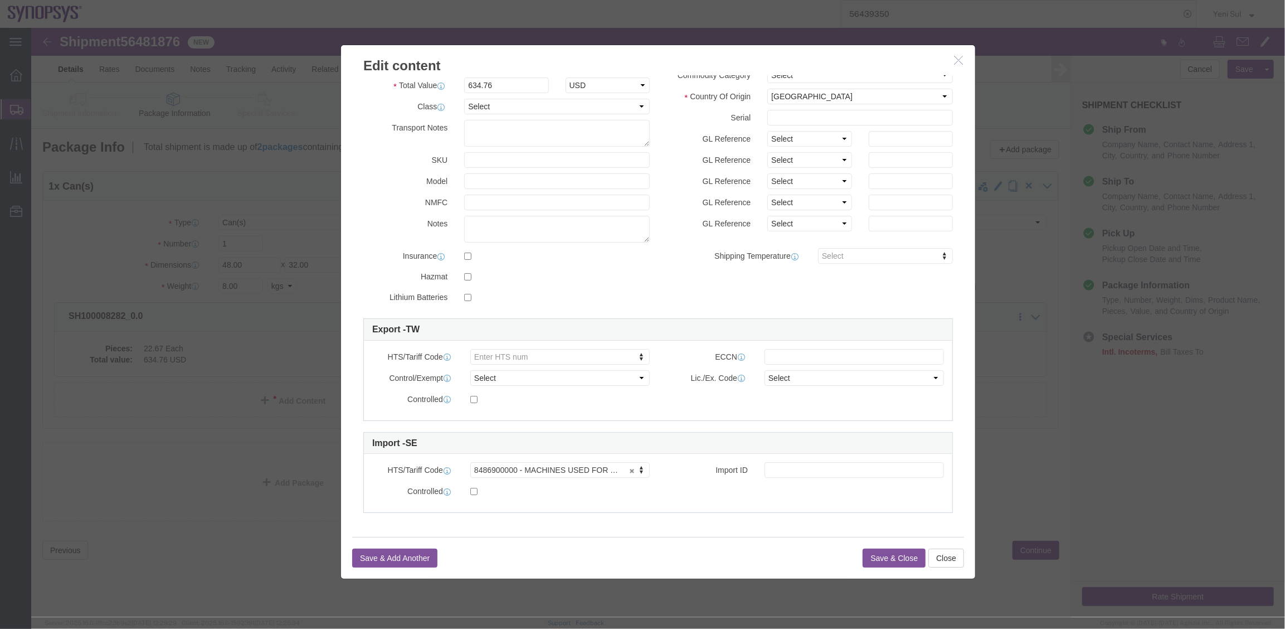
click button "Save & Close"
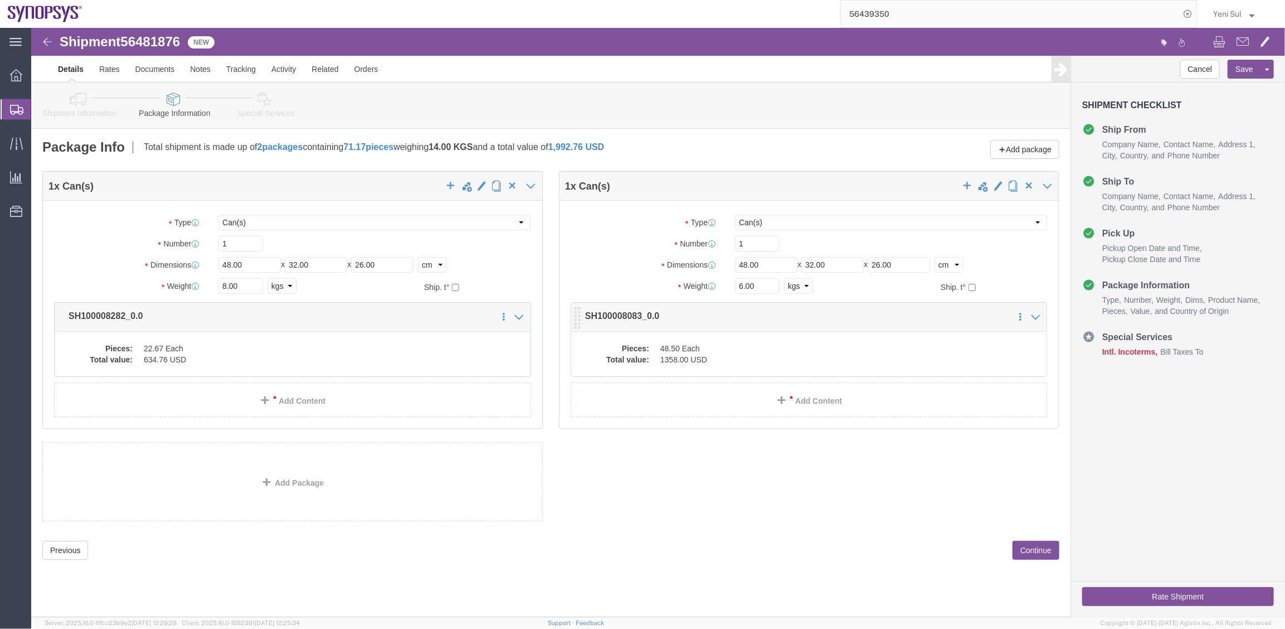
click dd "48.50 Each"
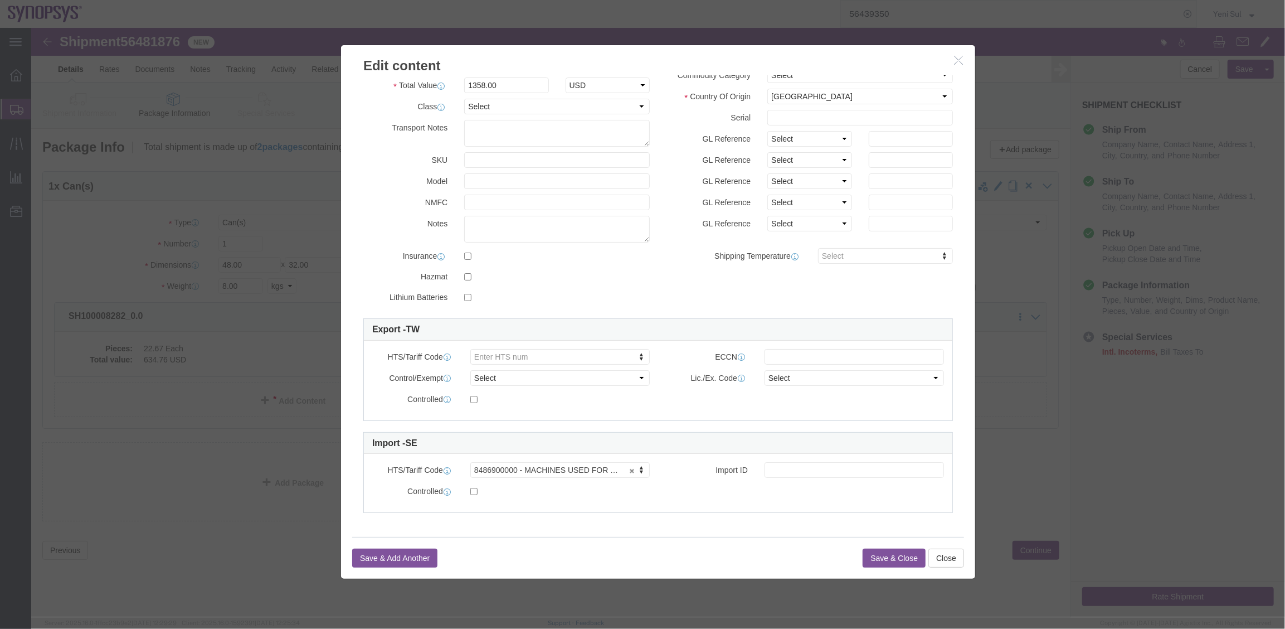
click div "Save & Add Another Save & Close Close"
click button "Save & Close"
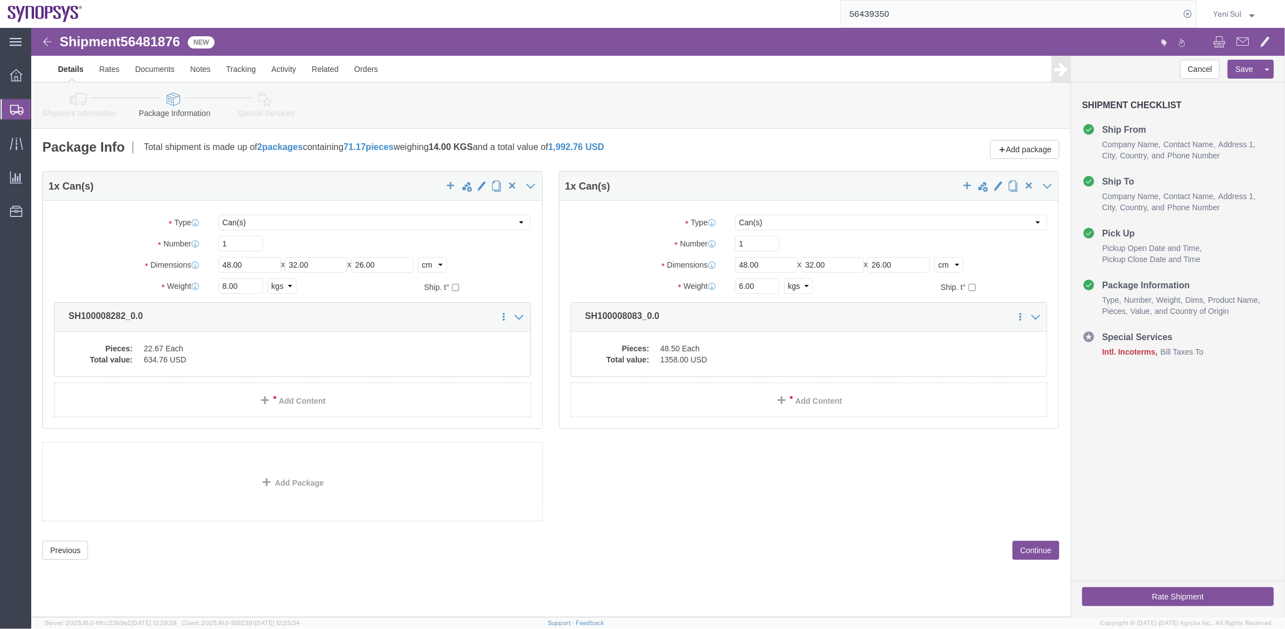
click div "1 x Can(s) Package Type Select Bale(s) Basket(s) Bolt(s) Bottle(s) Buckets Bulk…"
click button "Continue"
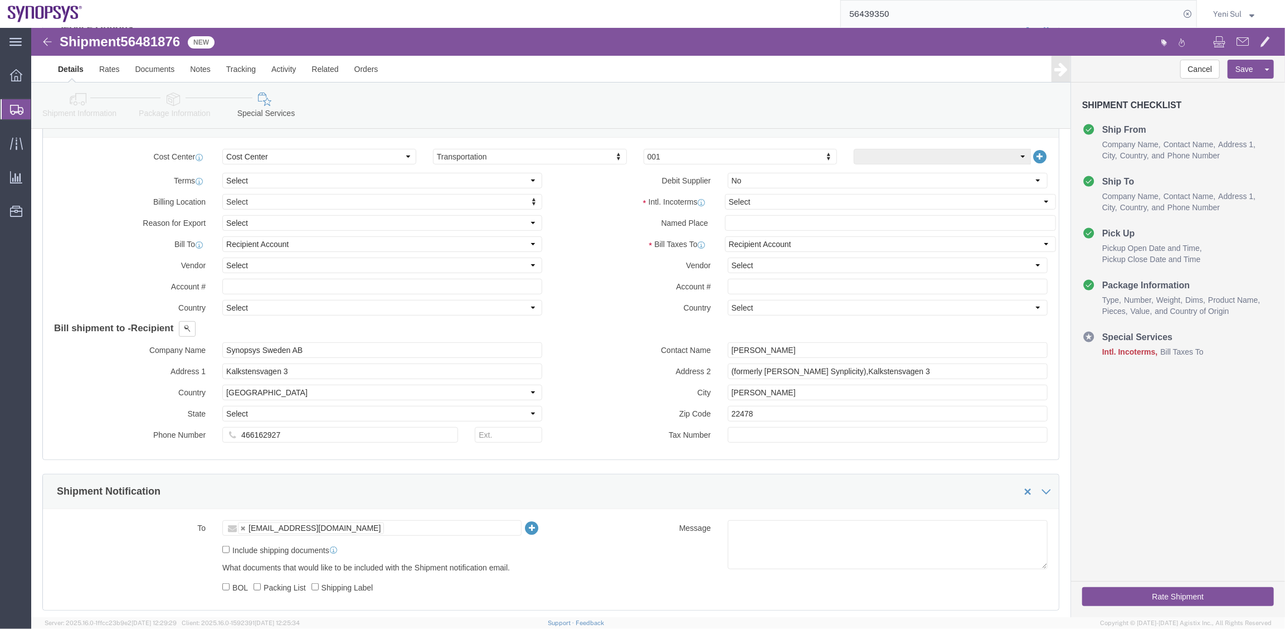
scroll to position [456, 0]
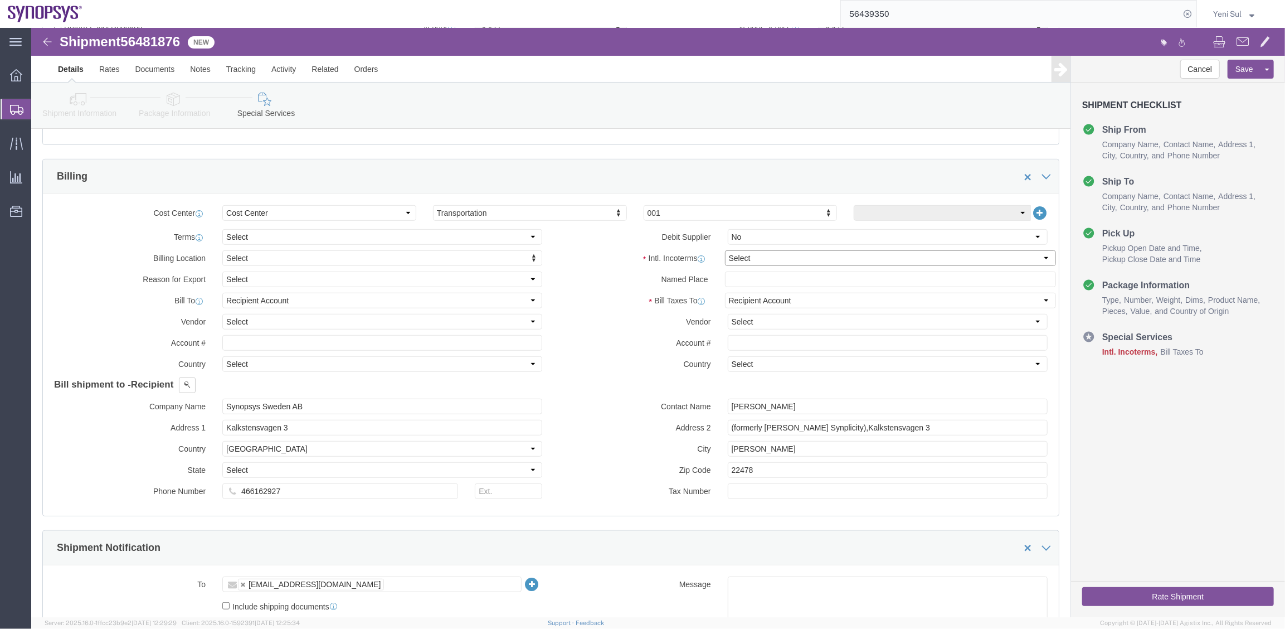
click select "Select Carriage Insurance Paid Carriage Paid To Cost and Freight Cost Insurance…"
select select "EXW"
click select "Select Carriage Insurance Paid Carriage Paid To Cost and Freight Cost Insurance…"
type input "Synopsys Sweden AB"
type input "Kalkstensvagen 3"
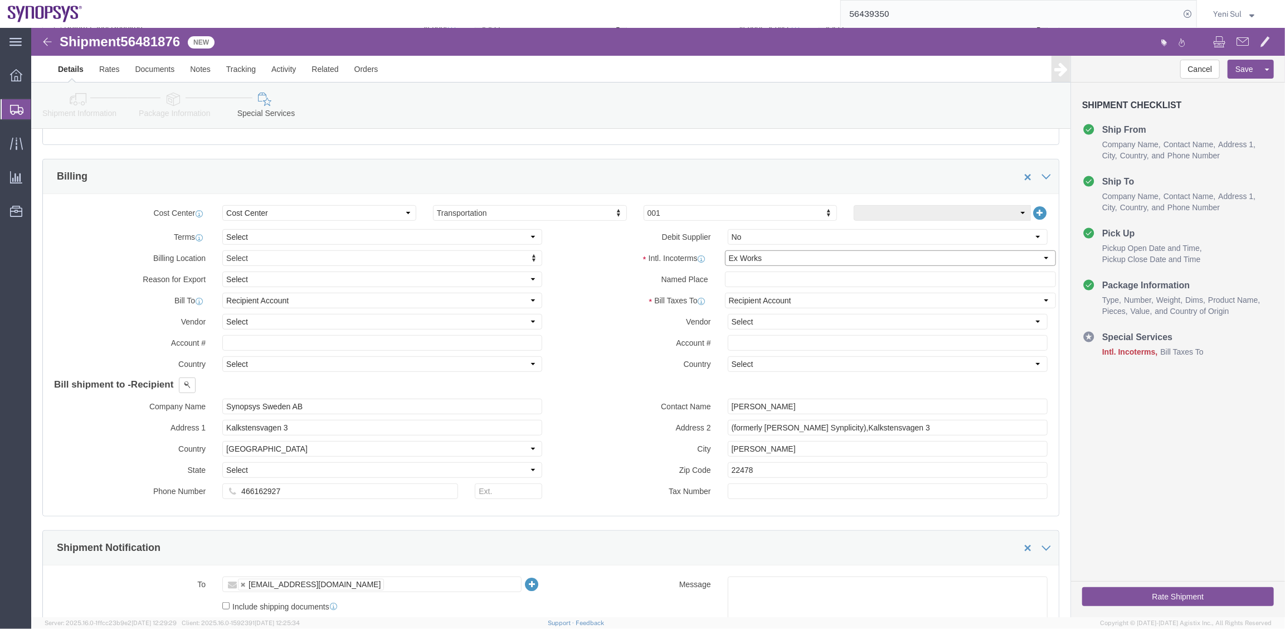
select select "SE"
type input "466162927"
type input "[PERSON_NAME]"
type input "(formerly [PERSON_NAME] Synplicity),Kalkstensvagen 3"
type input "[PERSON_NAME]"
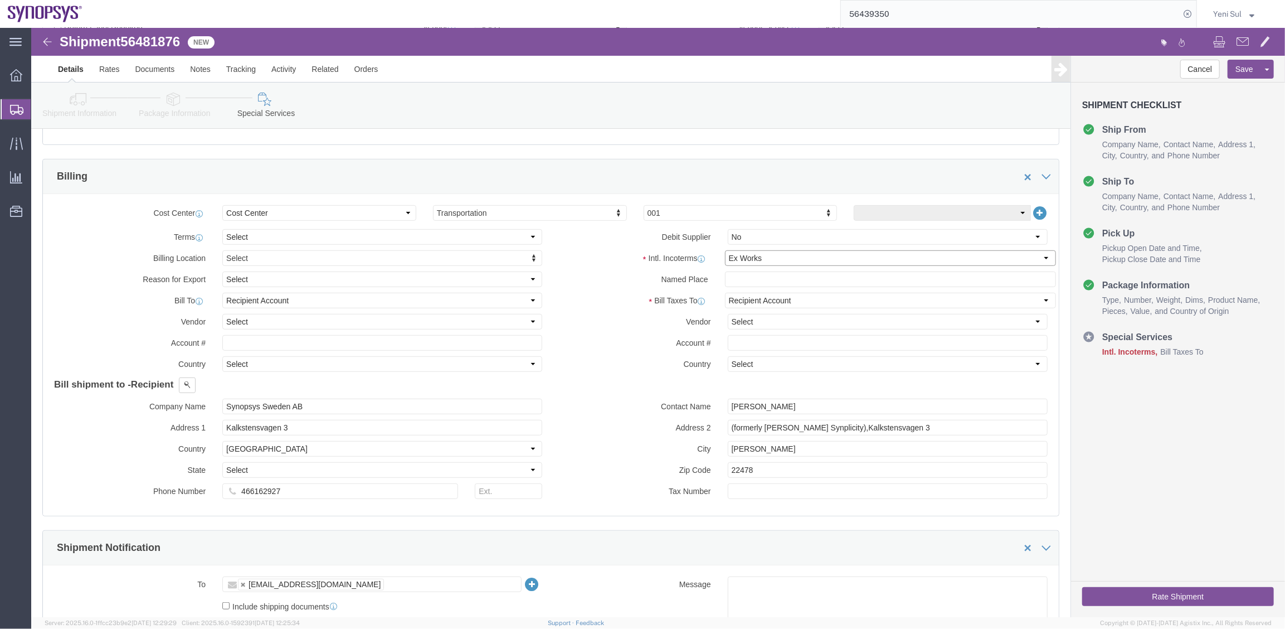
type input "22478"
type input "8486900000"
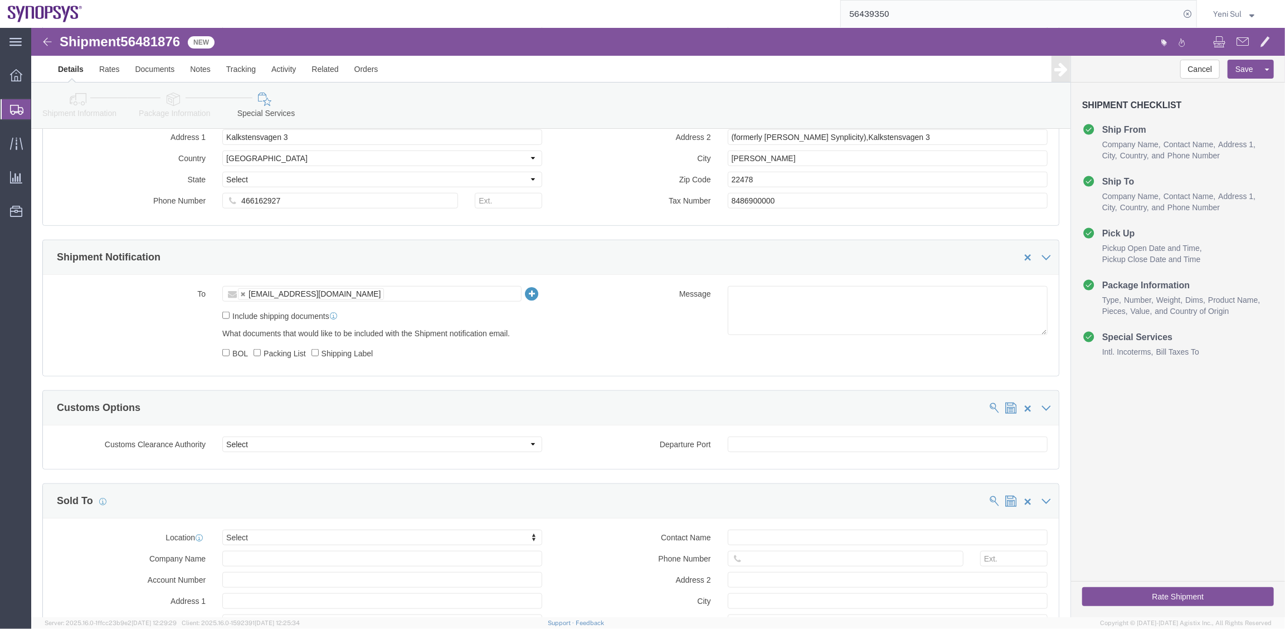
scroll to position [861, 0]
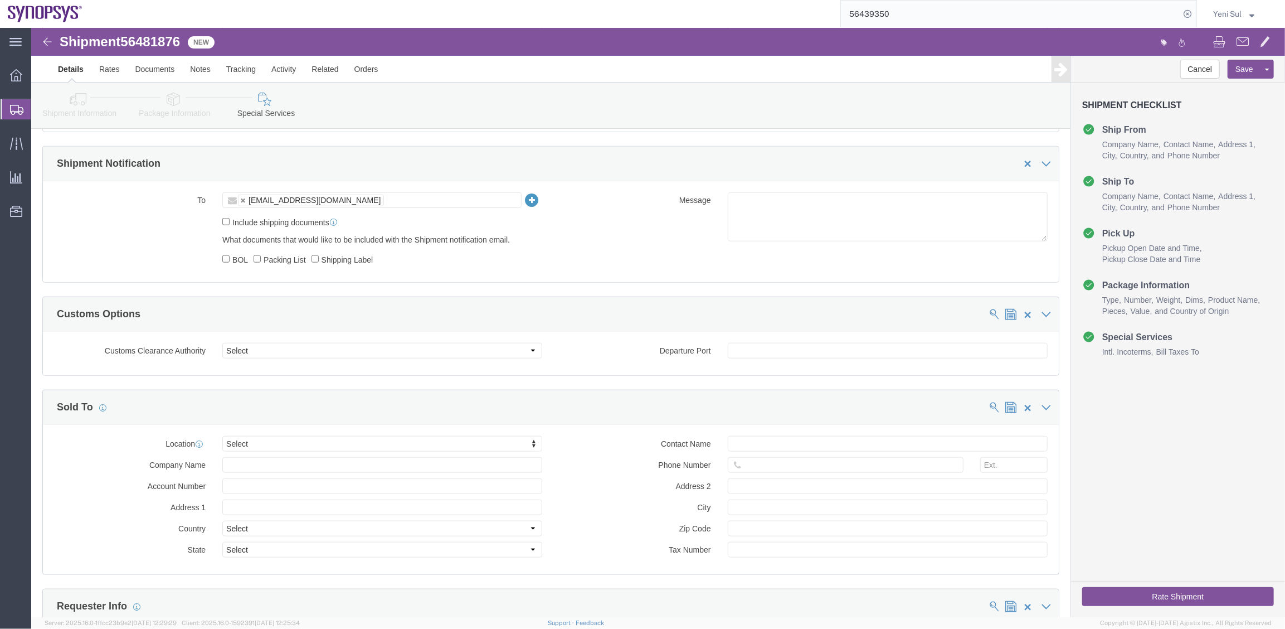
click label "Include shipping documents"
click input "Include shipping documents"
checkbox input "true"
click label "BOL"
click input "BOL"
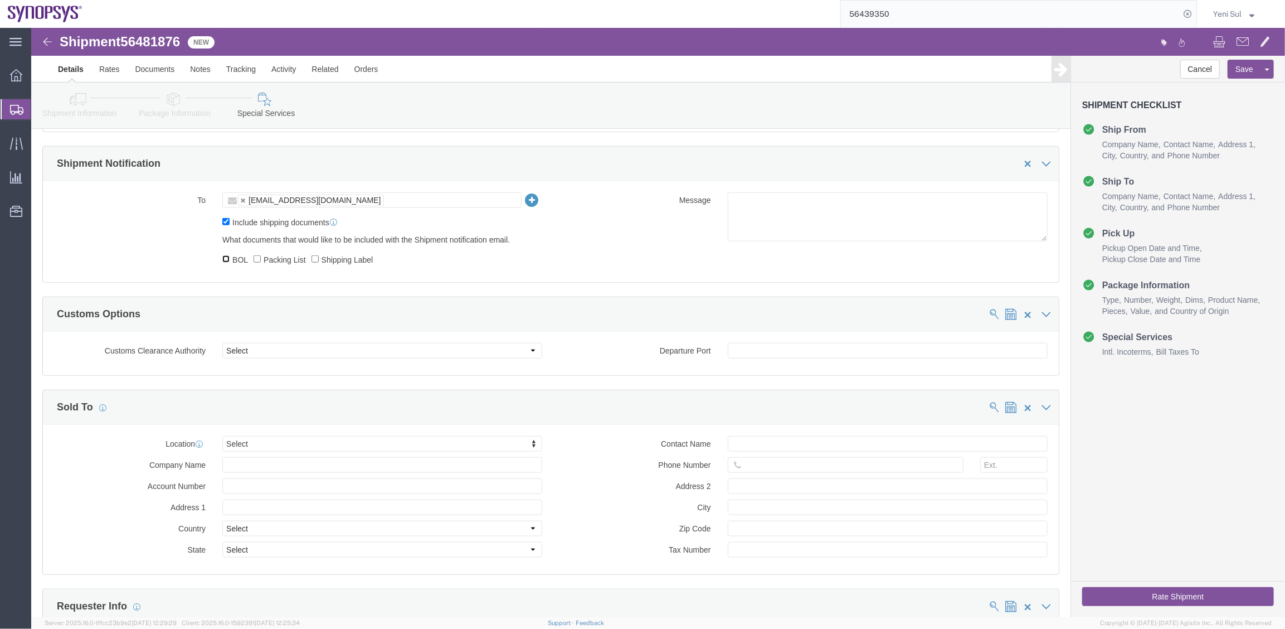
checkbox input "true"
click label "Packing List"
click input "Packing List"
checkbox input "true"
click label "Shipping Label"
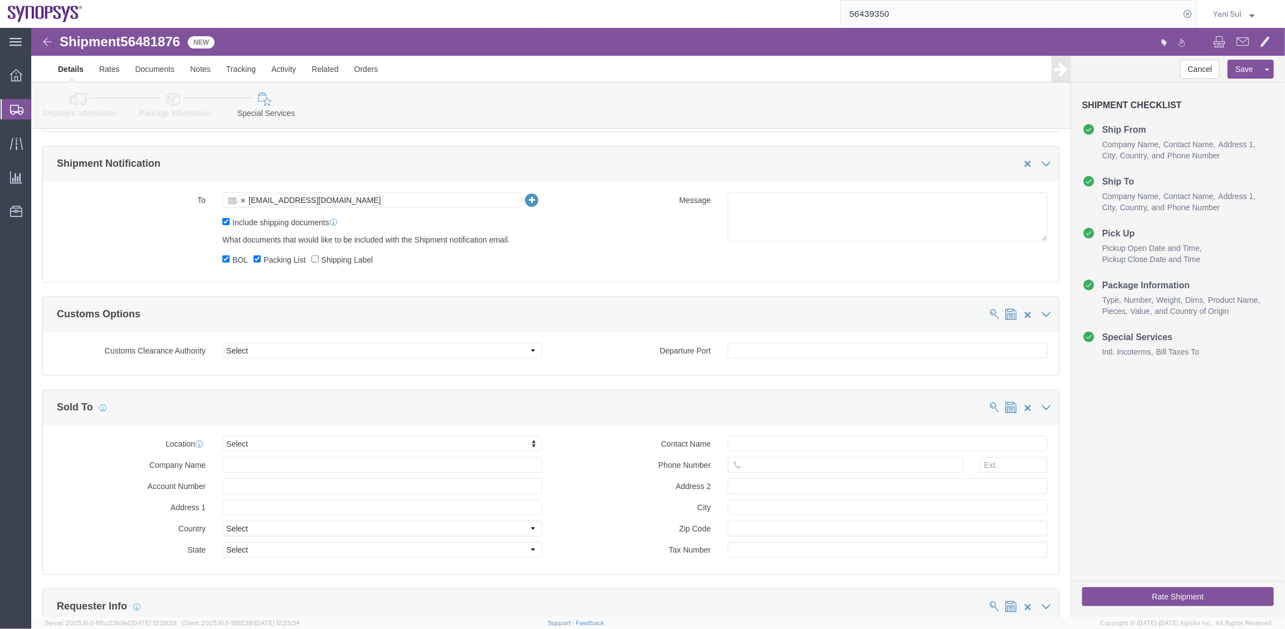
click input "Shipping Label"
checkbox input "true"
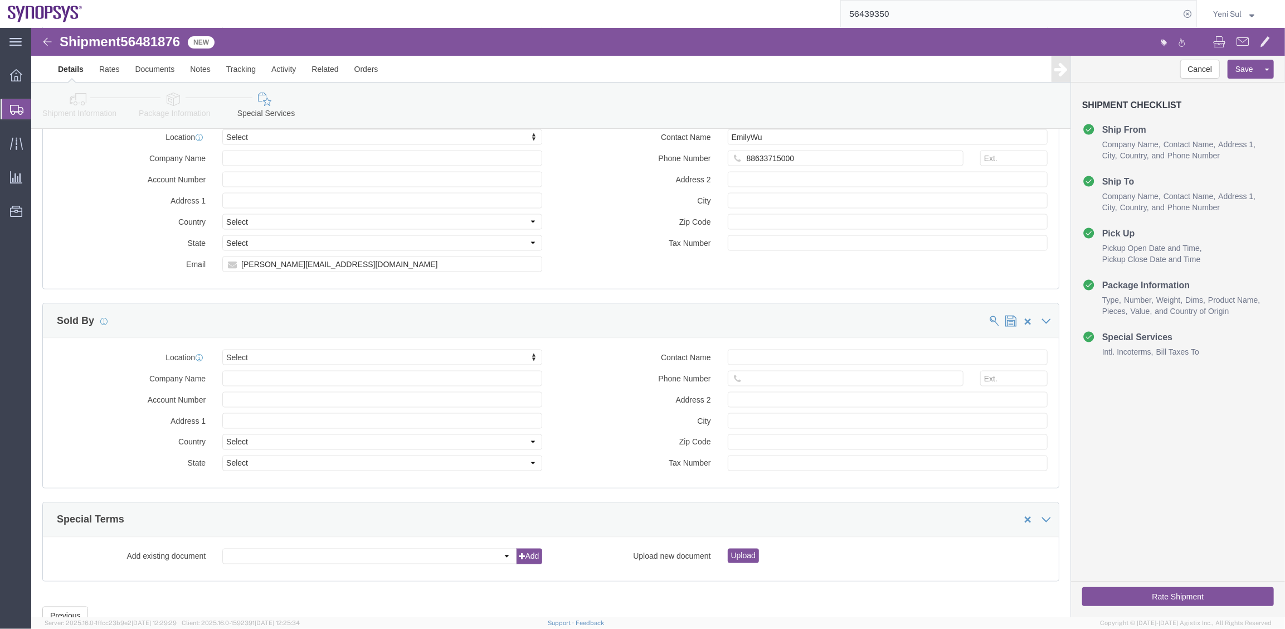
scroll to position [1405, 0]
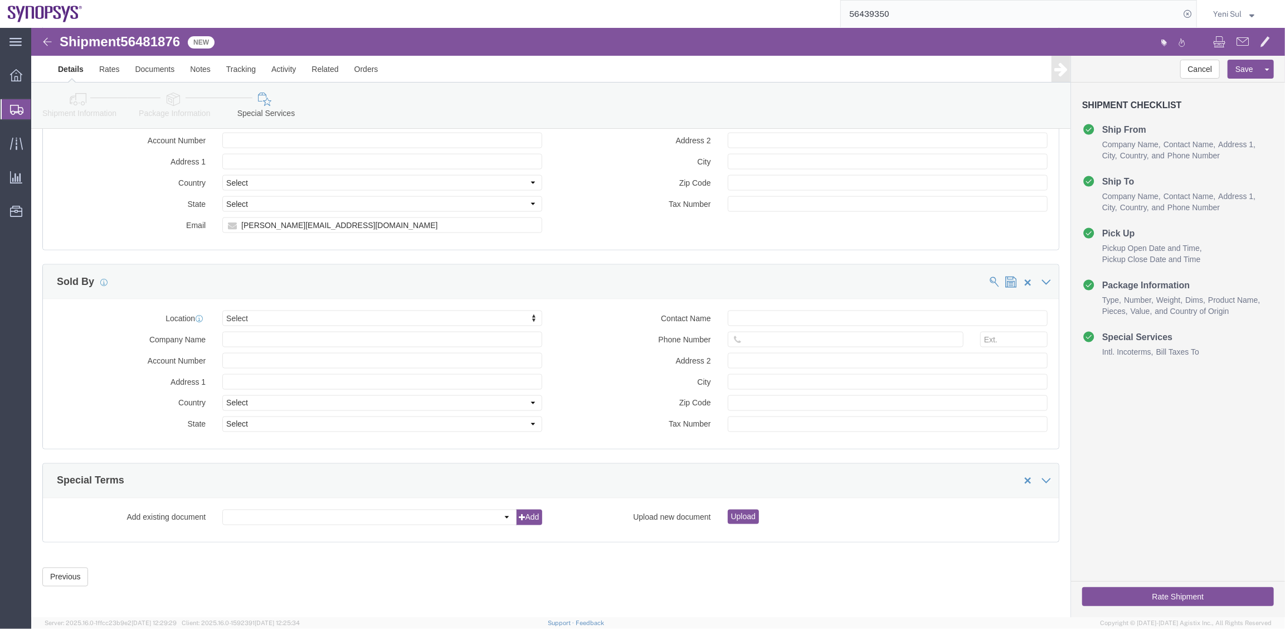
click button "Rate Shipment"
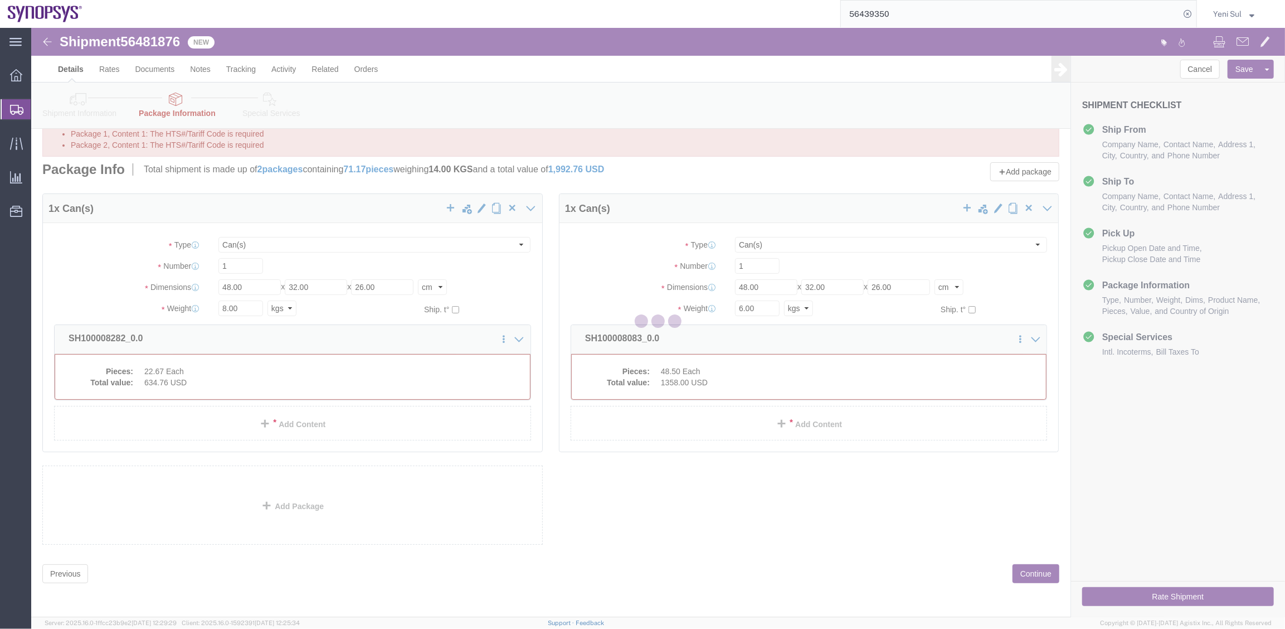
scroll to position [0, 0]
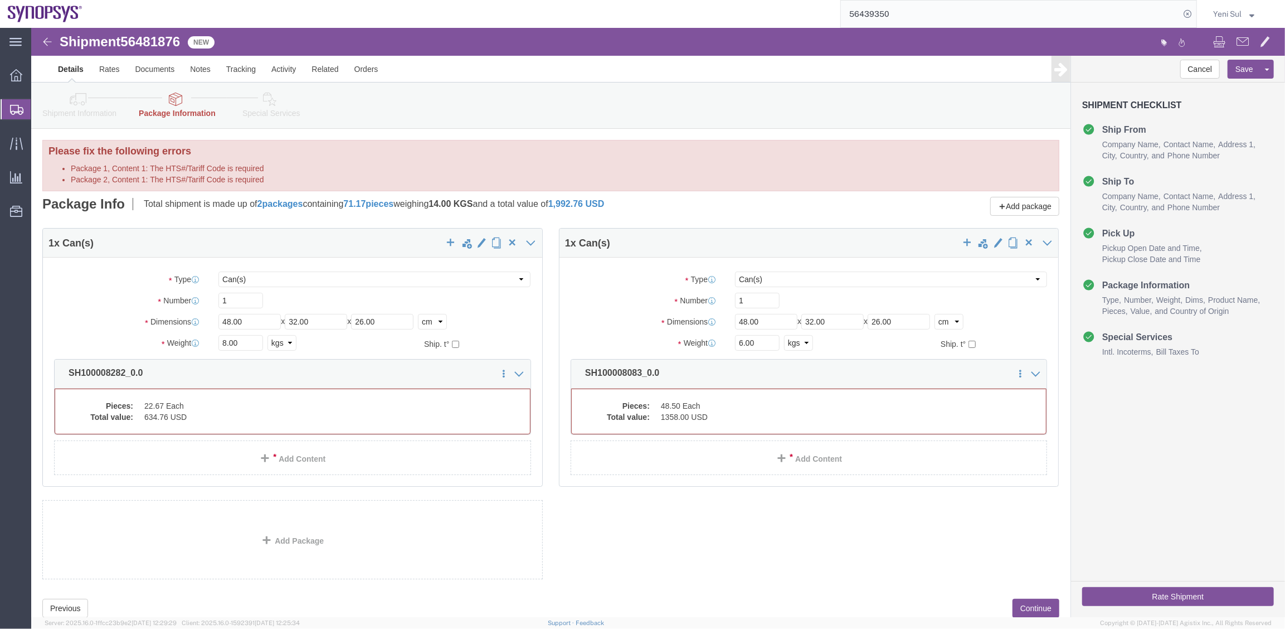
select select "CANS"
click dd "22.67 Each"
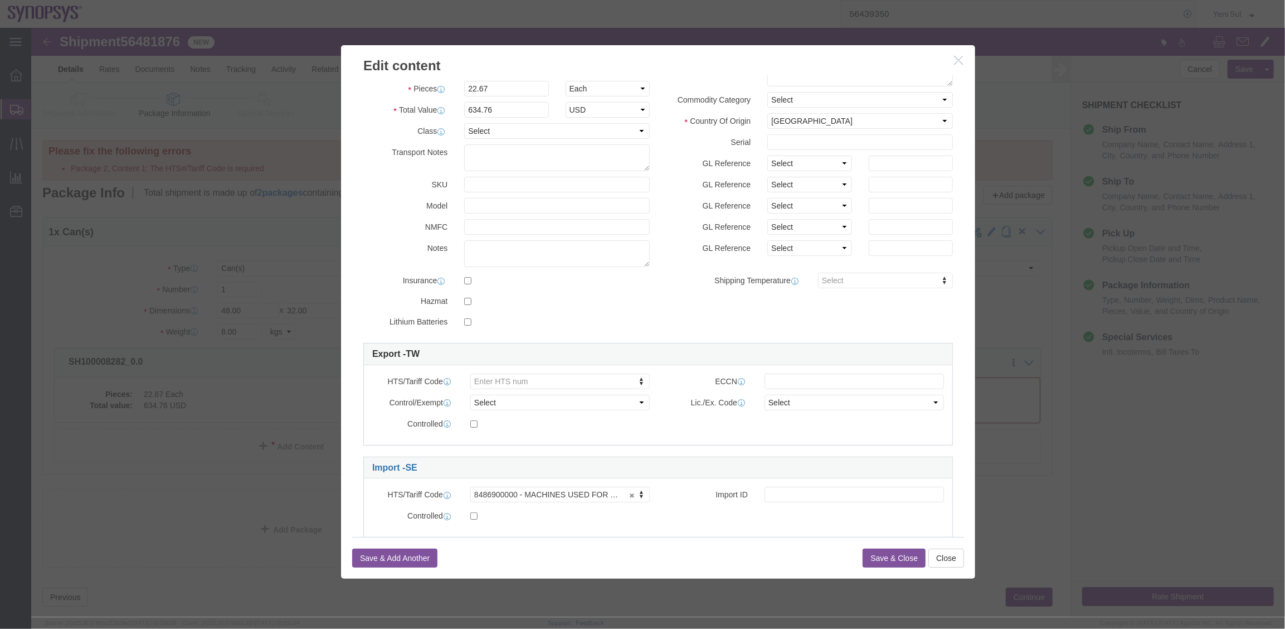
scroll to position [99, 0]
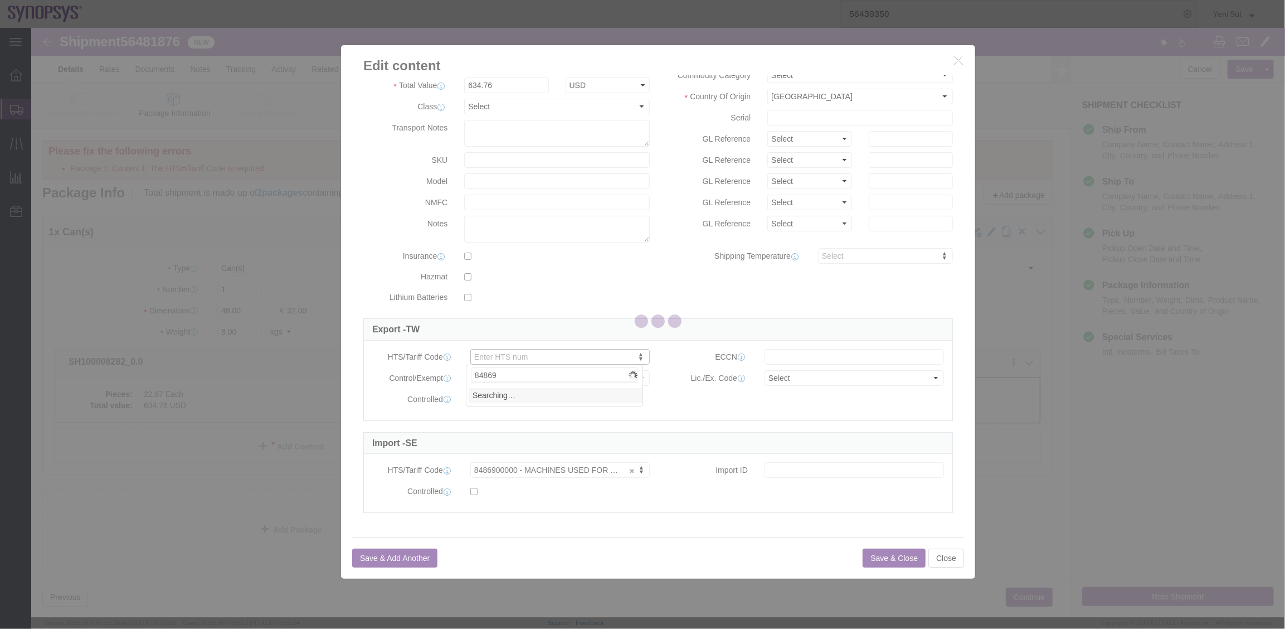
type input "848690"
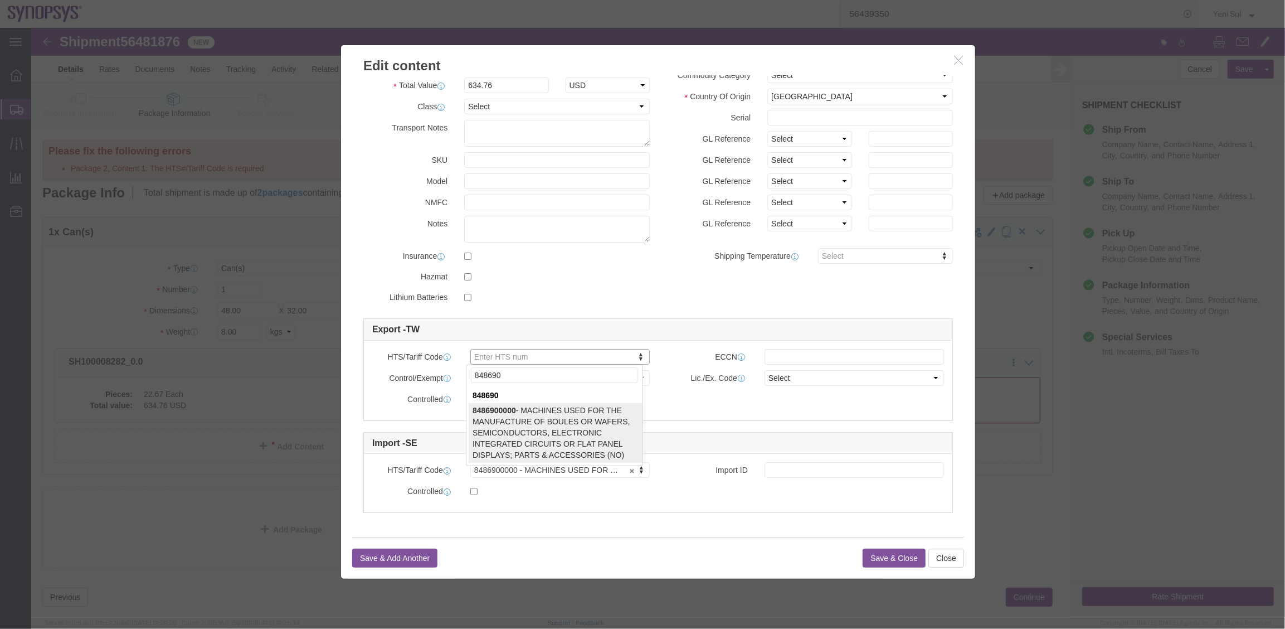
select select "NO"
type input "8486900000"
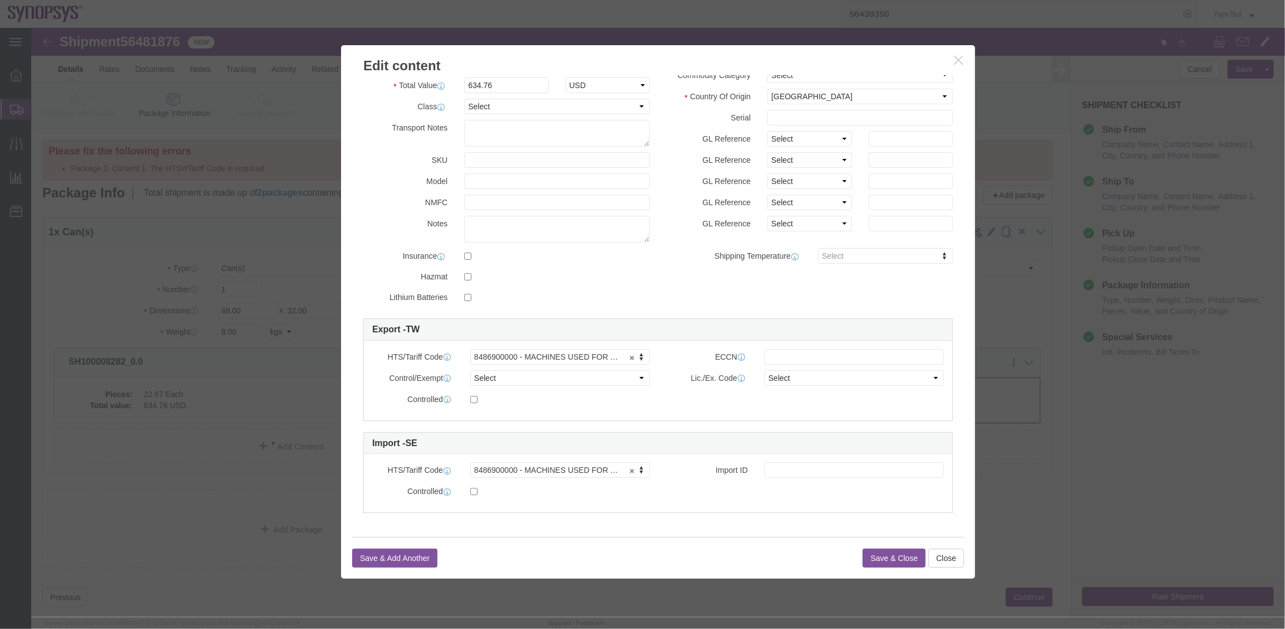
click button "Save & Close"
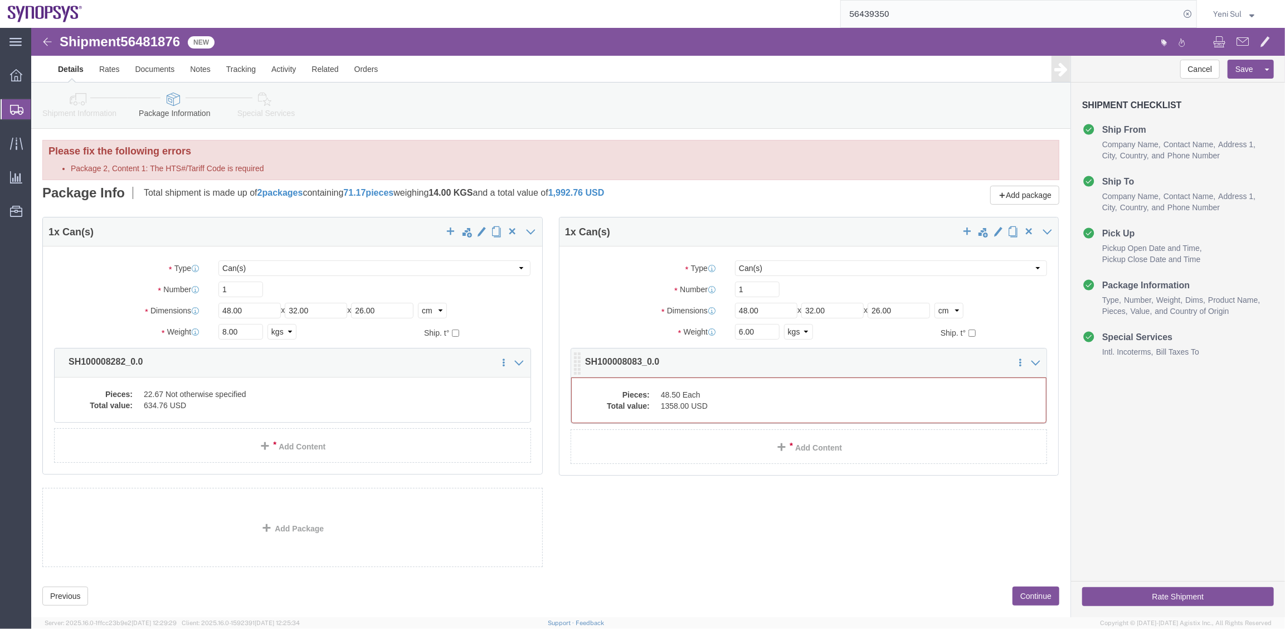
click dd "1358.00 USD"
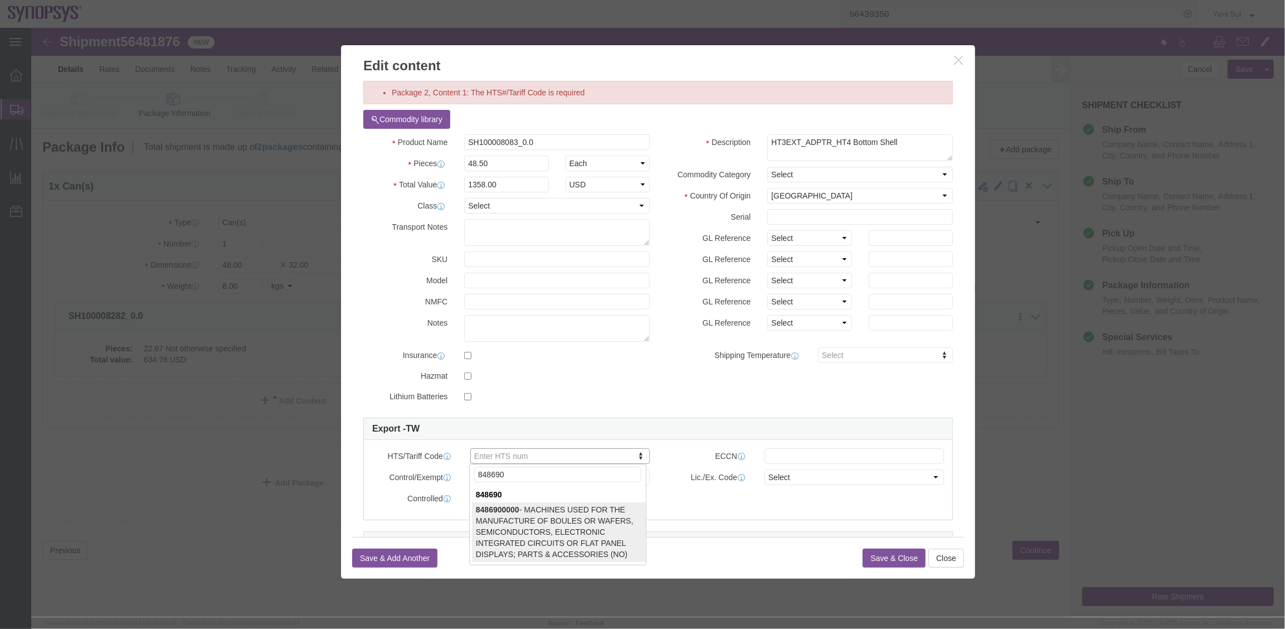
type input "848690"
select select "NO"
type input "8486900000"
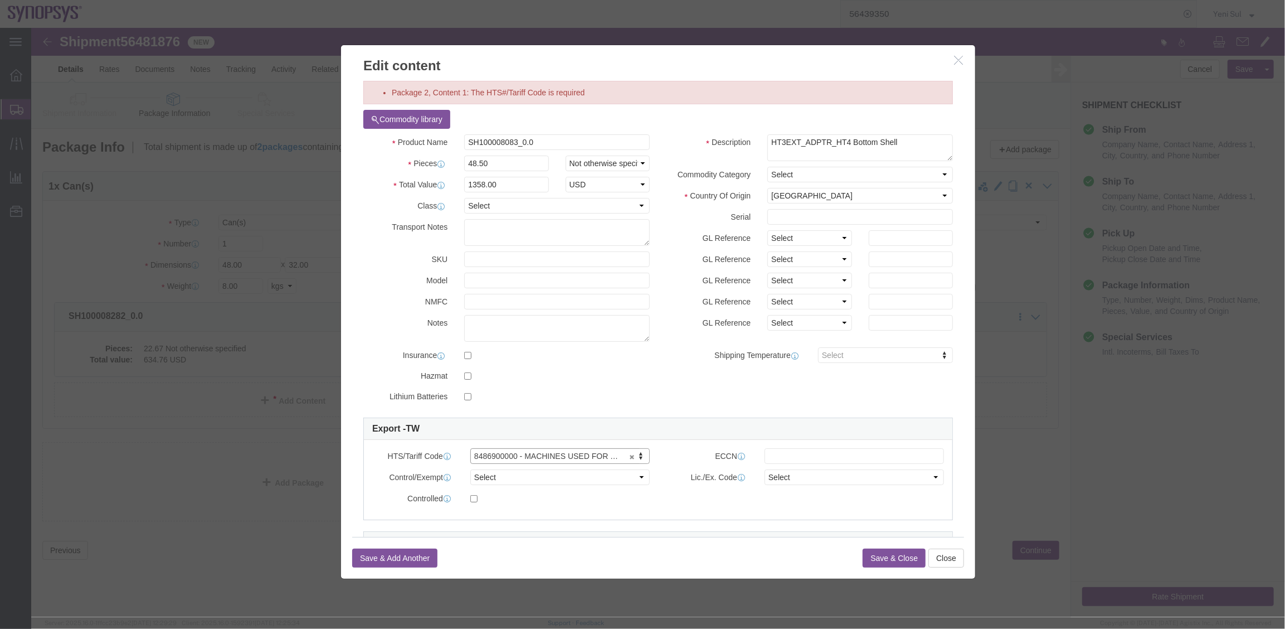
click button "Save & Close"
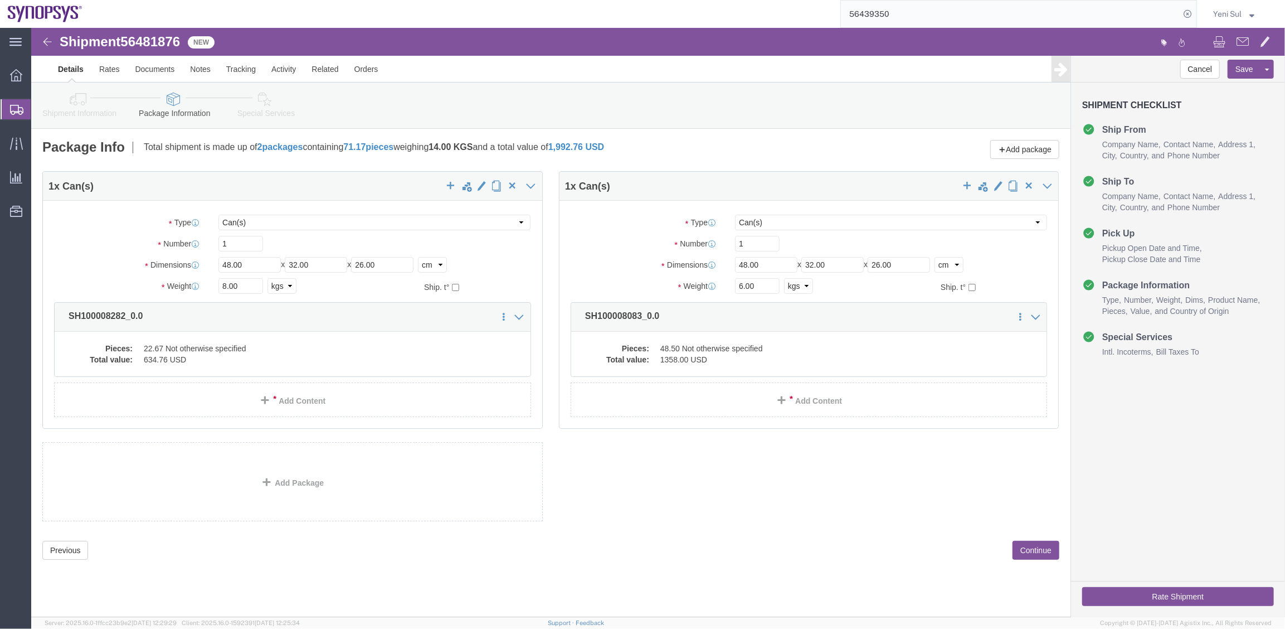
drag, startPoint x: 690, startPoint y: 504, endPoint x: 966, endPoint y: 491, distance: 276.7
click div "Previous Continue"
click button "Continue"
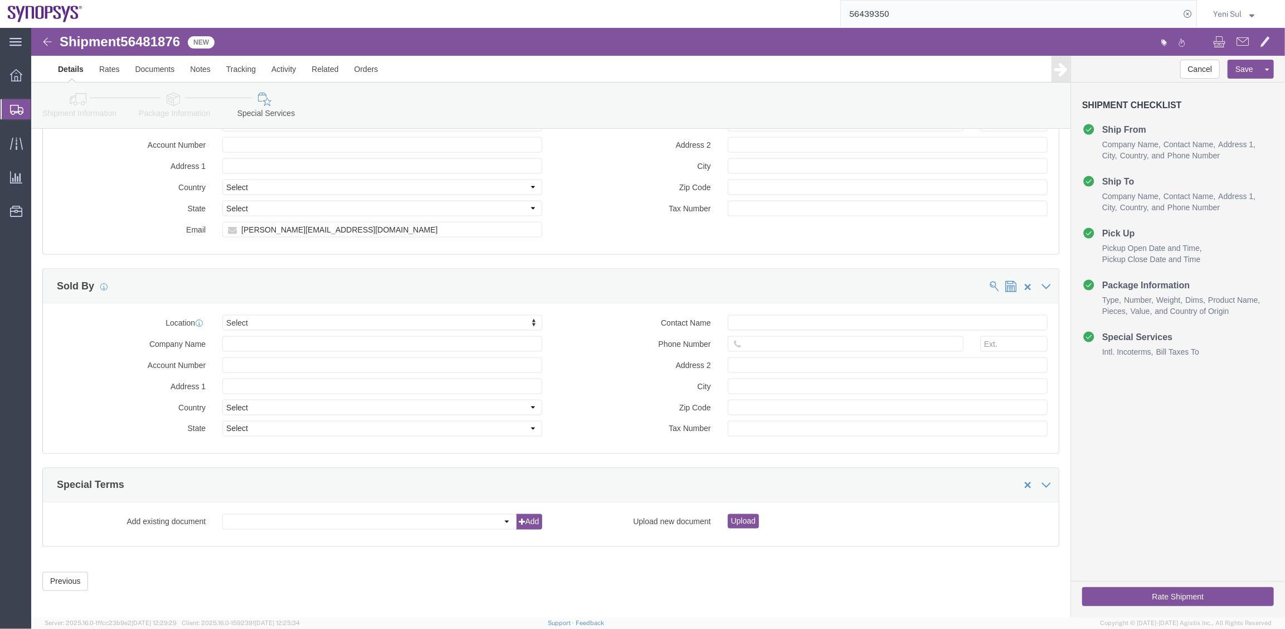
scroll to position [1385, 0]
click button "Rate Shipment"
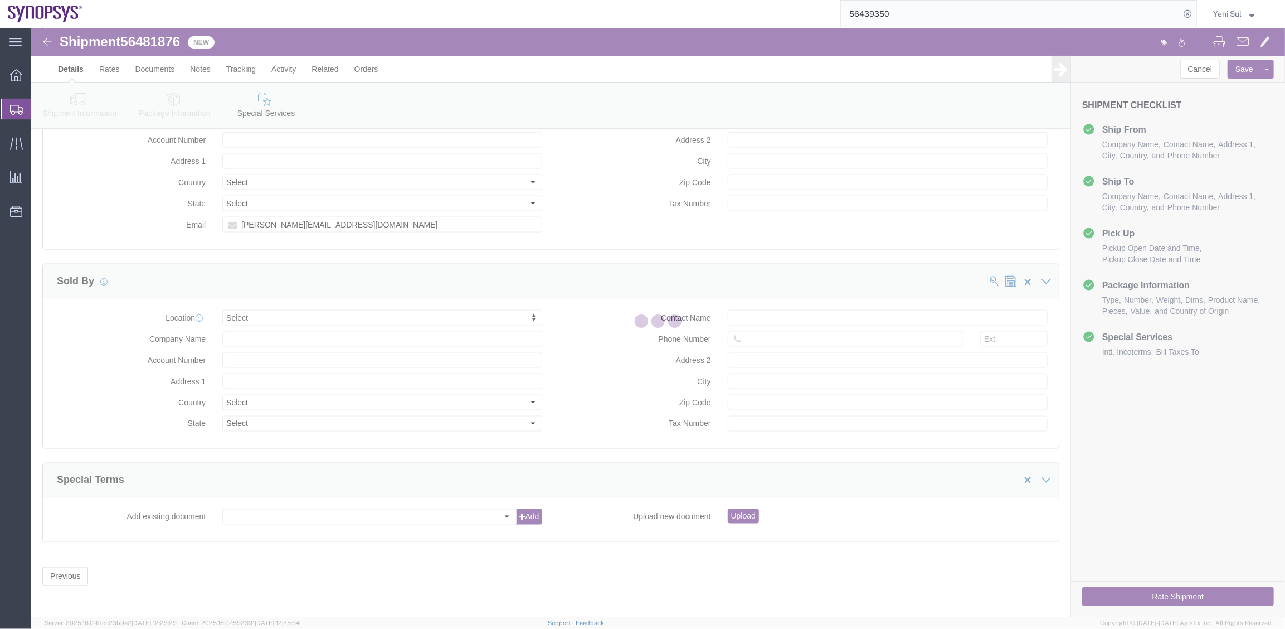
scroll to position [0, 0]
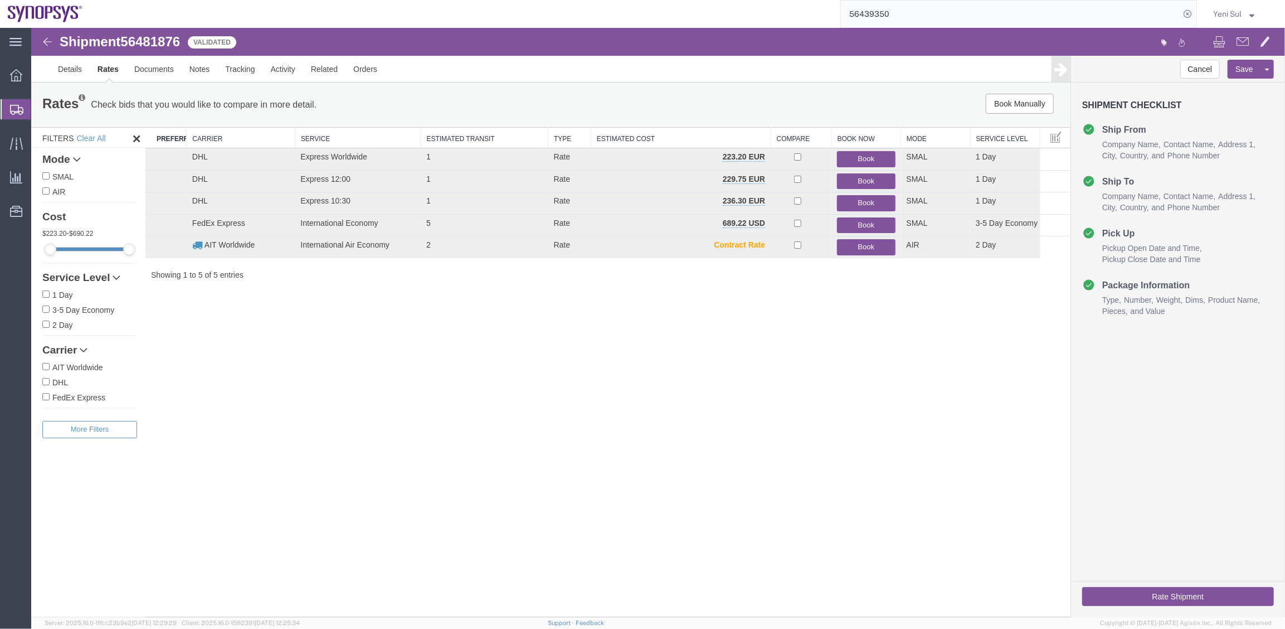
click at [855, 225] on button "Book" at bounding box center [865, 225] width 58 height 16
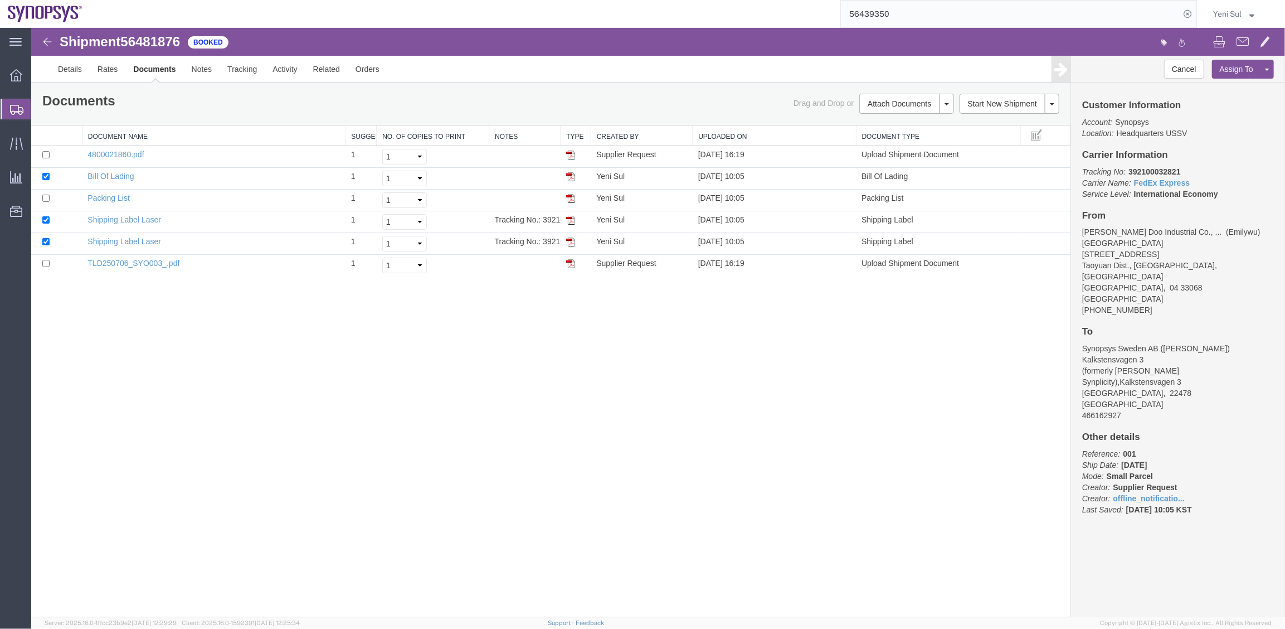
click at [522, 381] on div "Shipment 56481876 6 of 6 Booked Details Rates Documents Notes Tracking Activity…" at bounding box center [658, 321] width 1254 height 589
click at [885, 156] on link "Remove Documents" at bounding box center [904, 155] width 97 height 17
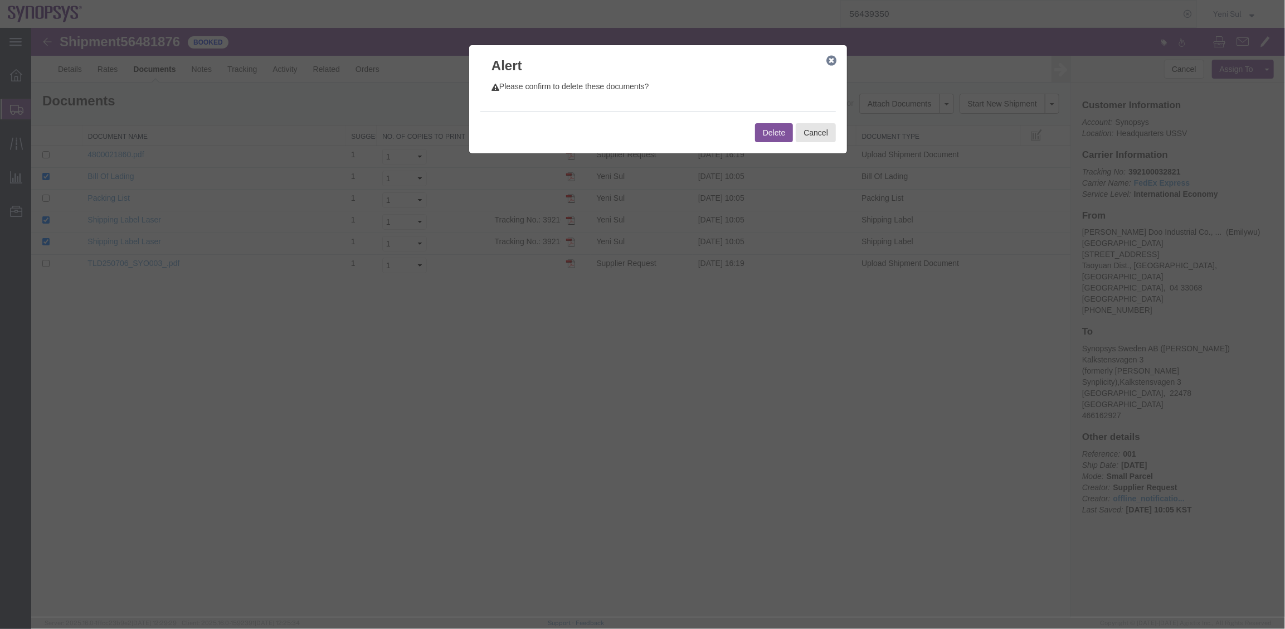
click at [828, 56] on icon "button" at bounding box center [831, 60] width 10 height 9
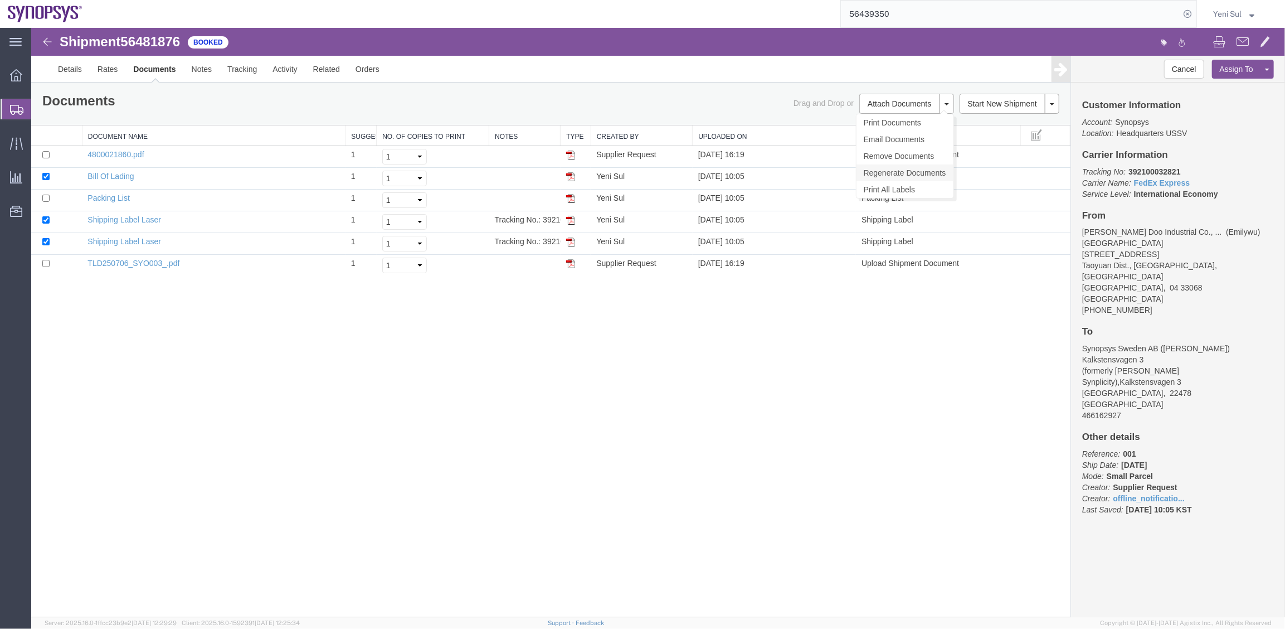
click at [893, 167] on link "Regenerate Documents" at bounding box center [904, 172] width 97 height 17
click at [397, 474] on div at bounding box center [658, 321] width 1254 height 589
click at [284, 445] on div "Shipment 56481876 6 of 6 Booked Details Rates Documents Notes Tracking Activity…" at bounding box center [658, 321] width 1254 height 589
click at [148, 63] on link "Documents" at bounding box center [154, 68] width 58 height 27
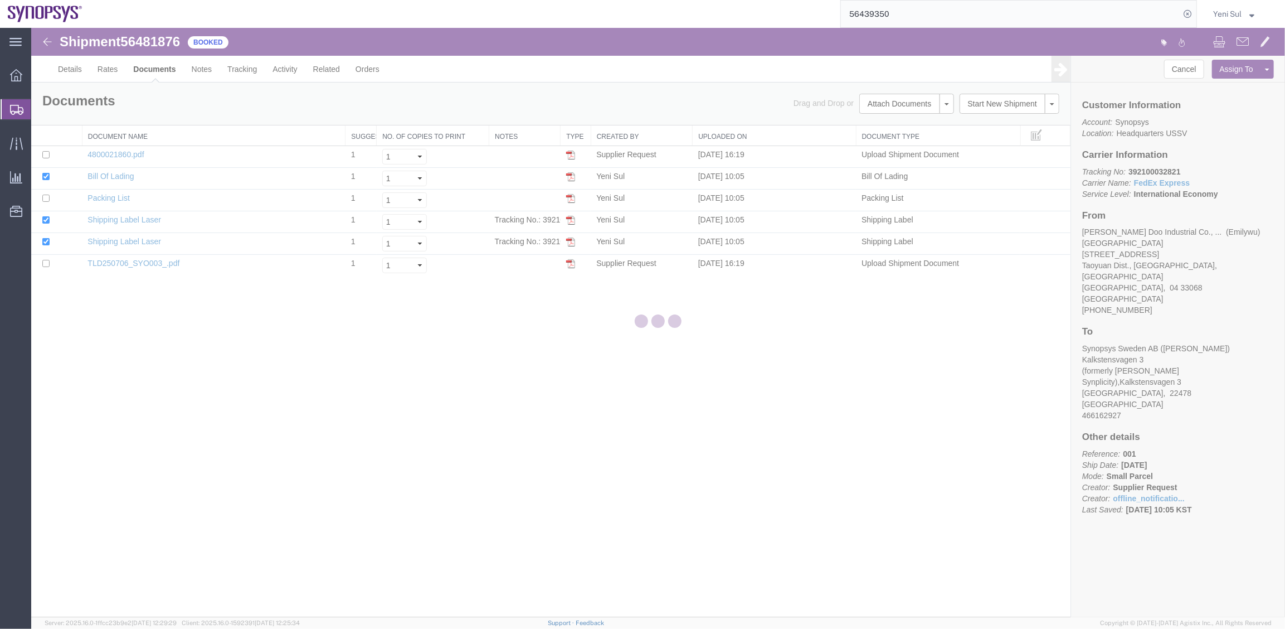
click at [130, 71] on div at bounding box center [658, 322] width 1254 height 589
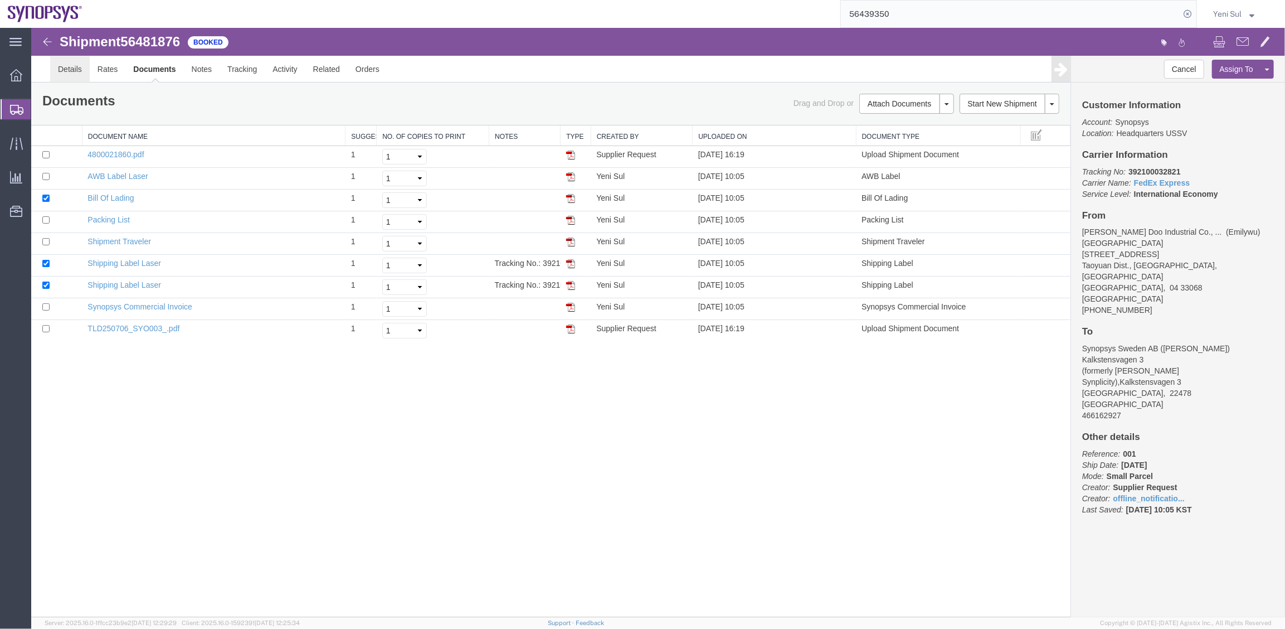
click at [70, 68] on link "Details" at bounding box center [70, 68] width 40 height 27
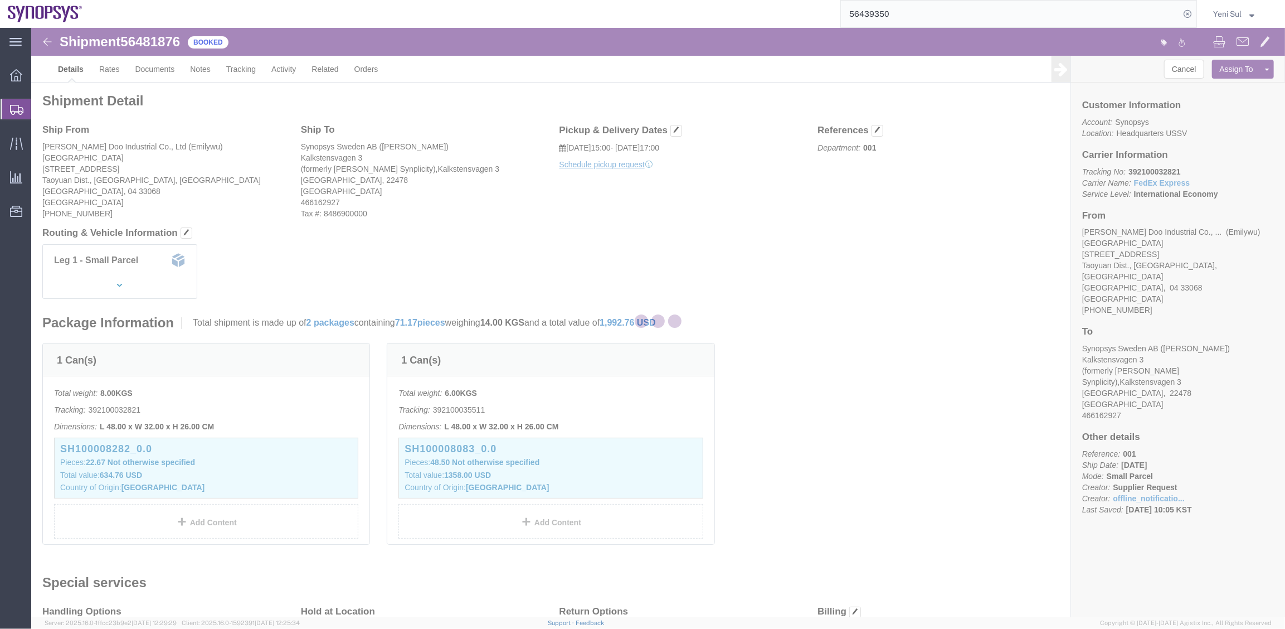
drag, startPoint x: 855, startPoint y: 363, endPoint x: 700, endPoint y: 208, distance: 219.1
click at [855, 362] on div at bounding box center [658, 322] width 1254 height 589
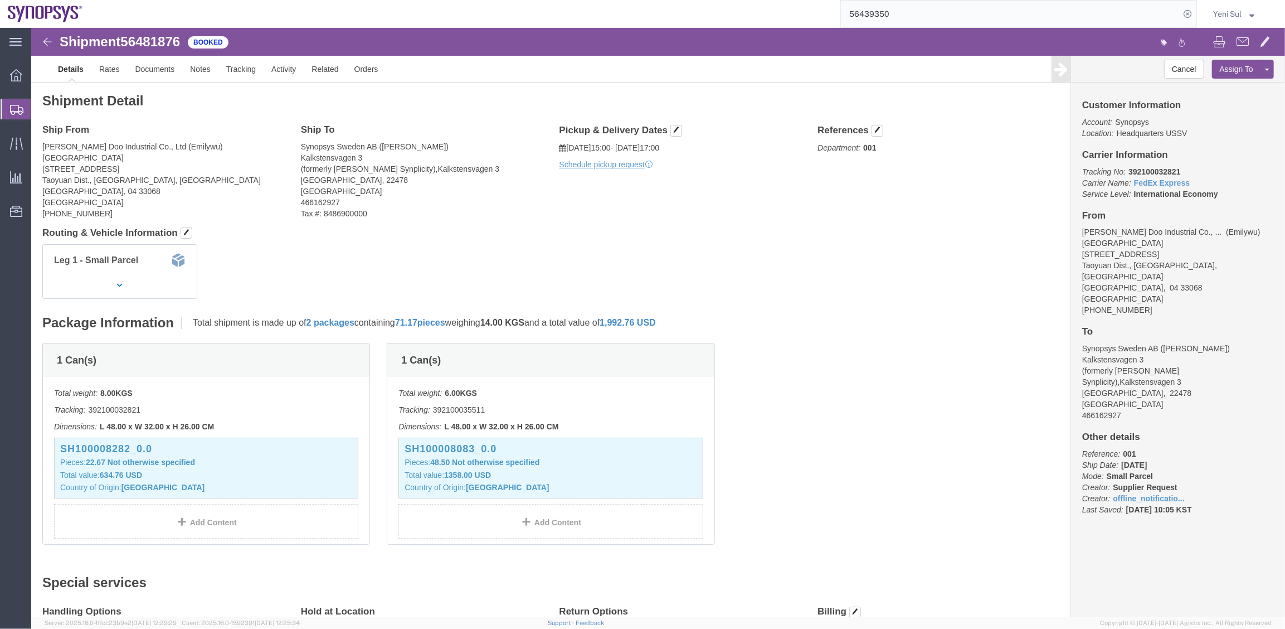
click div "Pickup & Delivery Dates [DATE] 15:00 - [DATE] 17:00 Schedule pickup request Edi…"
click link "Schedule pickup request"
click div "1 Can(s) Total weight: 8.00 KGS Tracking: 392100032821 Dimensions: L 48.00 x W …"
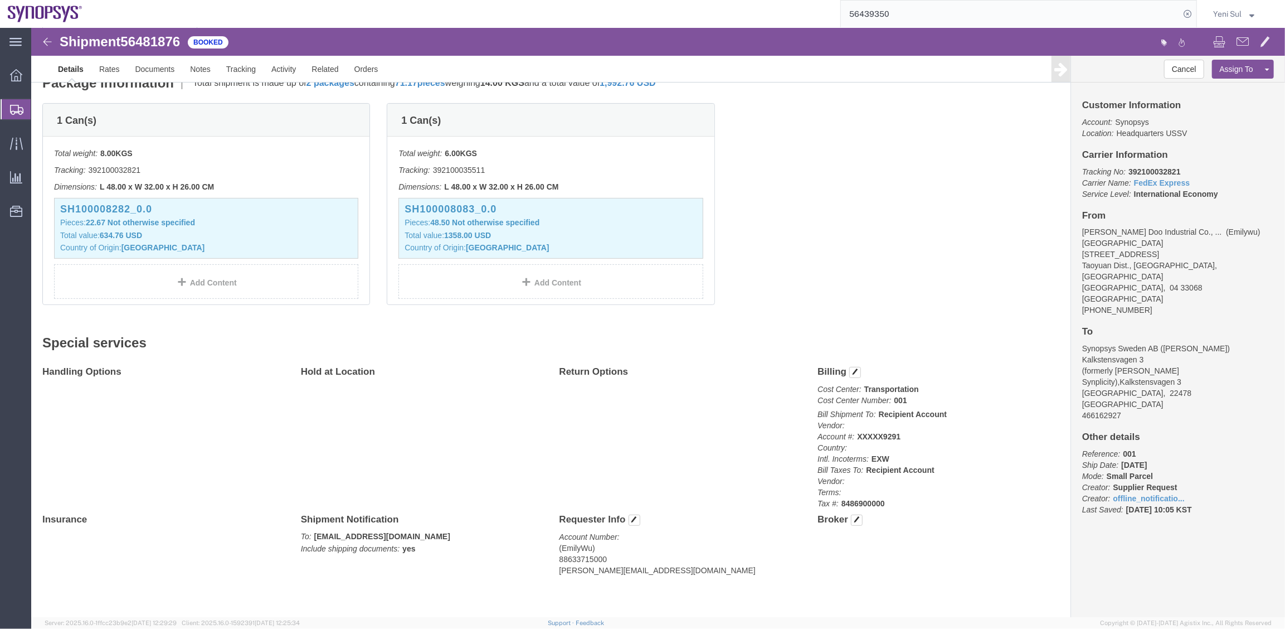
click at [0, 0] on span "Shipment Manager" at bounding box center [0, 0] width 0 height 0
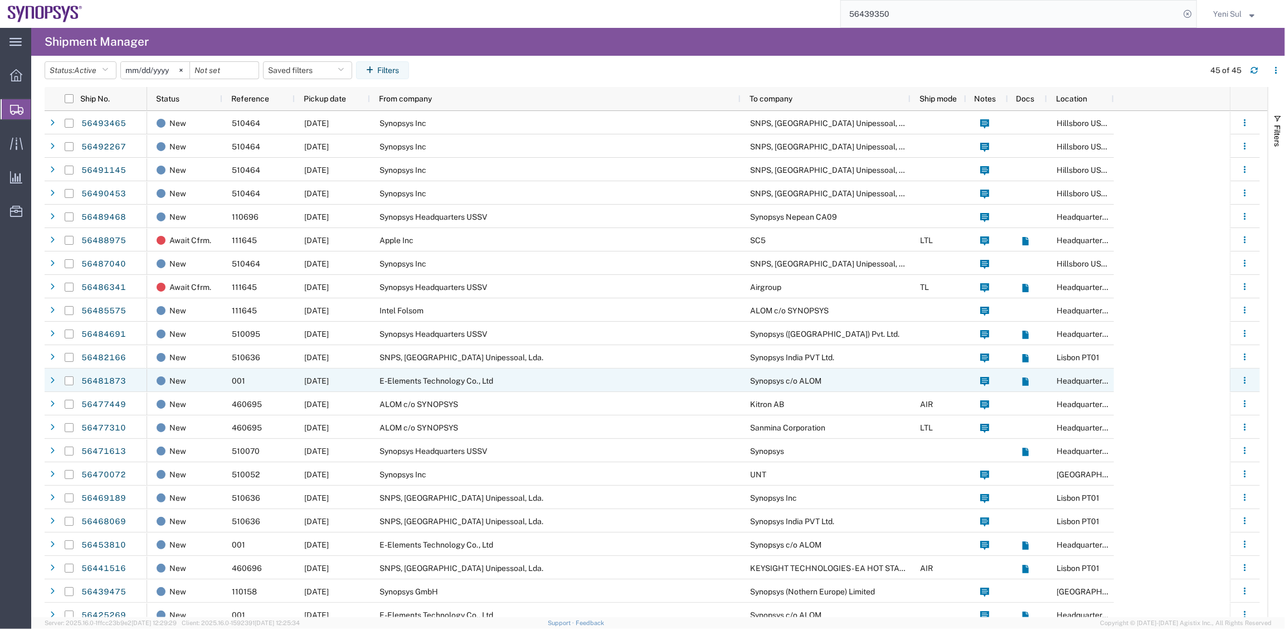
click at [440, 385] on div "E-Elements Technology Co., Ltd" at bounding box center [555, 379] width 371 height 23
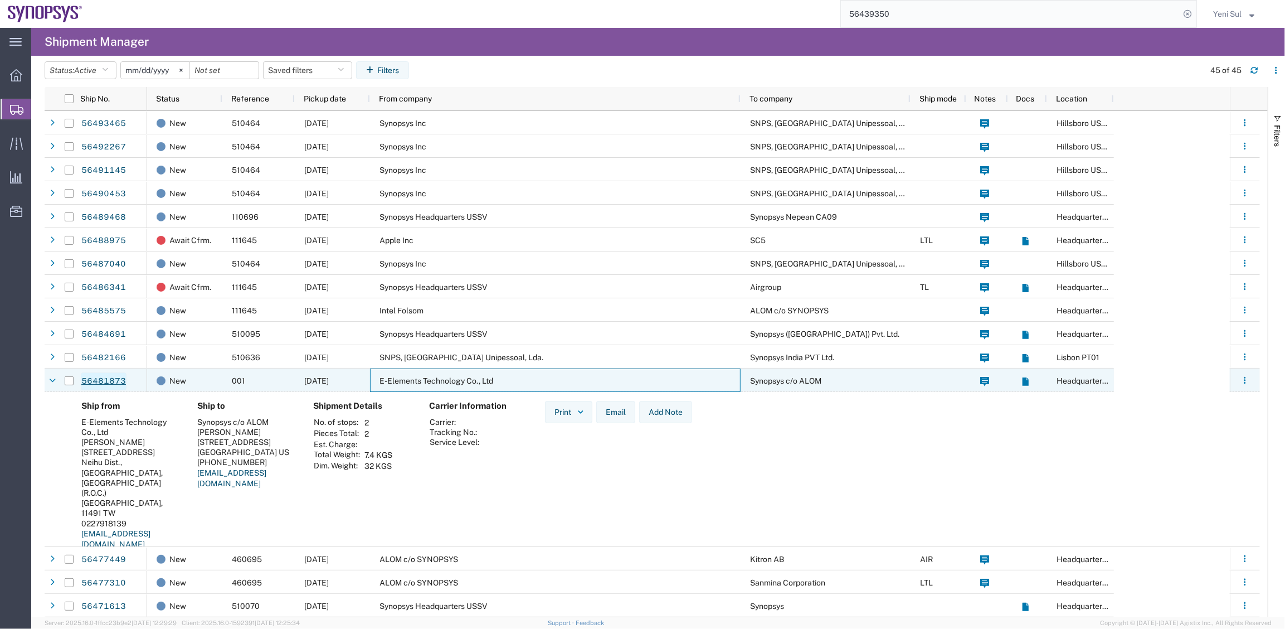
click at [110, 381] on link "56481873" at bounding box center [104, 381] width 46 height 18
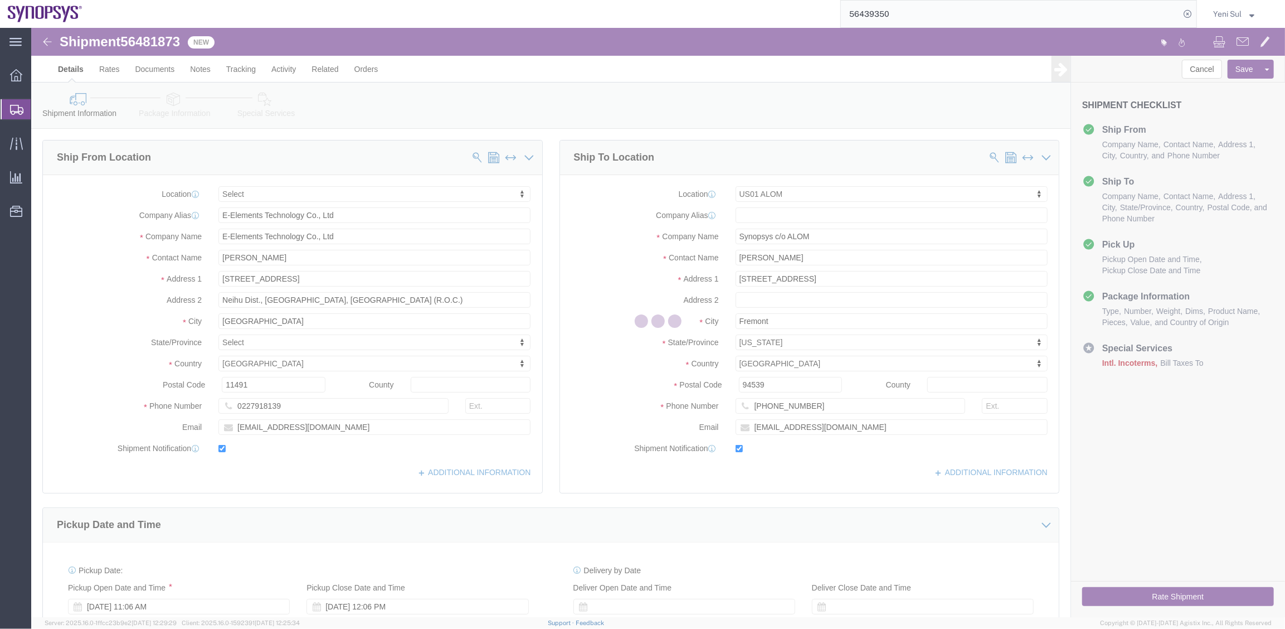
select select
select select "65511"
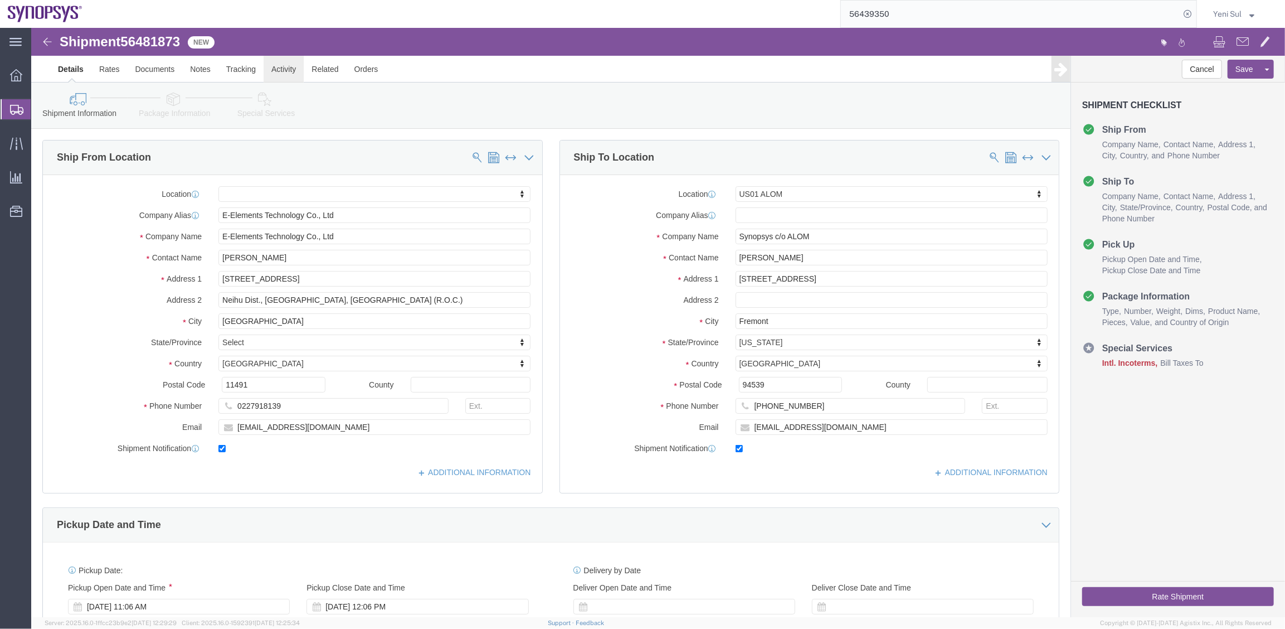
click link "Activity"
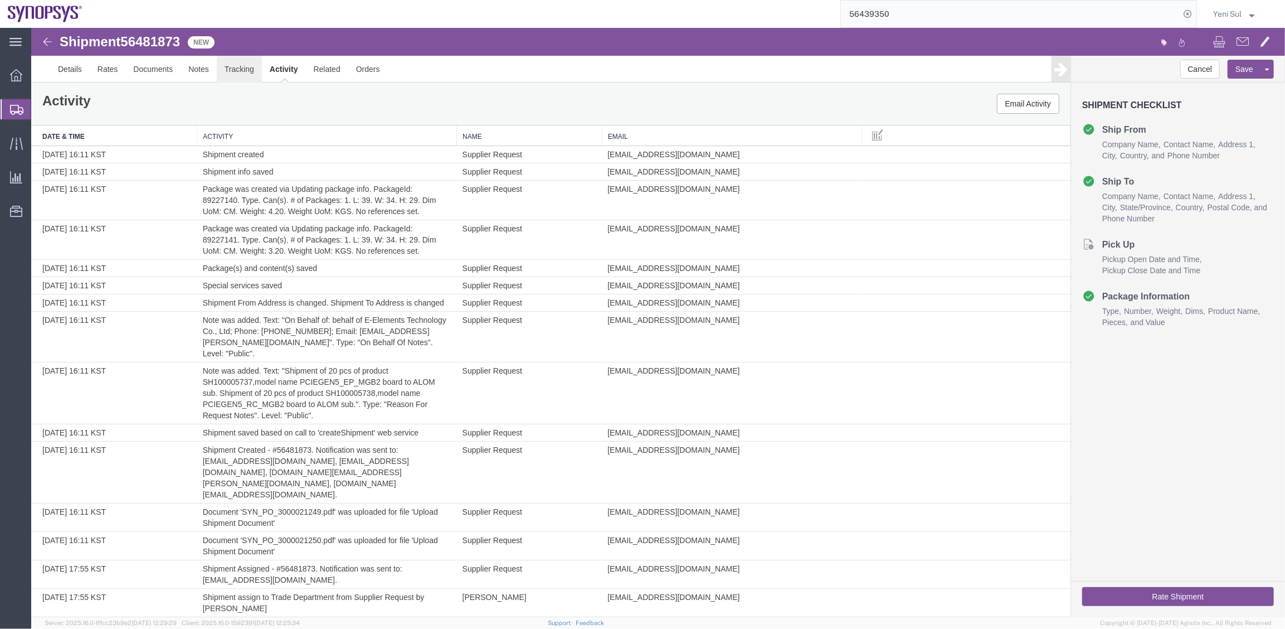
click at [227, 72] on link "Tracking" at bounding box center [238, 68] width 45 height 27
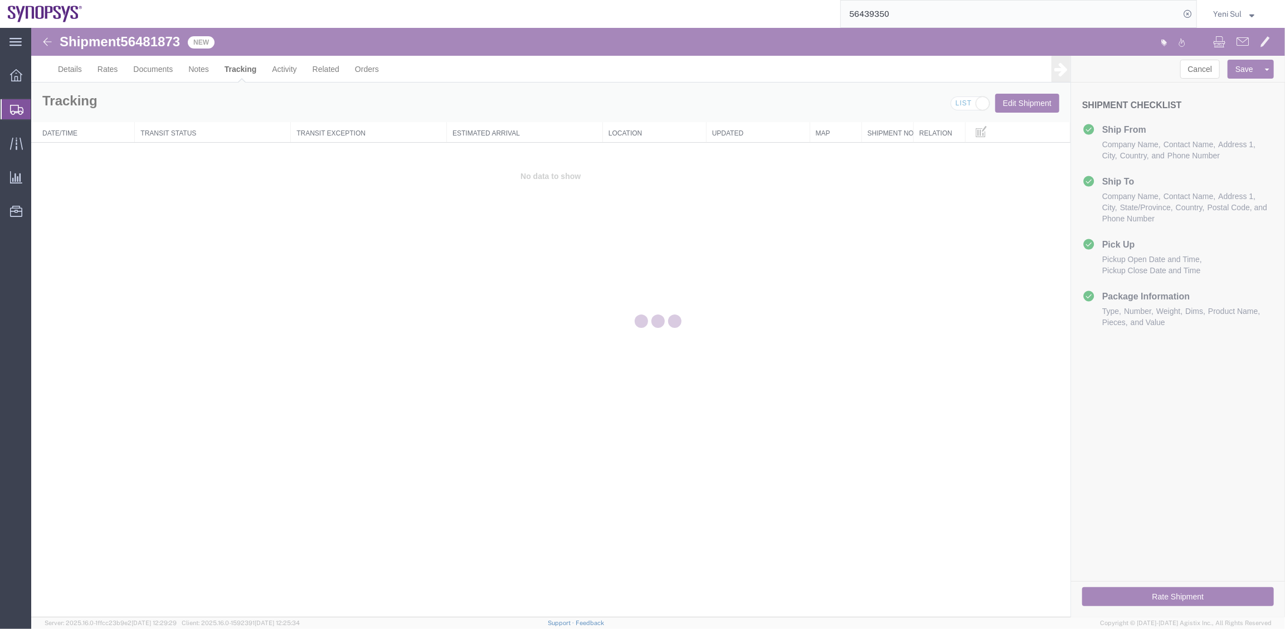
click at [197, 70] on div at bounding box center [658, 322] width 1254 height 589
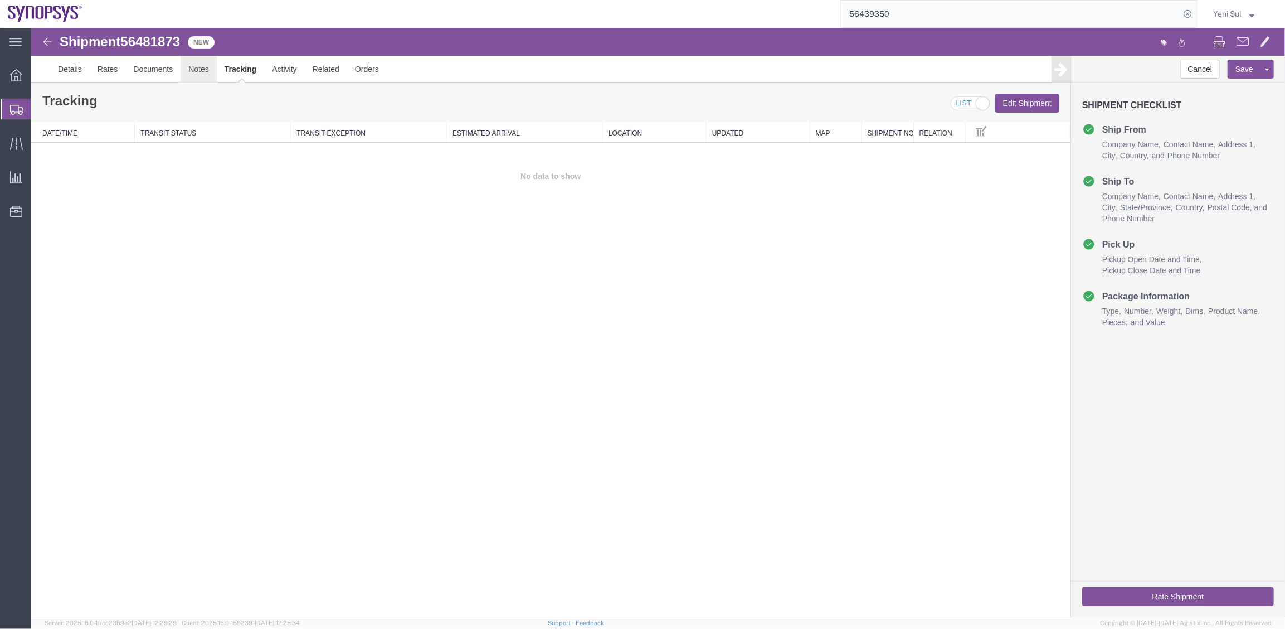
click at [197, 69] on link "Notes" at bounding box center [198, 68] width 36 height 27
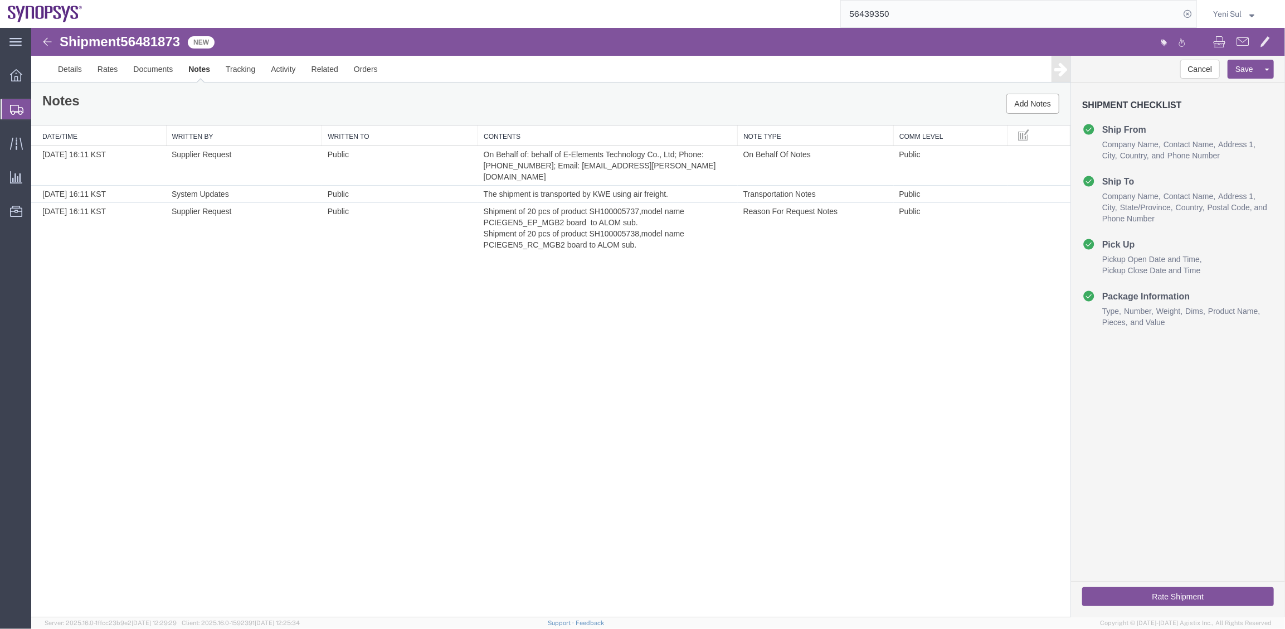
click at [419, 484] on div "Shipment 56481873 3 of 3 New Details Rates Documents Notes Tracking Activity Re…" at bounding box center [658, 321] width 1254 height 589
click at [61, 62] on link "Details" at bounding box center [70, 68] width 40 height 27
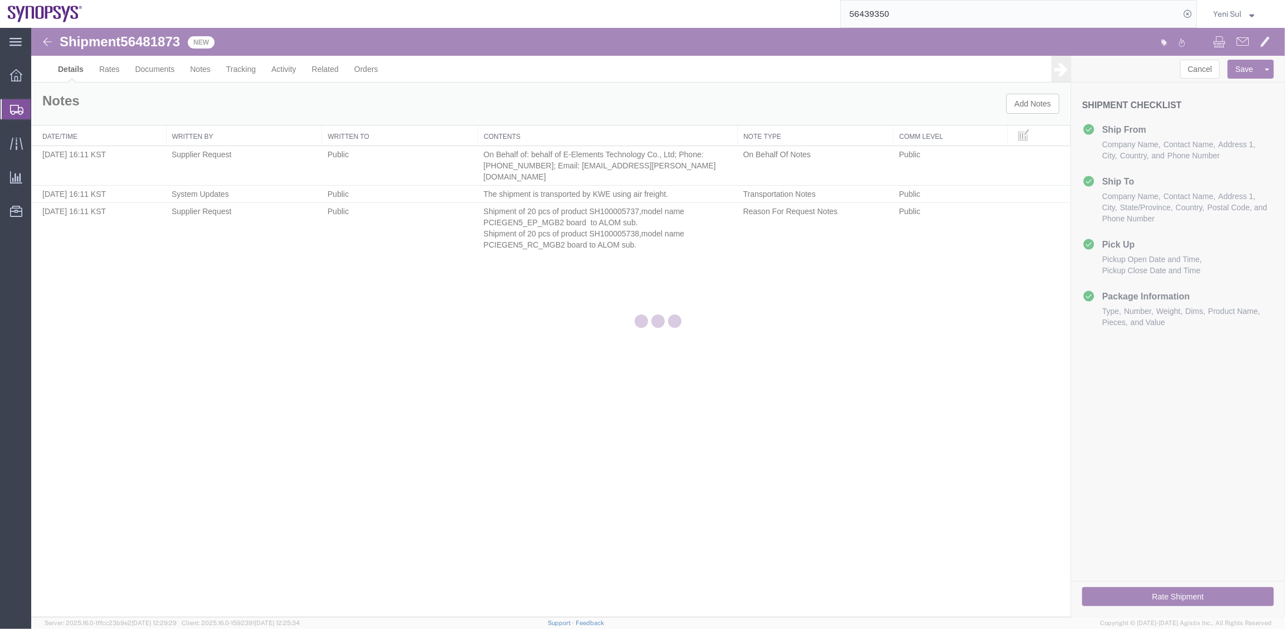
select select "65511"
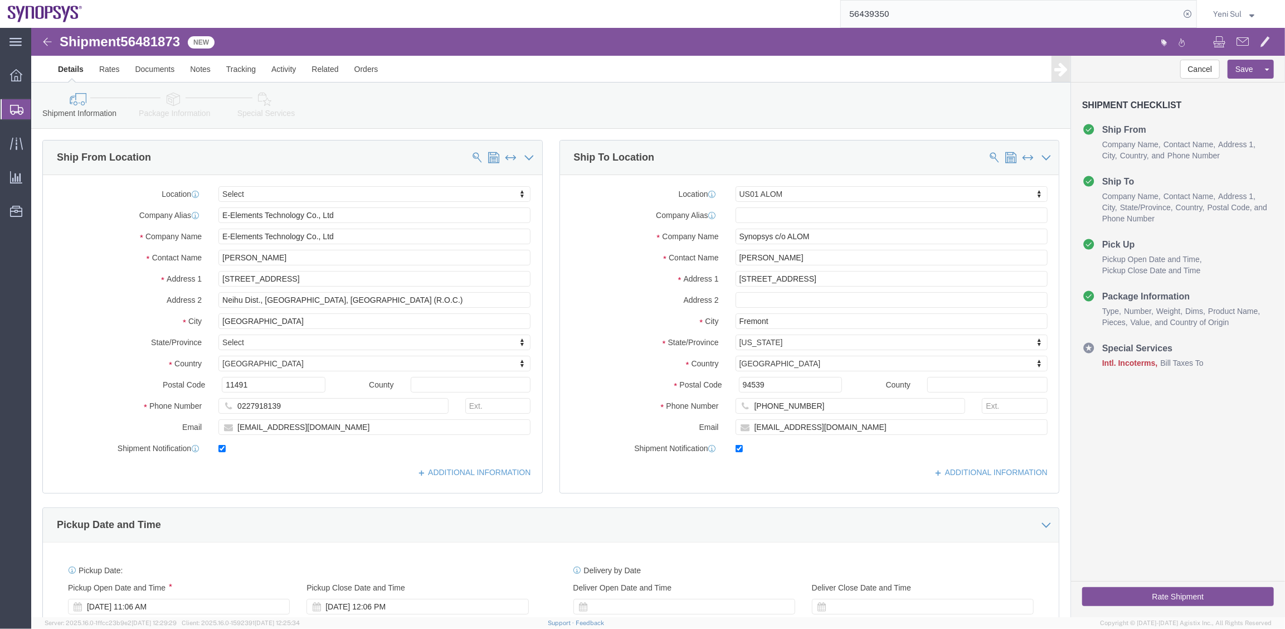
click at [0, 0] on span "Shipment Manager" at bounding box center [0, 0] width 0 height 0
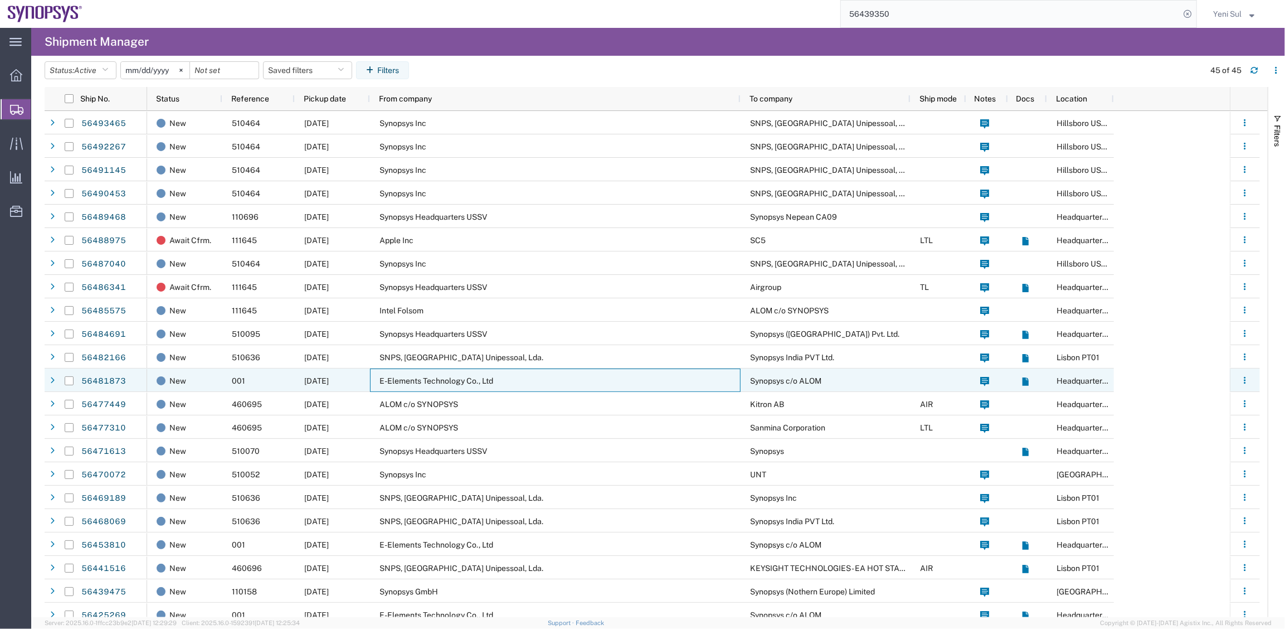
click at [393, 383] on span "E-Elements Technology Co., Ltd" at bounding box center [437, 380] width 114 height 9
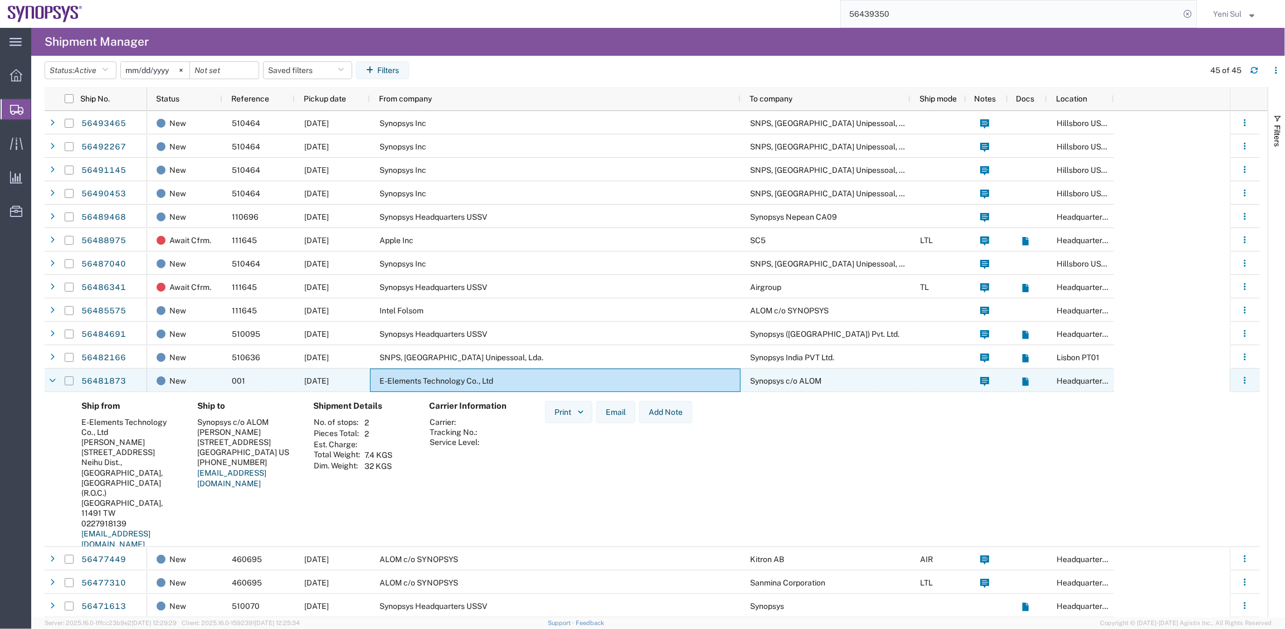
click at [70, 382] on input "Press Space to toggle row selection (unchecked)" at bounding box center [69, 380] width 9 height 9
checkbox input "true"
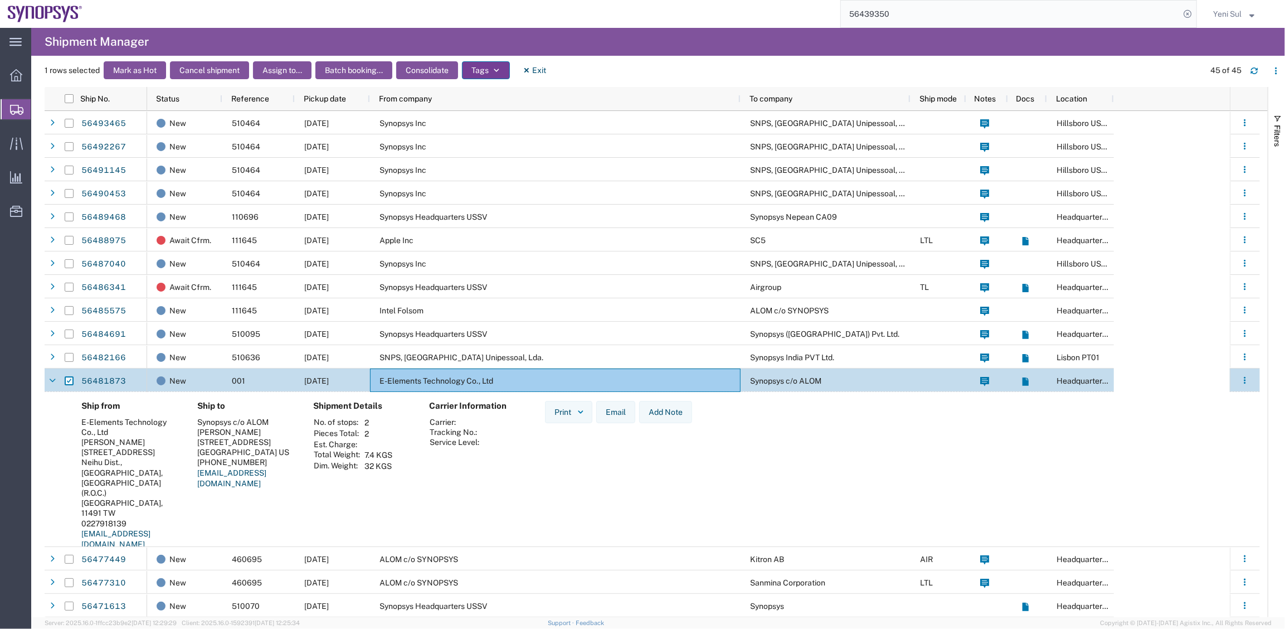
click at [493, 71] on icon "button" at bounding box center [497, 70] width 8 height 8
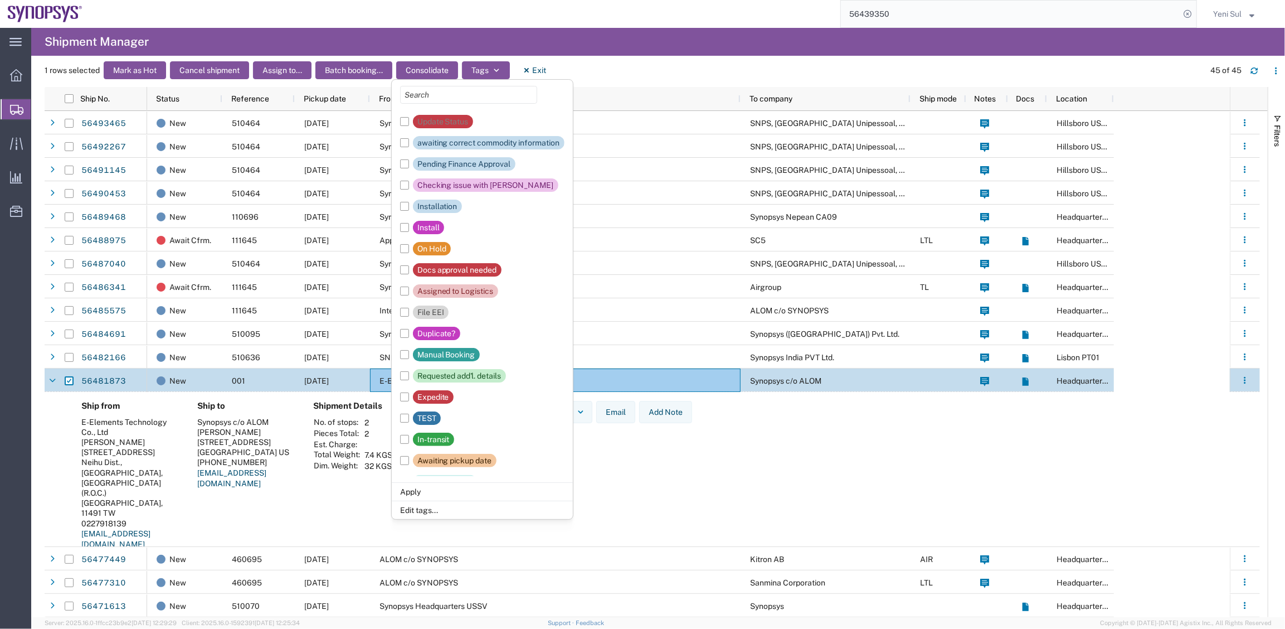
scroll to position [184, 0]
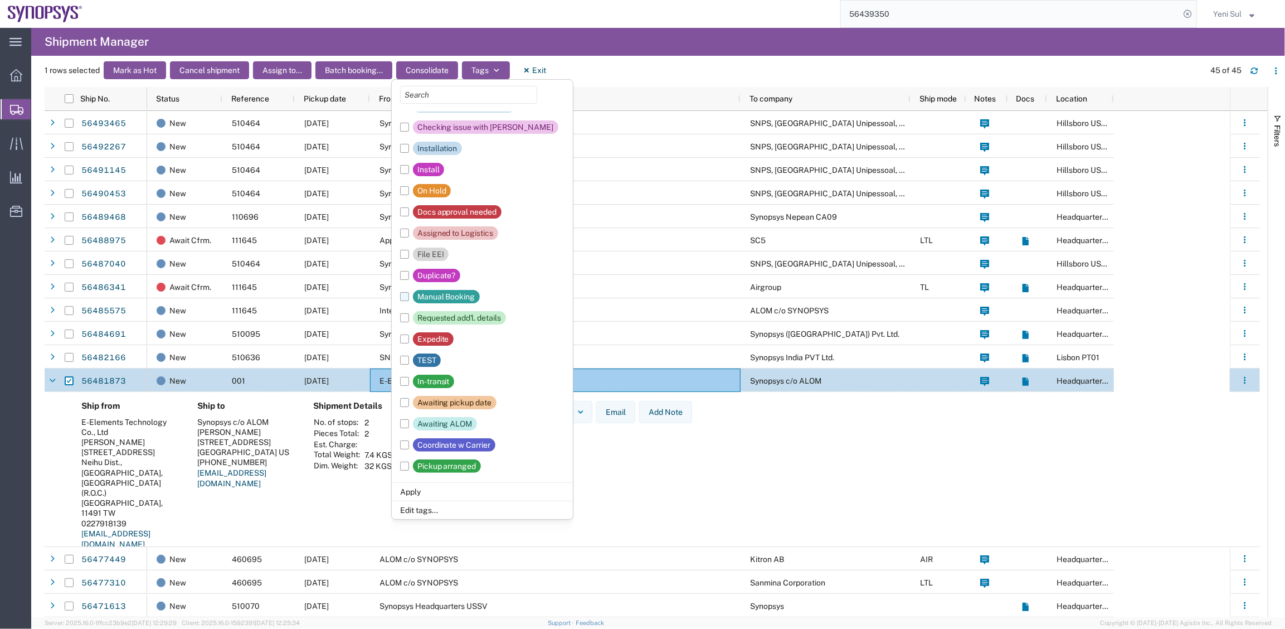
click at [405, 295] on label "Manual Booking" at bounding box center [440, 296] width 80 height 21
click at [0, 0] on input "Manual Booking" at bounding box center [0, 0] width 0 height 0
click at [410, 495] on li "Apply" at bounding box center [482, 491] width 181 height 18
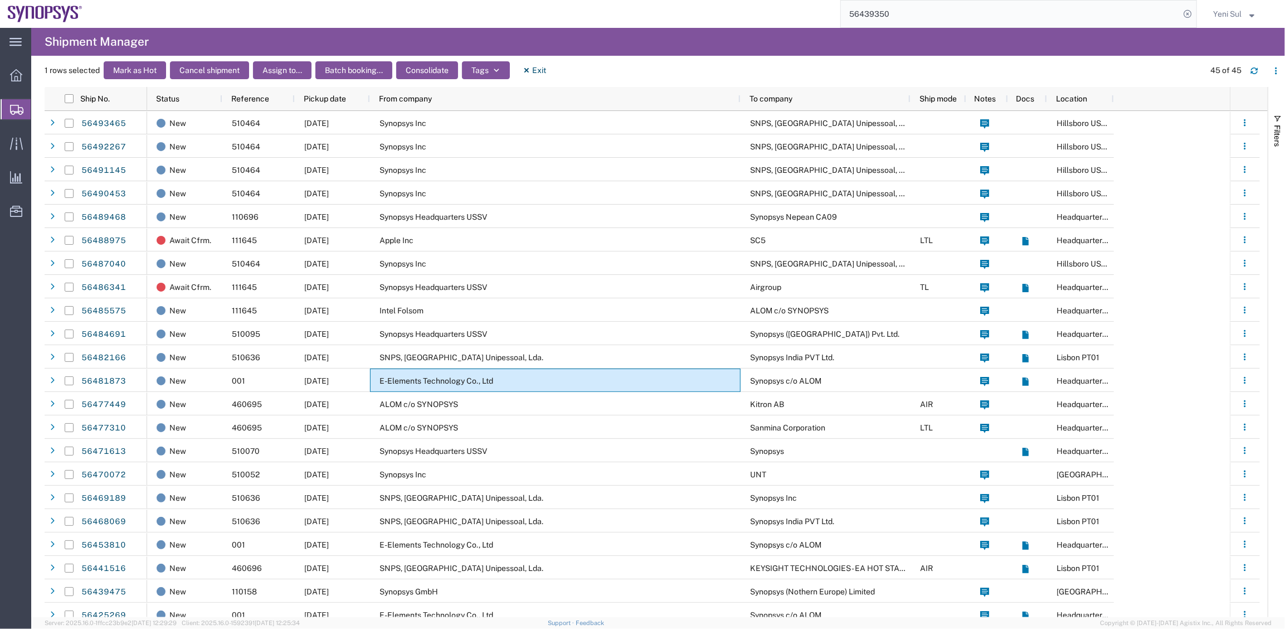
click at [1174, 13] on input "56439350" at bounding box center [1010, 14] width 339 height 27
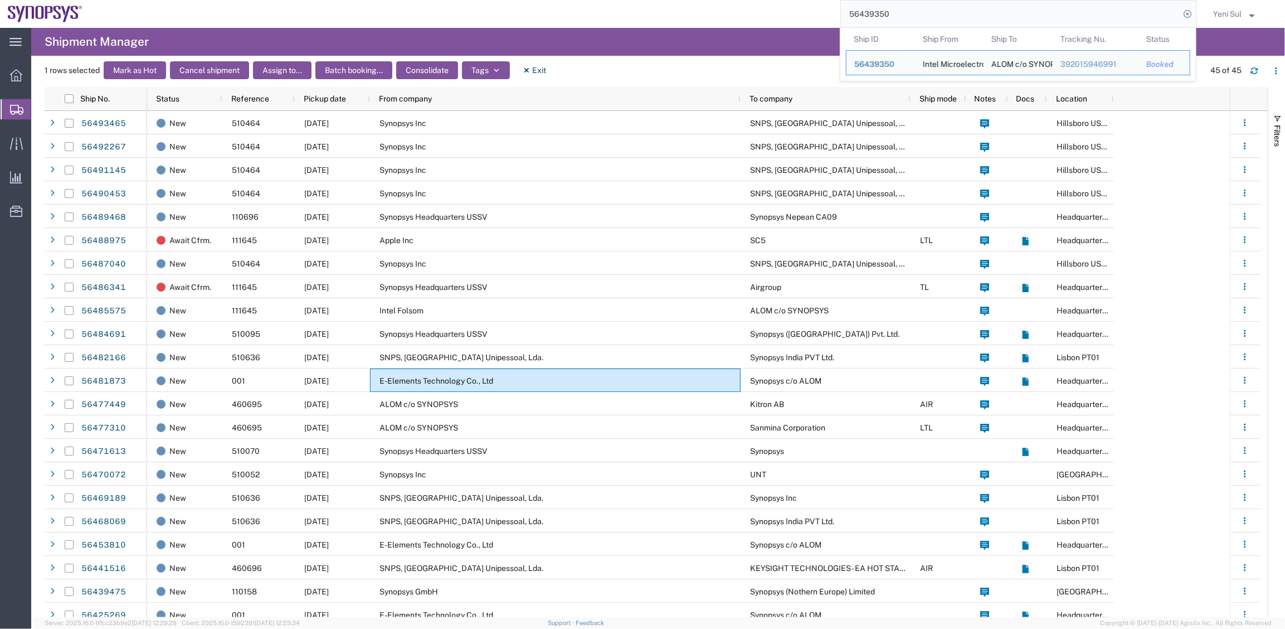
drag, startPoint x: 1005, startPoint y: 13, endPoint x: 804, endPoint y: 9, distance: 201.2
click at [804, 9] on div "56439350 Ship ID Ship From Ship To Tracking Nu. Status Ship ID 56439350 Ship Fr…" at bounding box center [643, 14] width 1107 height 28
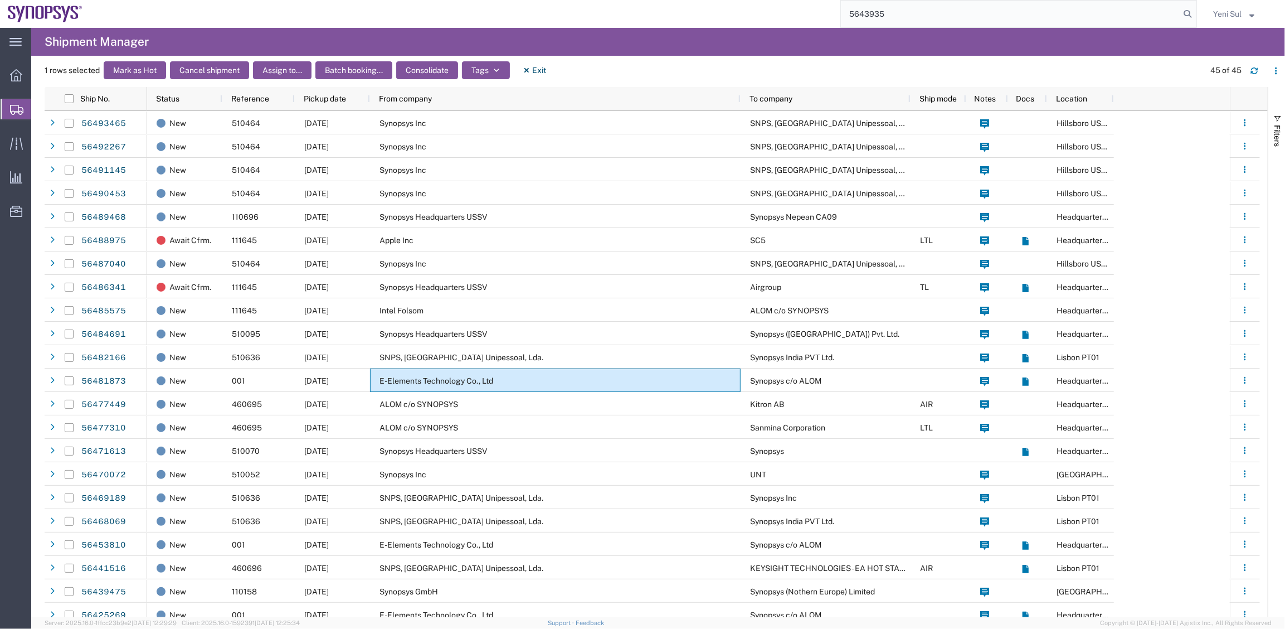
type input "56439350"
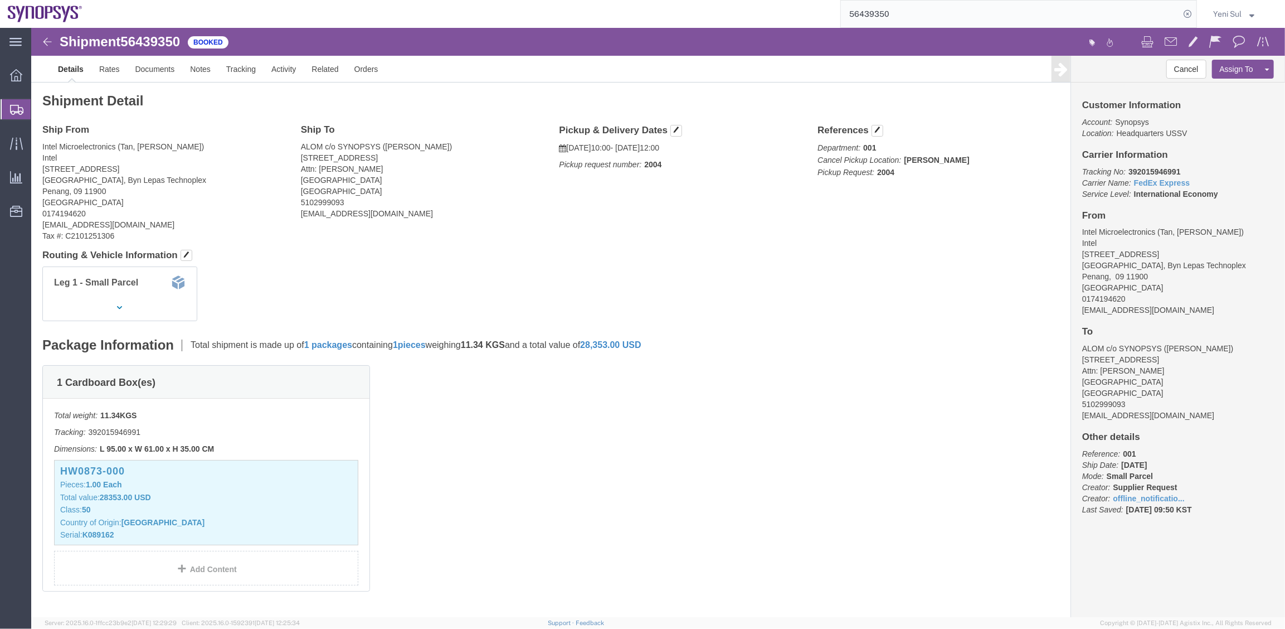
click div "1 Cardboard Box(es) Total weight: 11.34 KGS Tracking: 392015946991 Dimensions: …"
click div "Ship From Intel Microelectronics (Tan, [PERSON_NAME]) Intel Plot 6 & Lot 15834,…"
drag, startPoint x: 8, startPoint y: 118, endPoint x: 85, endPoint y: 119, distance: 77.5
click div "Ship From Intel Microelectronics (Tan, [PERSON_NAME]) Intel Plot 6 & Lot 15834,…"
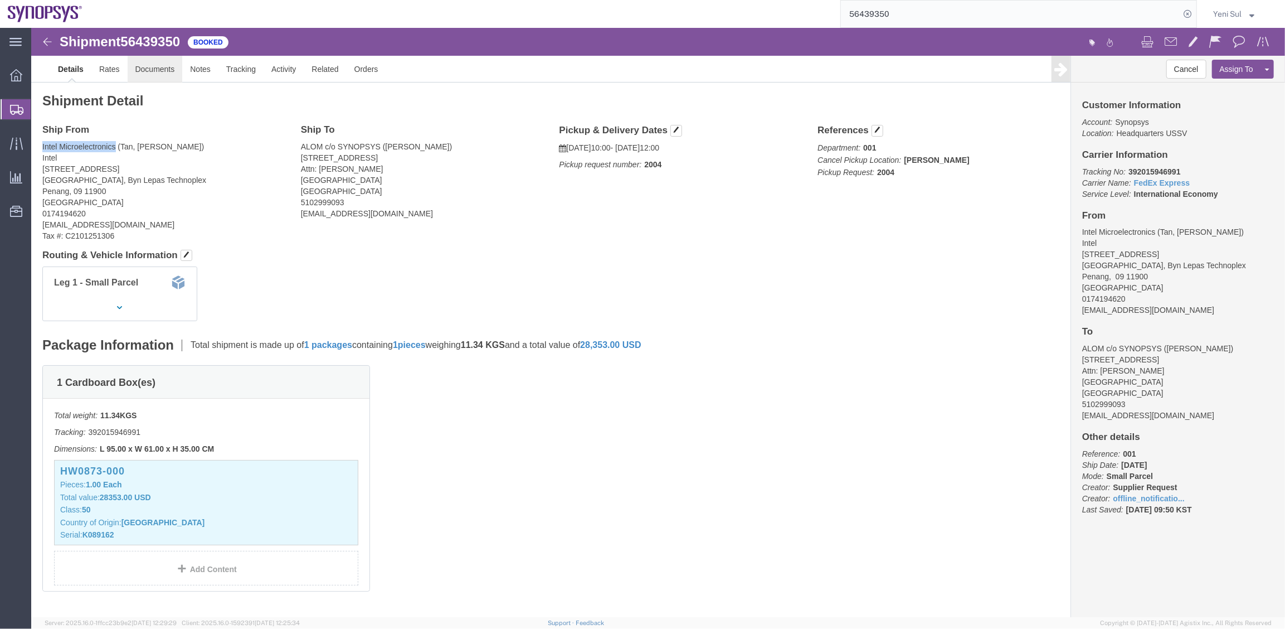
click link "Documents"
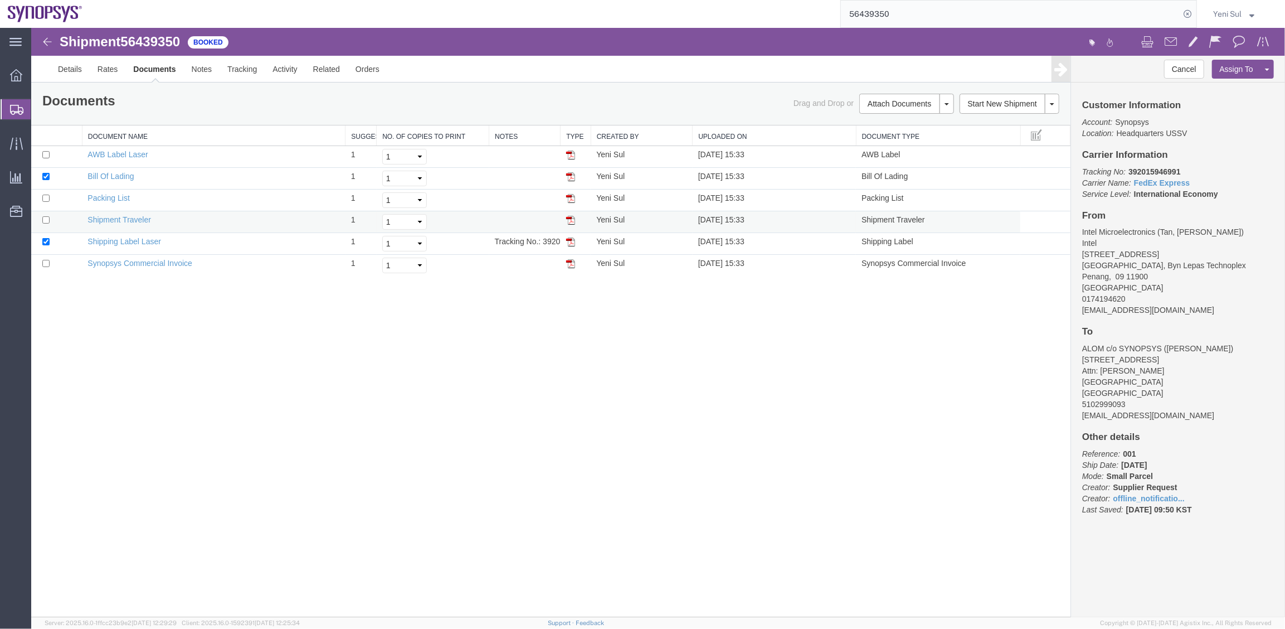
click at [127, 230] on td "Shipment Traveler" at bounding box center [212, 222] width 263 height 22
click at [126, 246] on td "Shipping Label Laser" at bounding box center [212, 243] width 263 height 22
click at [128, 242] on link "Shipping Label Laser" at bounding box center [124, 240] width 74 height 9
click at [60, 69] on link "Details" at bounding box center [70, 68] width 40 height 27
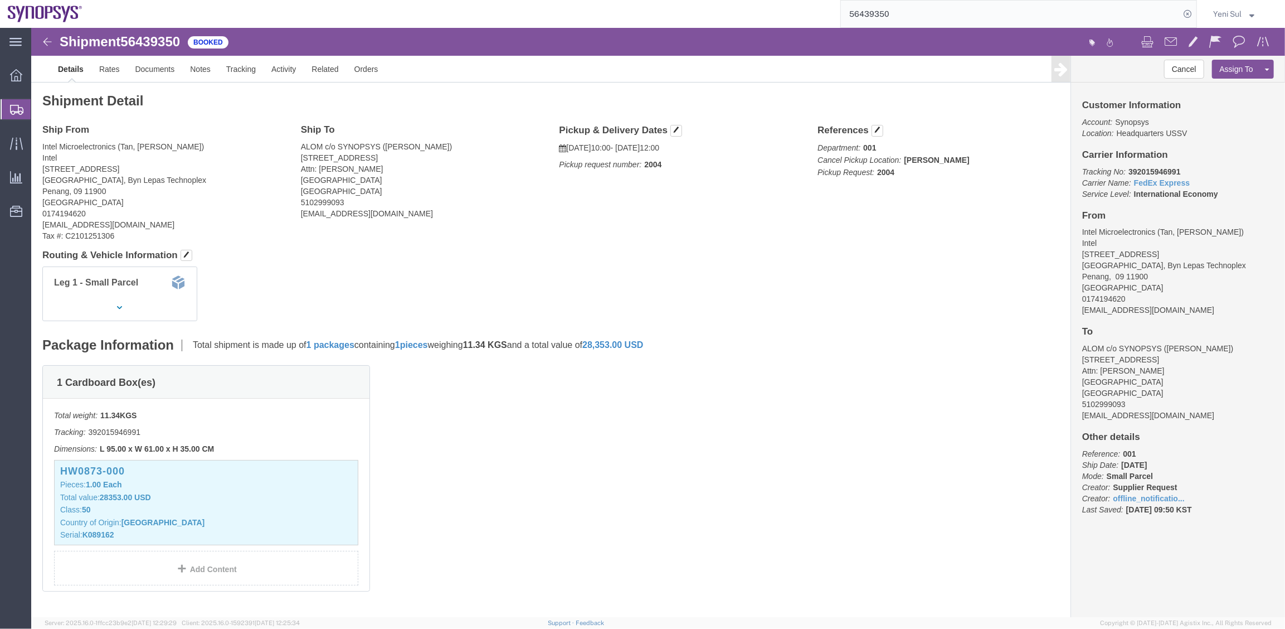
click b "2004"
copy b "2004"
click div "Shipment Detail Ship From Intel Microelectronics (Tan, [PERSON_NAME]) Intel Plo…"
click h4 "Routing & Vehicle Information"
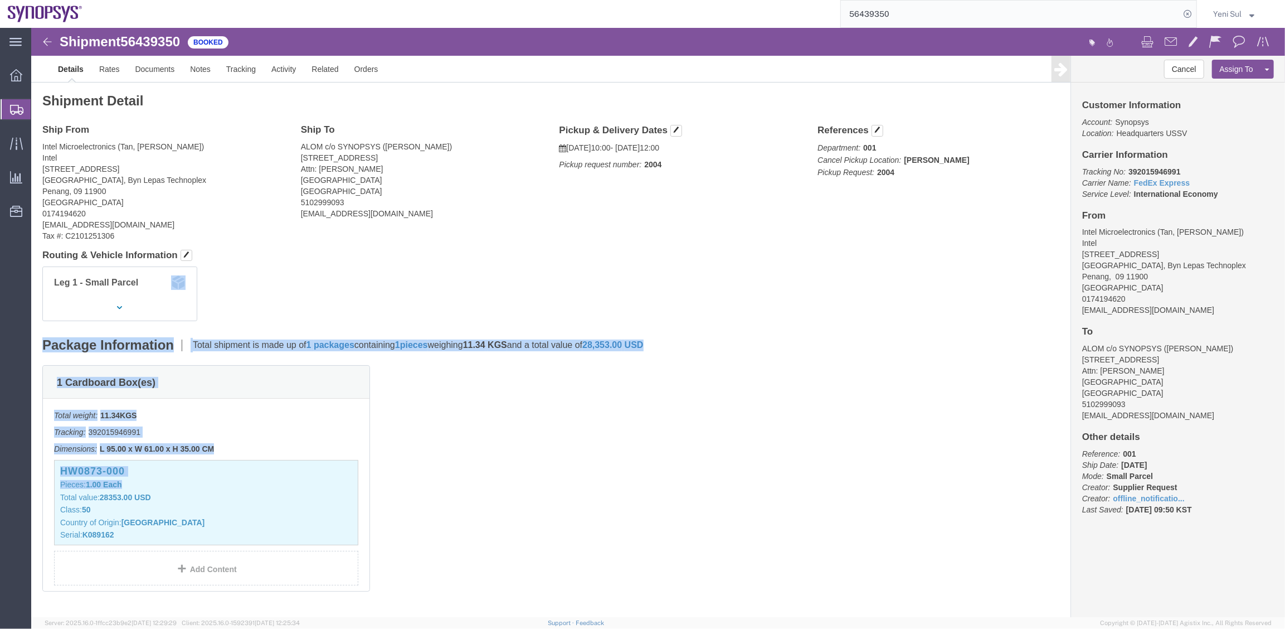
drag, startPoint x: 809, startPoint y: 435, endPoint x: 685, endPoint y: 271, distance: 204.9
click div "Shipment Detail Ship From Intel Microelectronics (Tan, [PERSON_NAME]) Intel Plo…"
click div "1 Cardboard Box(es) Total weight: 11.34 KGS Tracking: 392015946991 Dimensions: …"
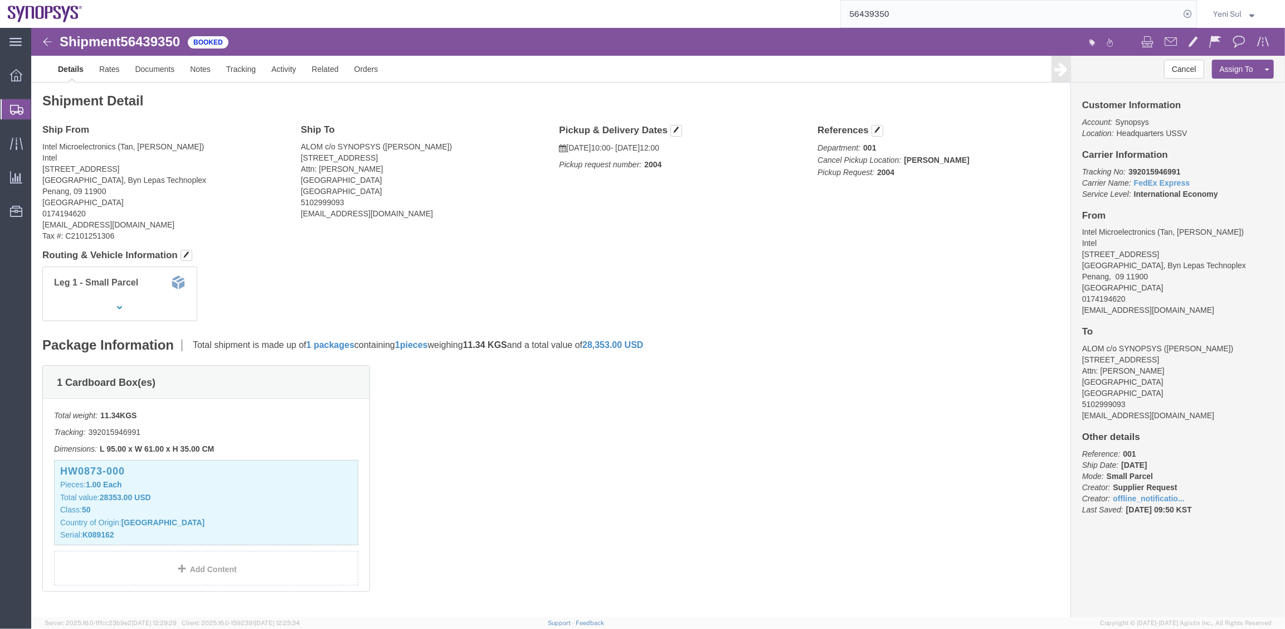
click div "1 Cardboard Box(es) Total weight: 11.34 KGS Tracking: 392015946991 Dimensions: …"
drag, startPoint x: 765, startPoint y: 439, endPoint x: 560, endPoint y: 368, distance: 217.3
click div "1 Cardboard Box(es) Total weight: 11.34 KGS Tracking: 392015946991 Dimensions: …"
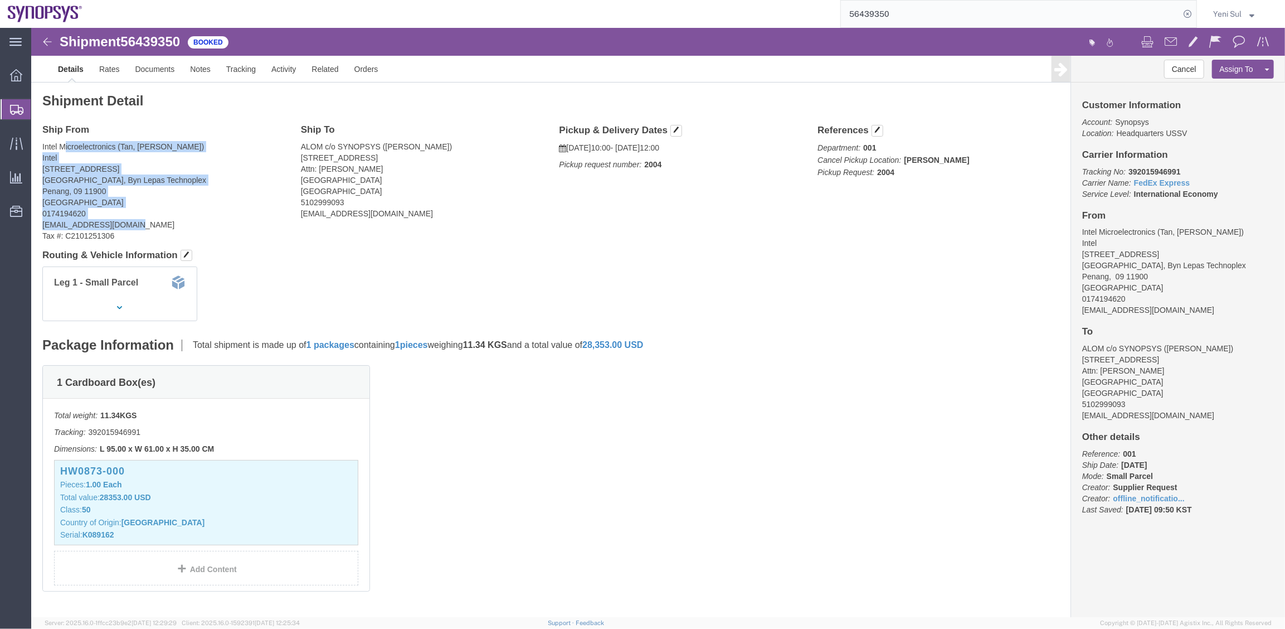
drag, startPoint x: 91, startPoint y: 199, endPoint x: 35, endPoint y: 116, distance: 100.3
click address "Intel Microelectronics (Tan, [PERSON_NAME]) Intel Plot 6 & Lot 15834, [GEOGRAPH…"
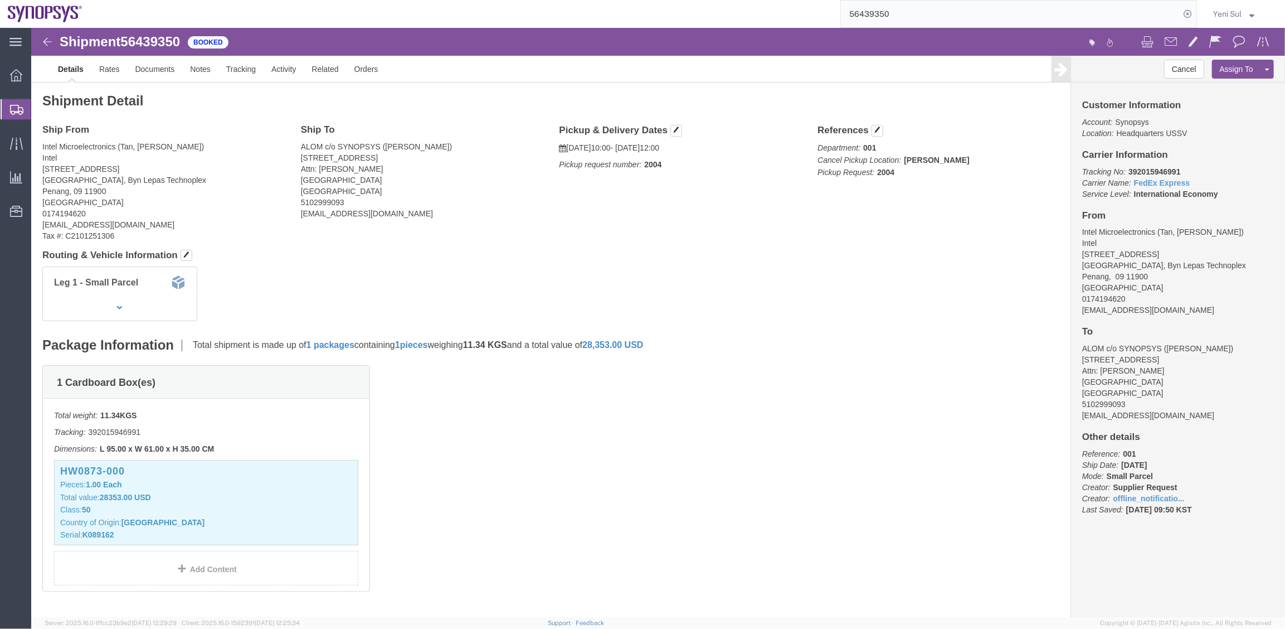
click div "1 Cardboard Box(es) Total weight: 11.34 KGS Tracking: 392015946991 Dimensions: …"
click div "Leg 1 - Small Parcel"
click at [0, 0] on span "Shipment Manager" at bounding box center [0, 0] width 0 height 0
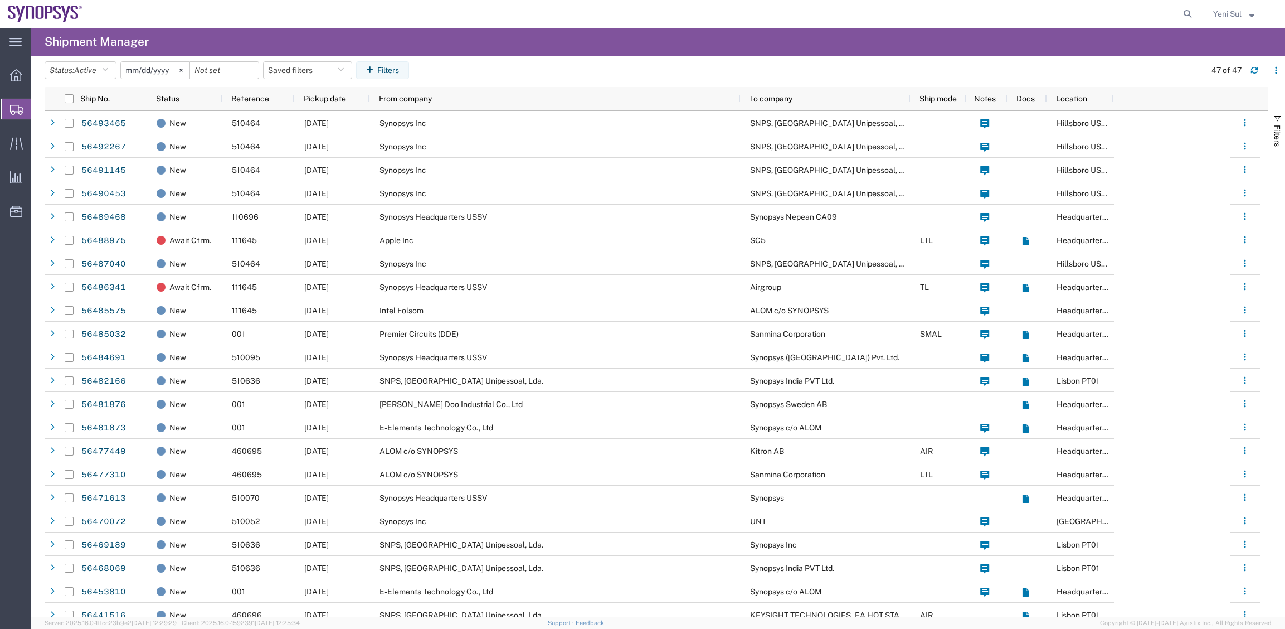
click at [1193, 12] on icon at bounding box center [1188, 14] width 16 height 16
click at [1103, 21] on input "search" at bounding box center [1010, 14] width 339 height 27
paste input "56481876"
type input "56481876"
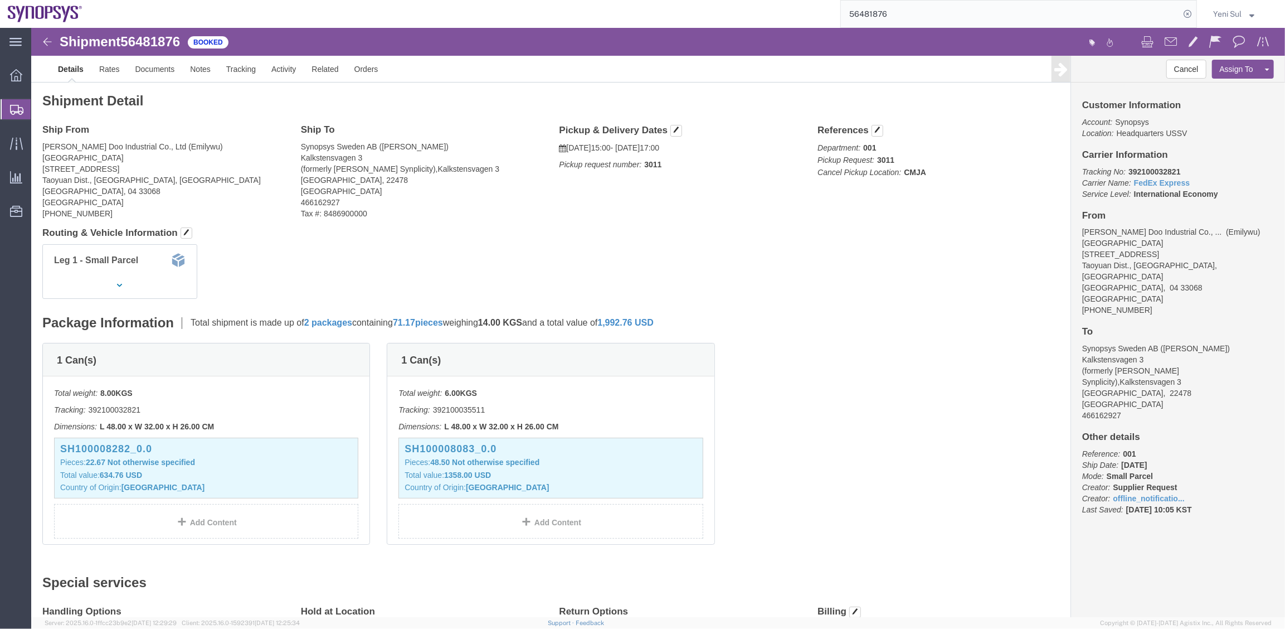
click link "Documents"
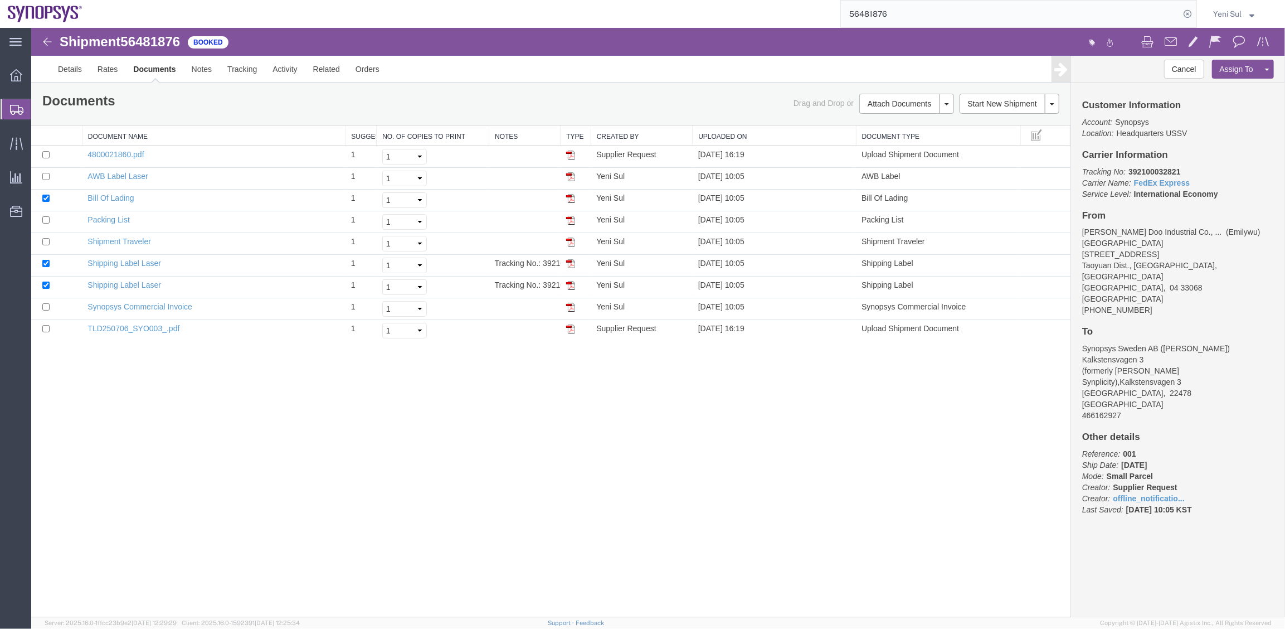
click at [436, 495] on div "Shipment 56481876 9 of 9 Booked Details Rates Documents Notes Tracking Activity…" at bounding box center [658, 321] width 1254 height 589
click at [71, 390] on div "Shipment 56481876 9 of 9 Booked Details Rates Documents Notes Tracking Activity…" at bounding box center [658, 321] width 1254 height 589
drag, startPoint x: 152, startPoint y: 484, endPoint x: 150, endPoint y: 389, distance: 95.3
click at [152, 481] on div "Shipment 56481876 9 of 9 Booked Details Rates Documents Notes Tracking Activity…" at bounding box center [658, 321] width 1254 height 589
click at [148, 263] on link "Shipping Label Laser" at bounding box center [124, 262] width 74 height 9
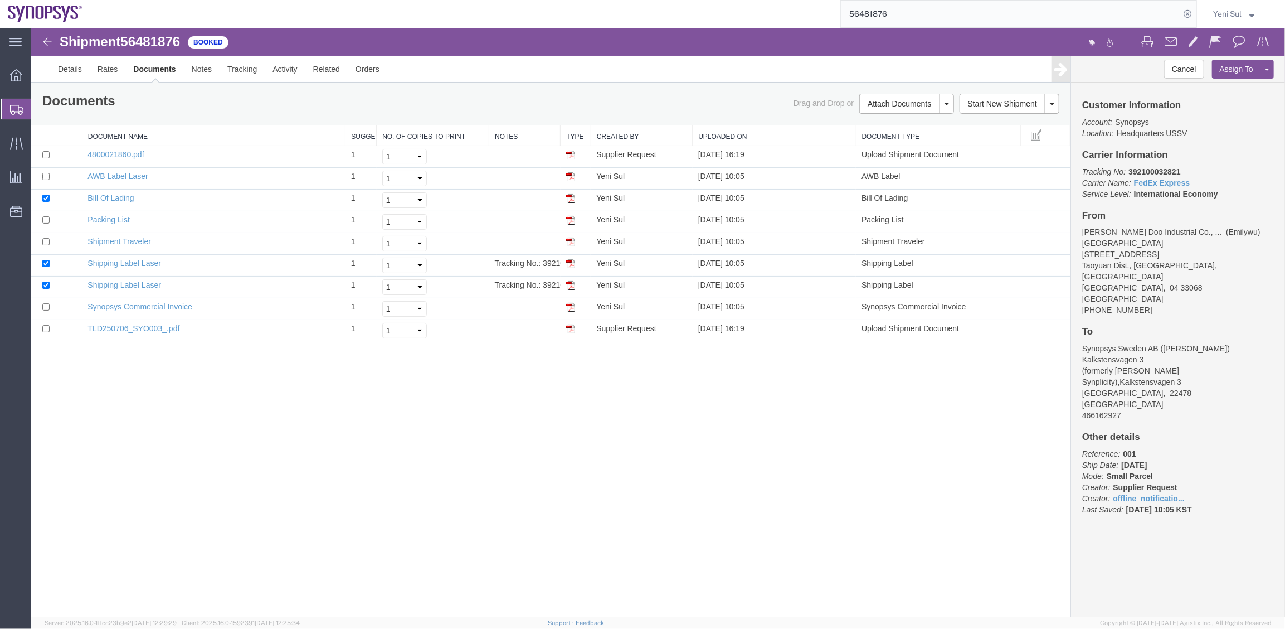
drag, startPoint x: 38, startPoint y: 384, endPoint x: 40, endPoint y: 376, distance: 8.0
click at [38, 384] on div "Shipment 56481876 9 of 9 Booked Details Rates Documents Notes Tracking Activity…" at bounding box center [658, 321] width 1254 height 589
click at [135, 281] on link "Shipping Label Laser" at bounding box center [124, 284] width 74 height 9
drag, startPoint x: 113, startPoint y: 287, endPoint x: 598, endPoint y: 405, distance: 499.4
click at [113, 287] on link "Shipping Label Laser" at bounding box center [124, 284] width 74 height 9
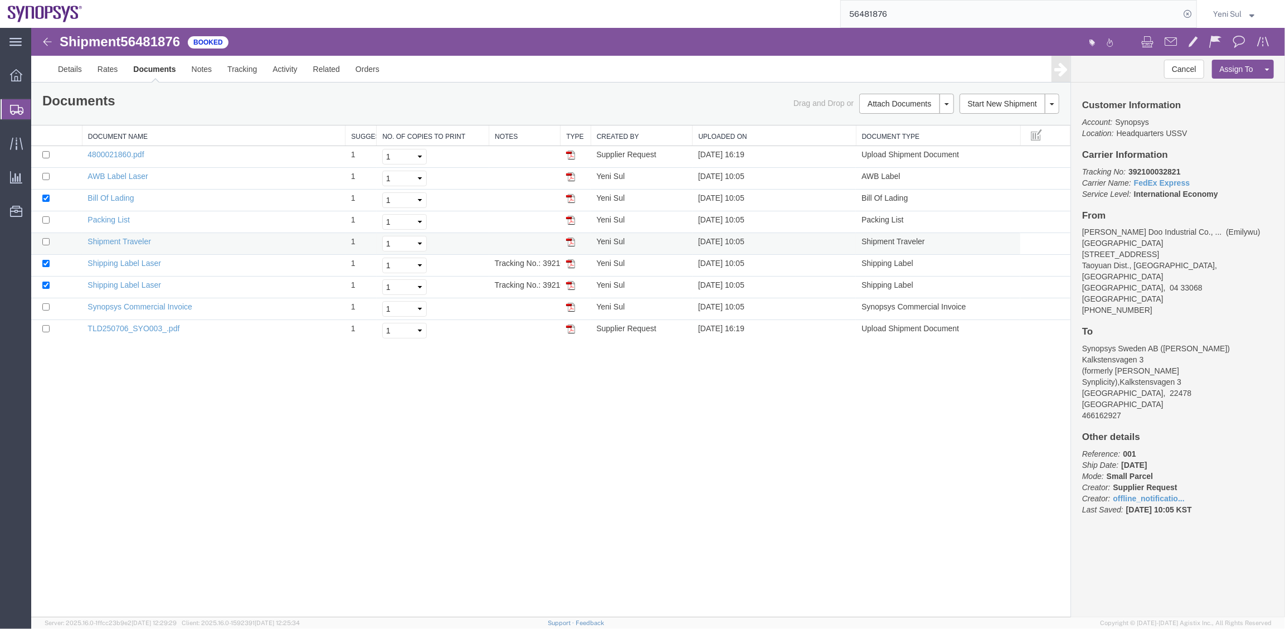
click at [262, 449] on div "Shipment 56481876 9 of 9 Booked Details Rates Documents Notes Tracking Activity…" at bounding box center [658, 321] width 1254 height 589
click at [131, 175] on link "AWB Label Laser" at bounding box center [117, 175] width 60 height 9
click at [199, 449] on div "Shipment 56481876 9 of 9 Booked Details Rates Documents Notes Tracking Activity…" at bounding box center [658, 321] width 1254 height 589
click at [48, 173] on input "checkbox" at bounding box center [45, 175] width 7 height 7
checkbox input "true"
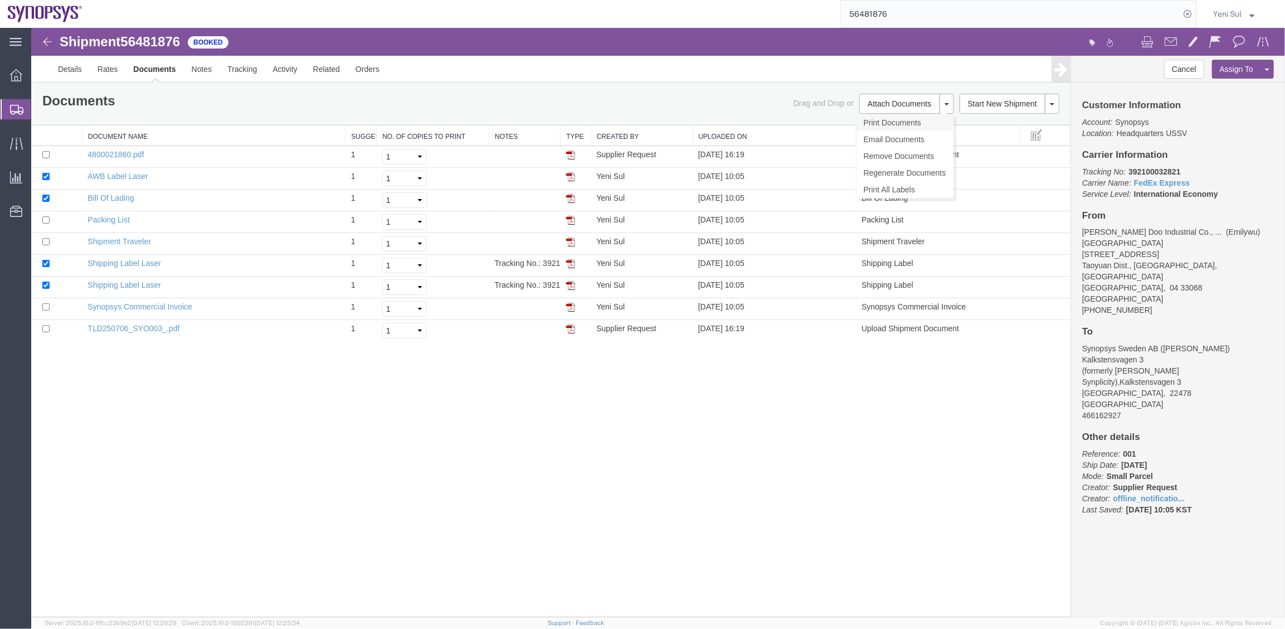
click at [878, 120] on link "Print Documents" at bounding box center [904, 122] width 97 height 17
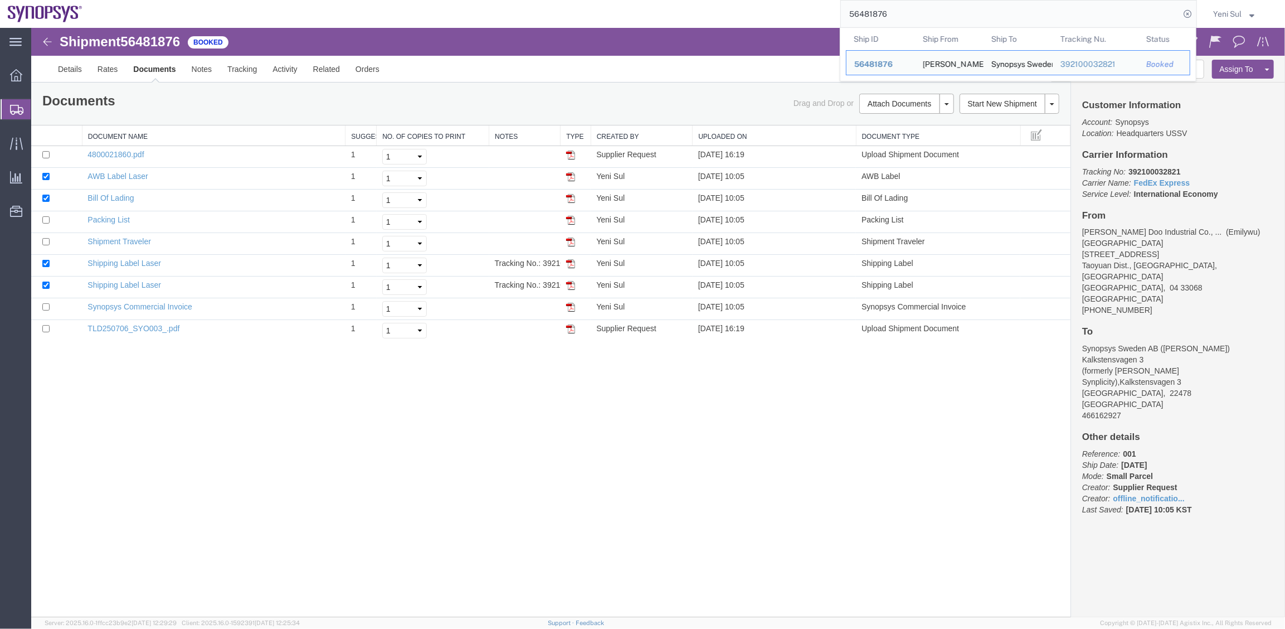
drag, startPoint x: 989, startPoint y: 18, endPoint x: 752, endPoint y: 15, distance: 237.4
click at [752, 16] on div "56481876 Ship ID Ship From Ship To Tracking Nu. Status Ship ID 56481876 Ship Fr…" at bounding box center [643, 14] width 1107 height 28
paste input "5032"
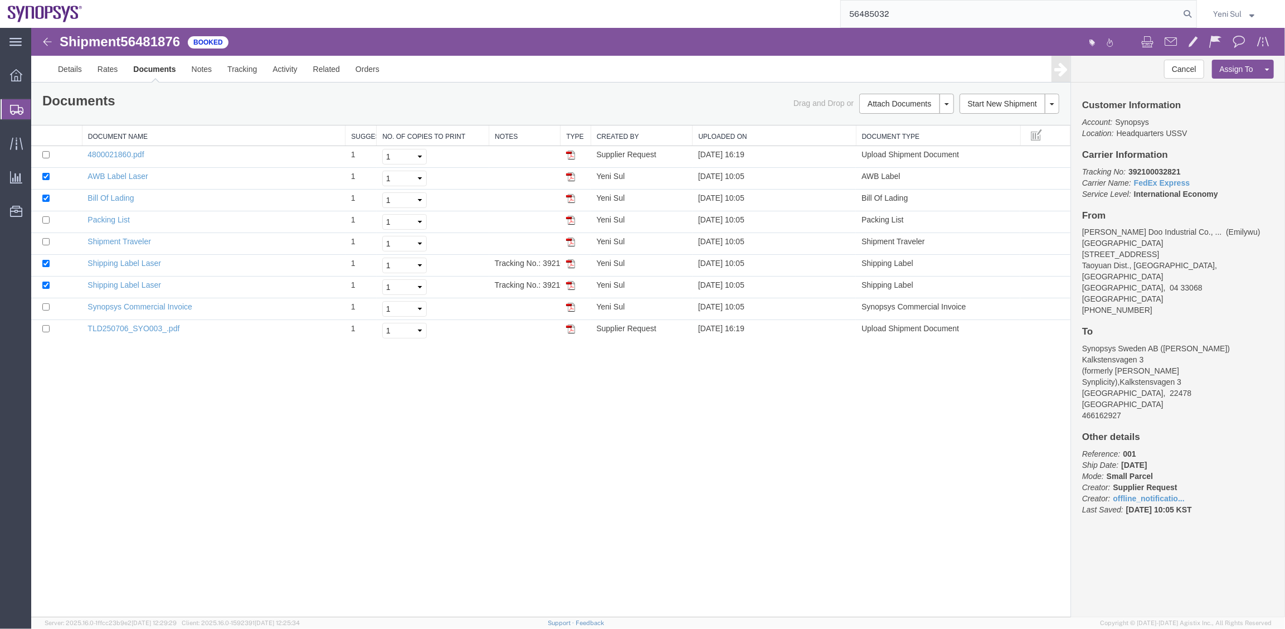
type input "56485032"
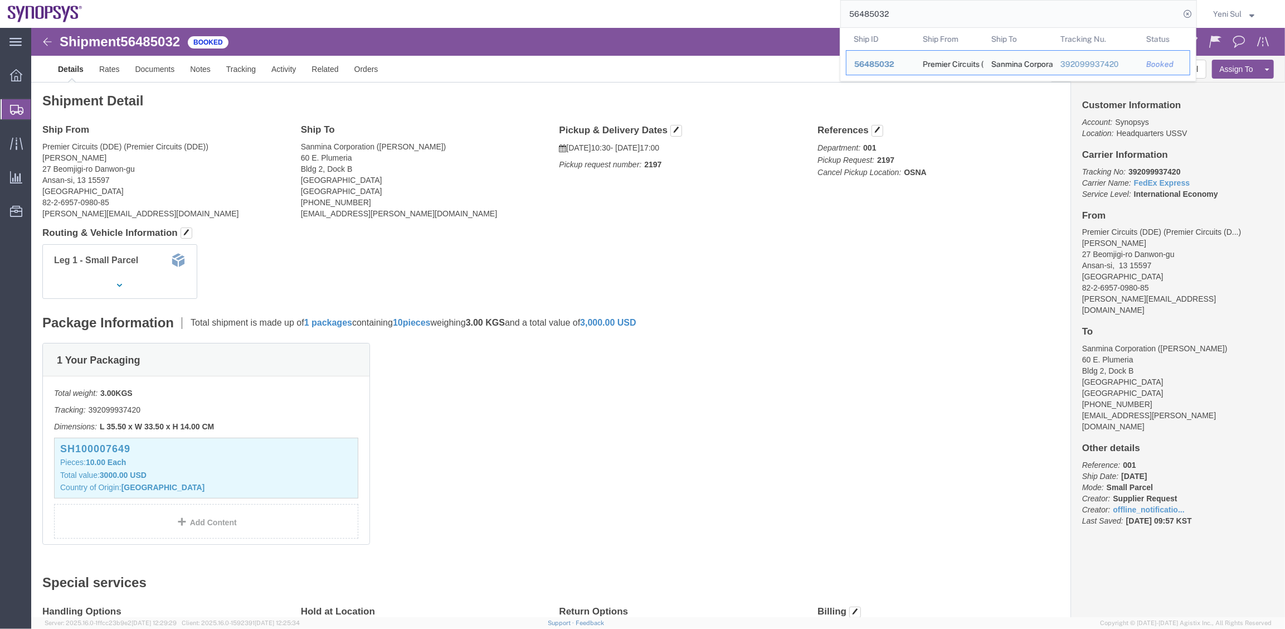
drag, startPoint x: 890, startPoint y: 10, endPoint x: 779, endPoint y: 0, distance: 111.9
click at [779, 0] on div "56485032 Ship ID Ship From Ship To Tracking Nu. Status Ship ID 56485032 Ship Fr…" at bounding box center [643, 14] width 1107 height 28
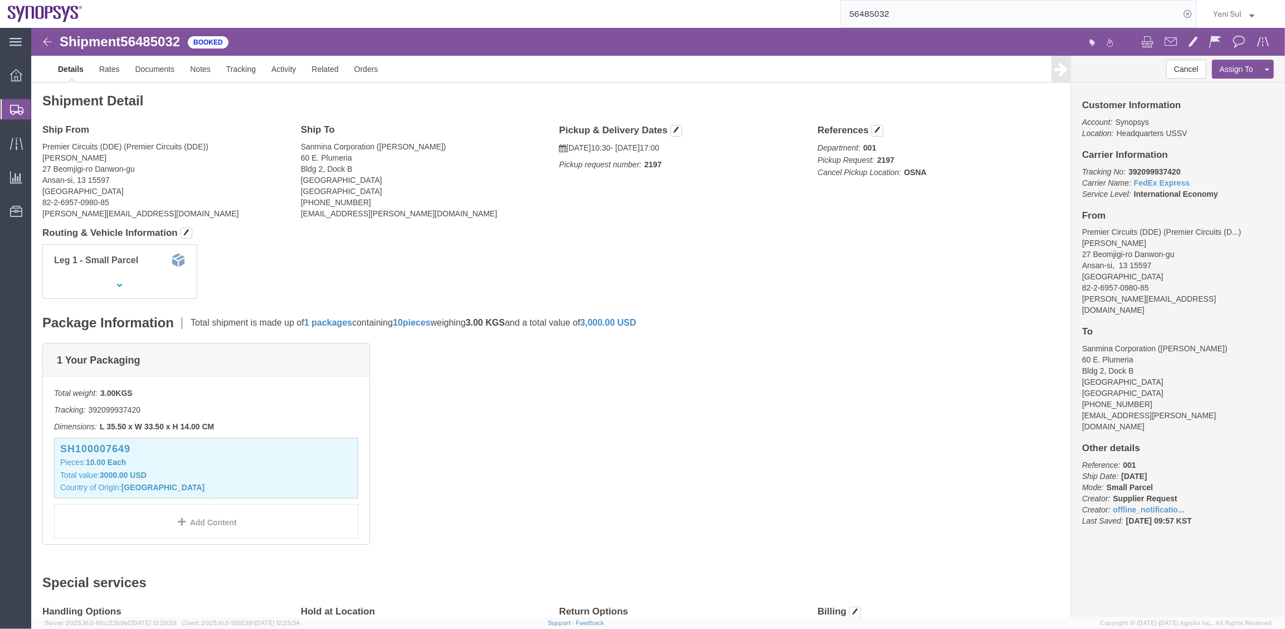
click div "Package Information Total shipment is made up of 1 packages containing 10 piece…"
click div "1 Your Packaging Total weight: 3.00 KGS Tracking: 392099937420 Dimensions: L 35…"
click link "Documents"
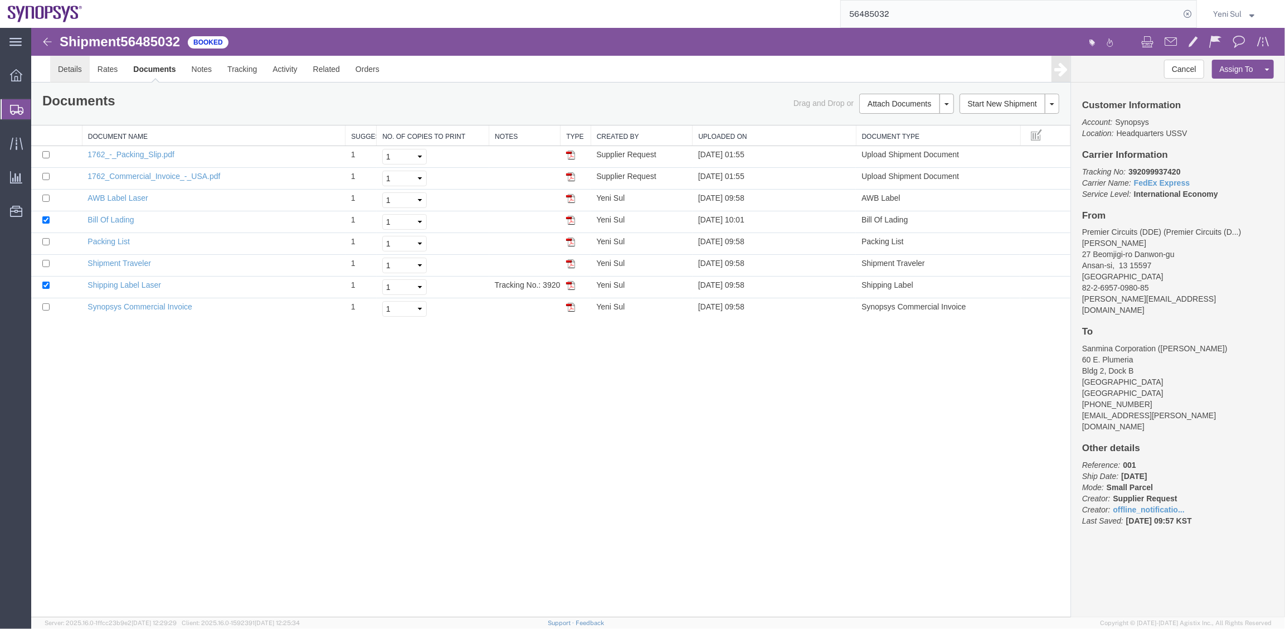
click at [58, 66] on link "Details" at bounding box center [70, 68] width 40 height 27
